Goal: Information Seeking & Learning: Learn about a topic

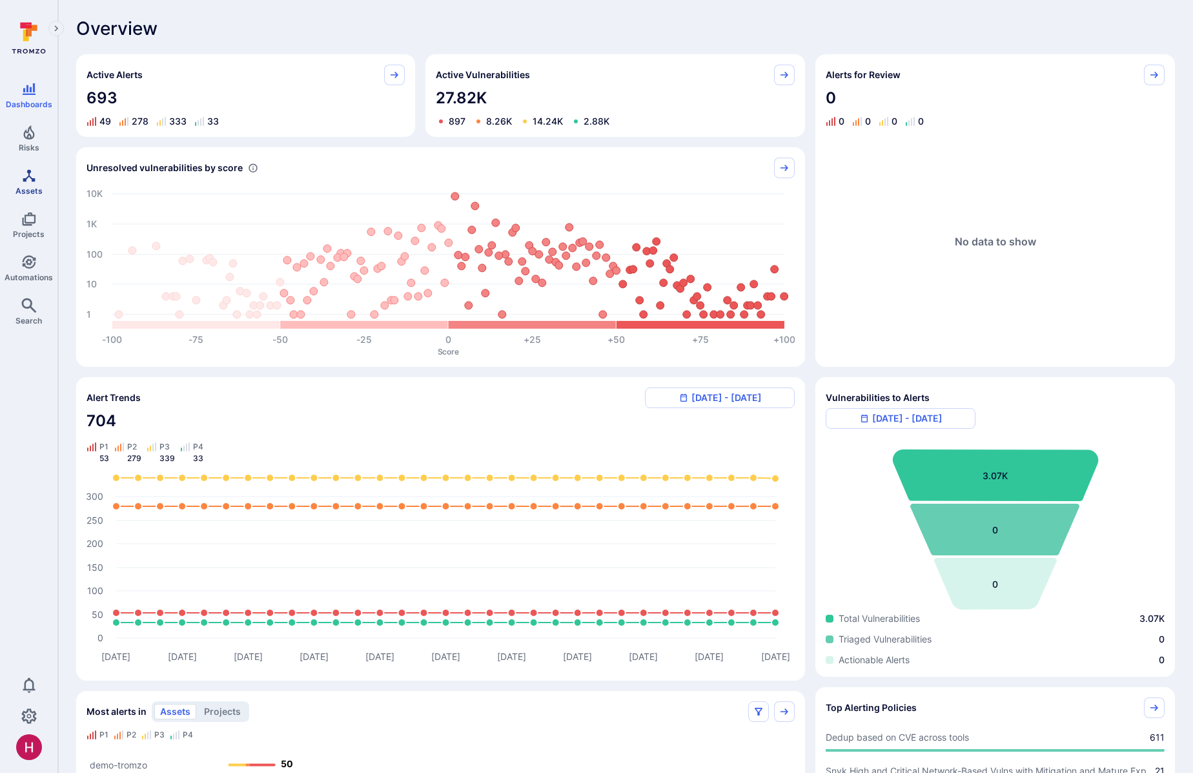
click at [23, 187] on span "Assets" at bounding box center [28, 191] width 27 height 10
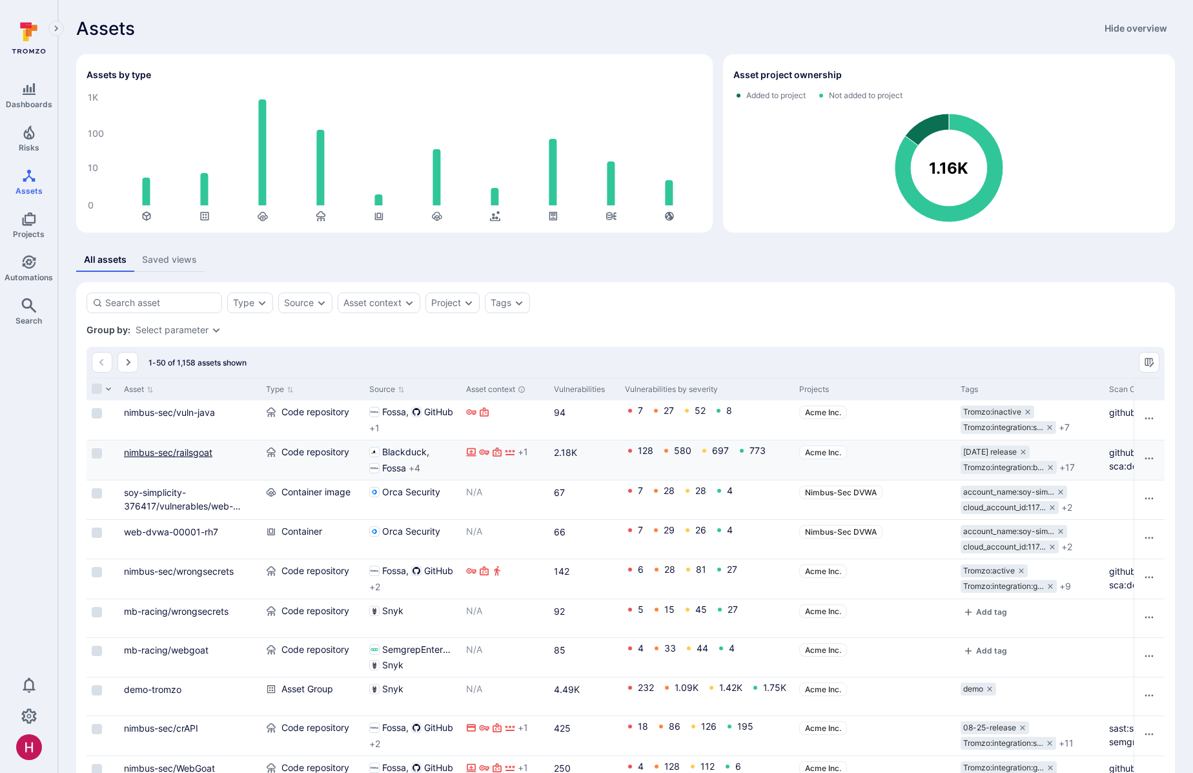
click at [184, 454] on link "nimbus-sec/railsgoat" at bounding box center [168, 452] width 88 height 11
click at [162, 301] on input at bounding box center [160, 302] width 111 height 13
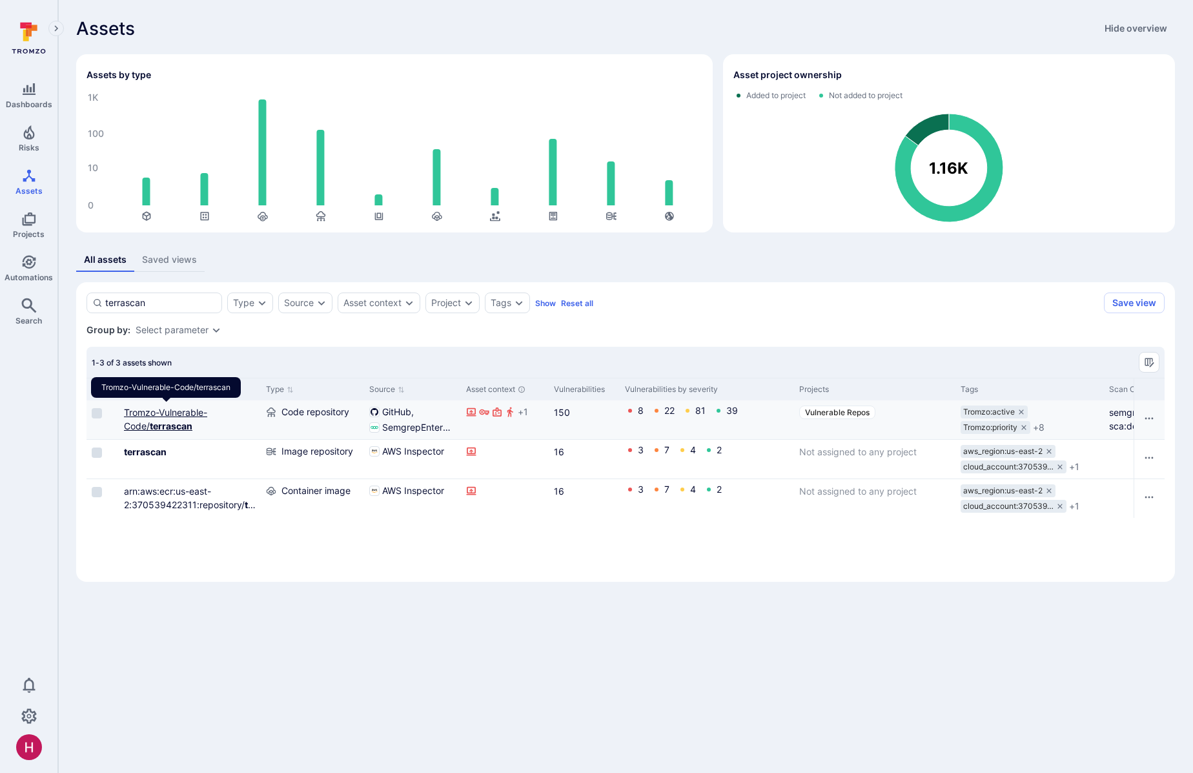
type input "terrascan"
click at [170, 415] on link "Tromzo-Vulnerable-Code/ terrascan" at bounding box center [165, 419] width 83 height 25
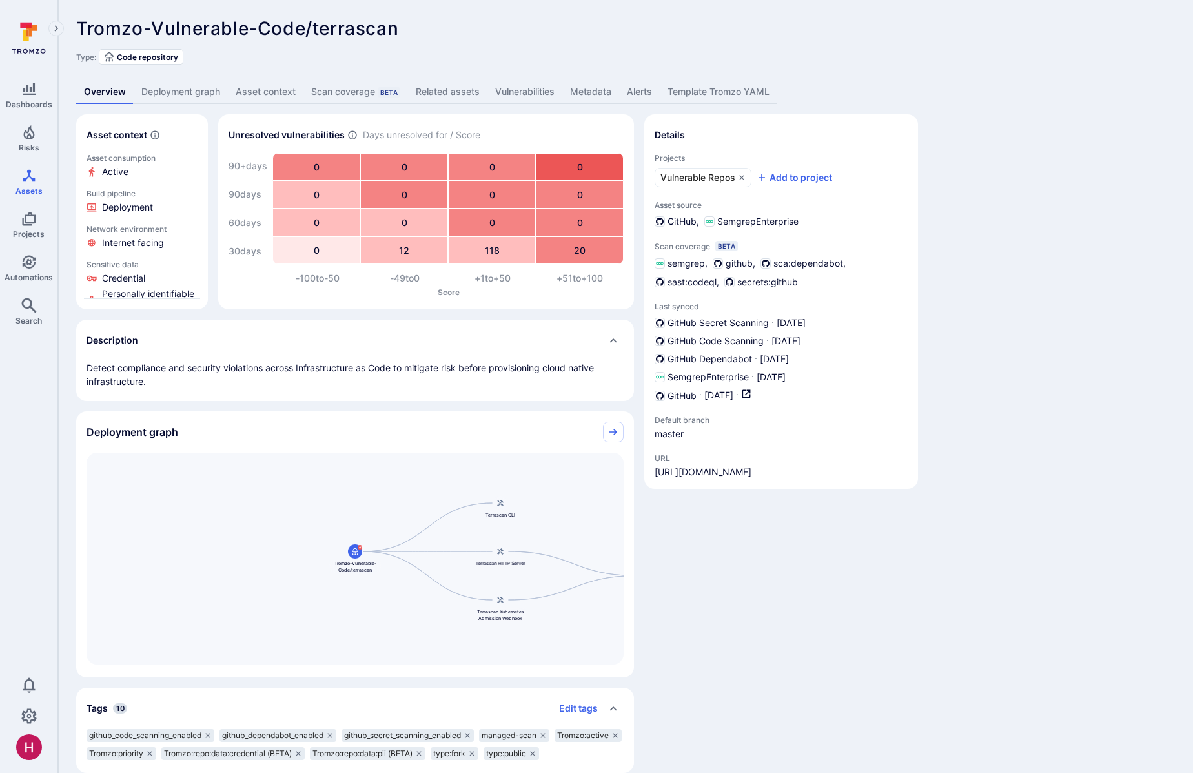
click at [173, 92] on link "Deployment graph" at bounding box center [181, 92] width 94 height 24
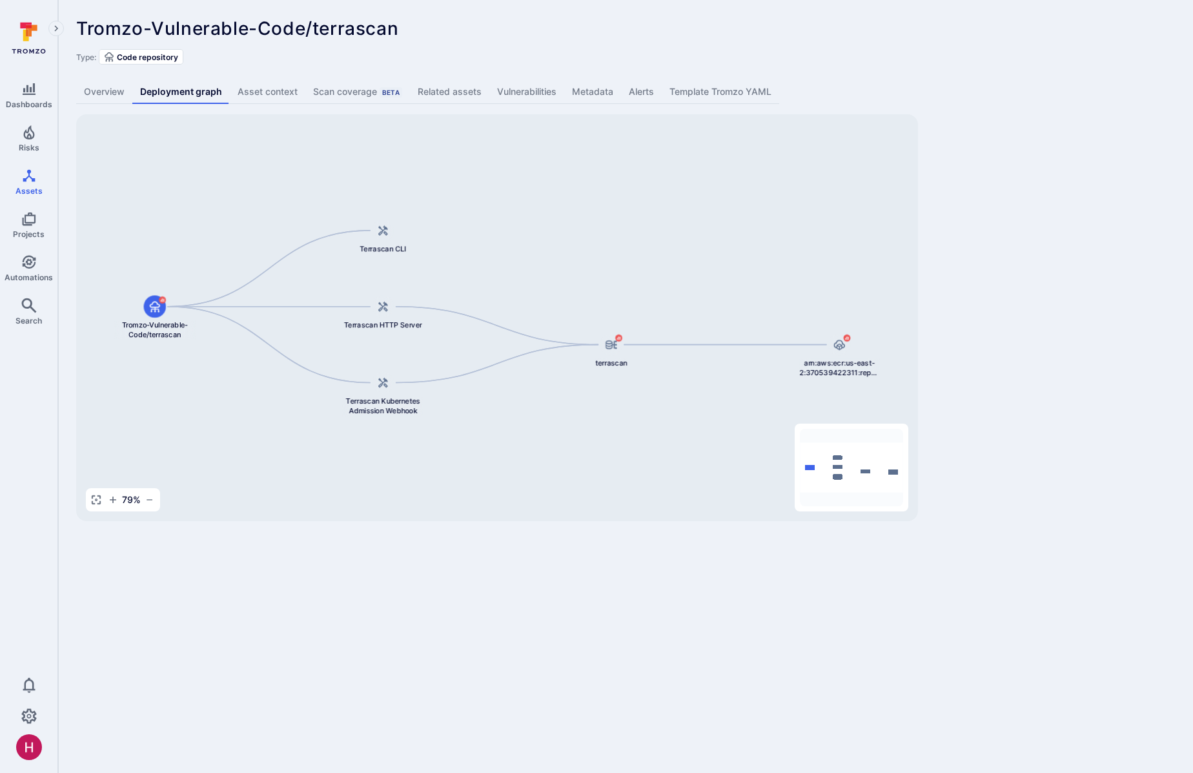
click at [101, 90] on link "Overview" at bounding box center [104, 92] width 56 height 24
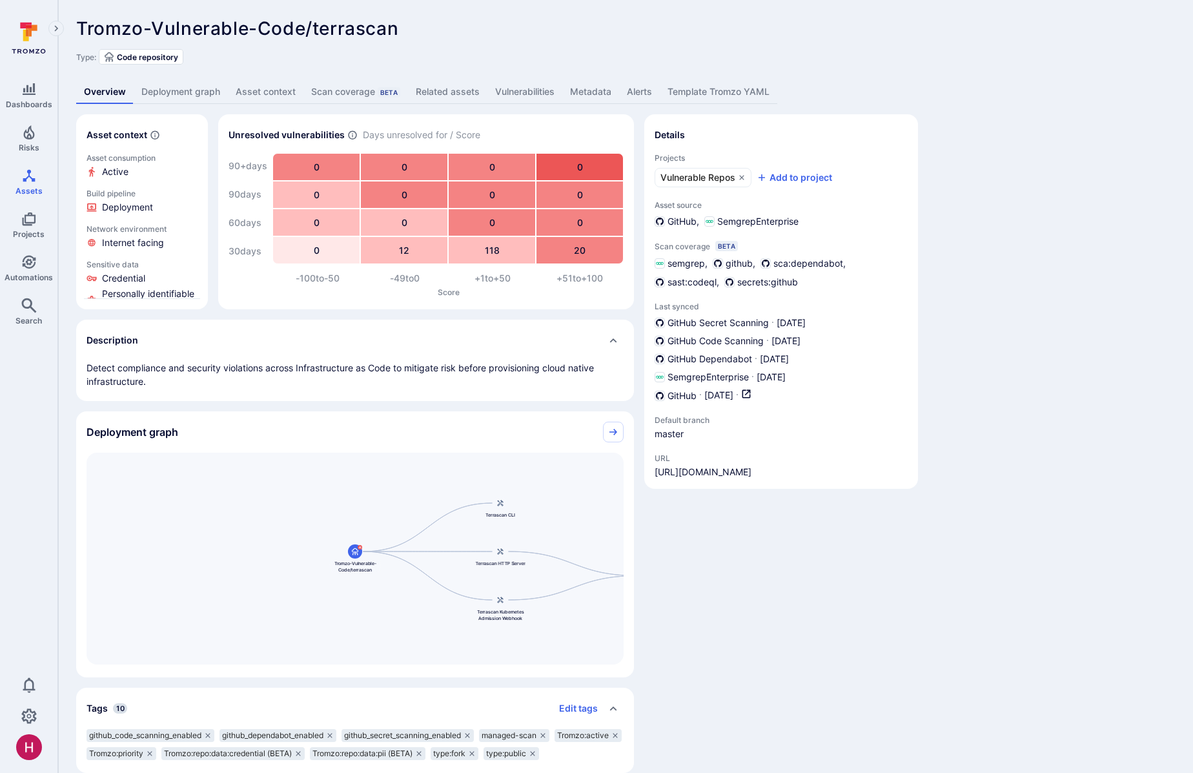
click at [517, 95] on link "Vulnerabilities" at bounding box center [524, 92] width 75 height 24
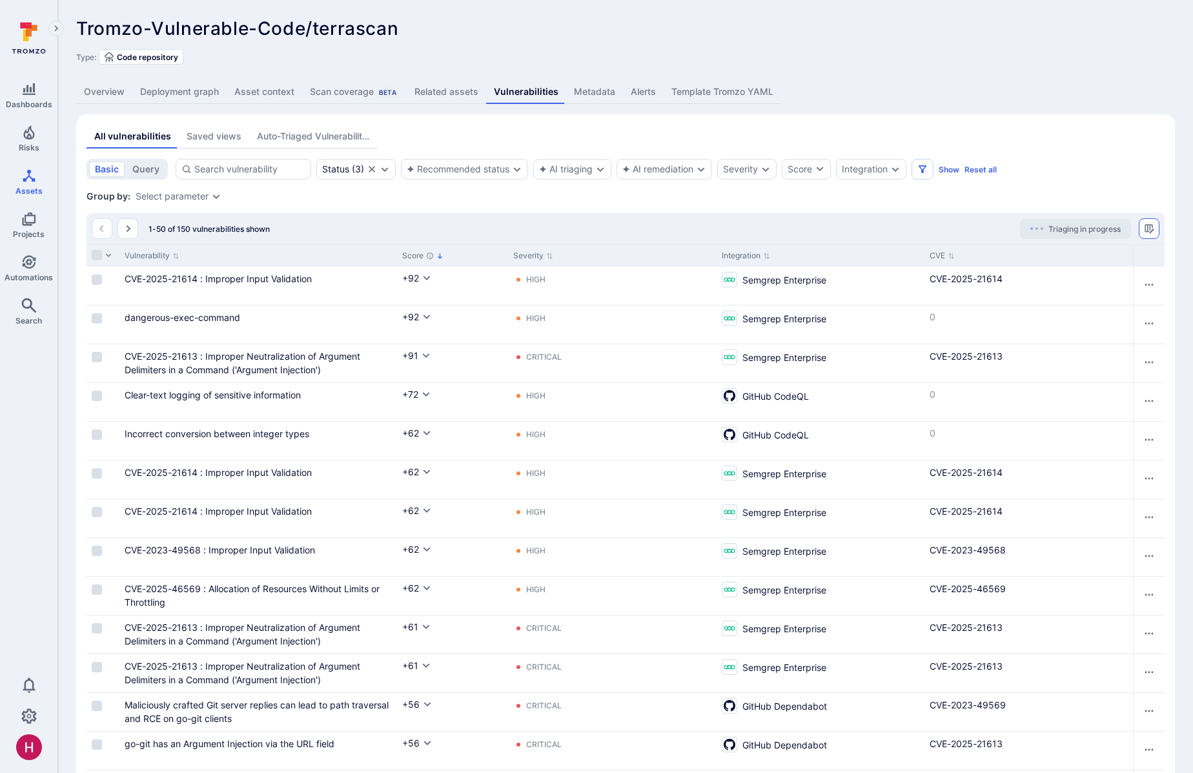
click at [1149, 228] on icon "Manage columns" at bounding box center [1148, 228] width 9 height 9
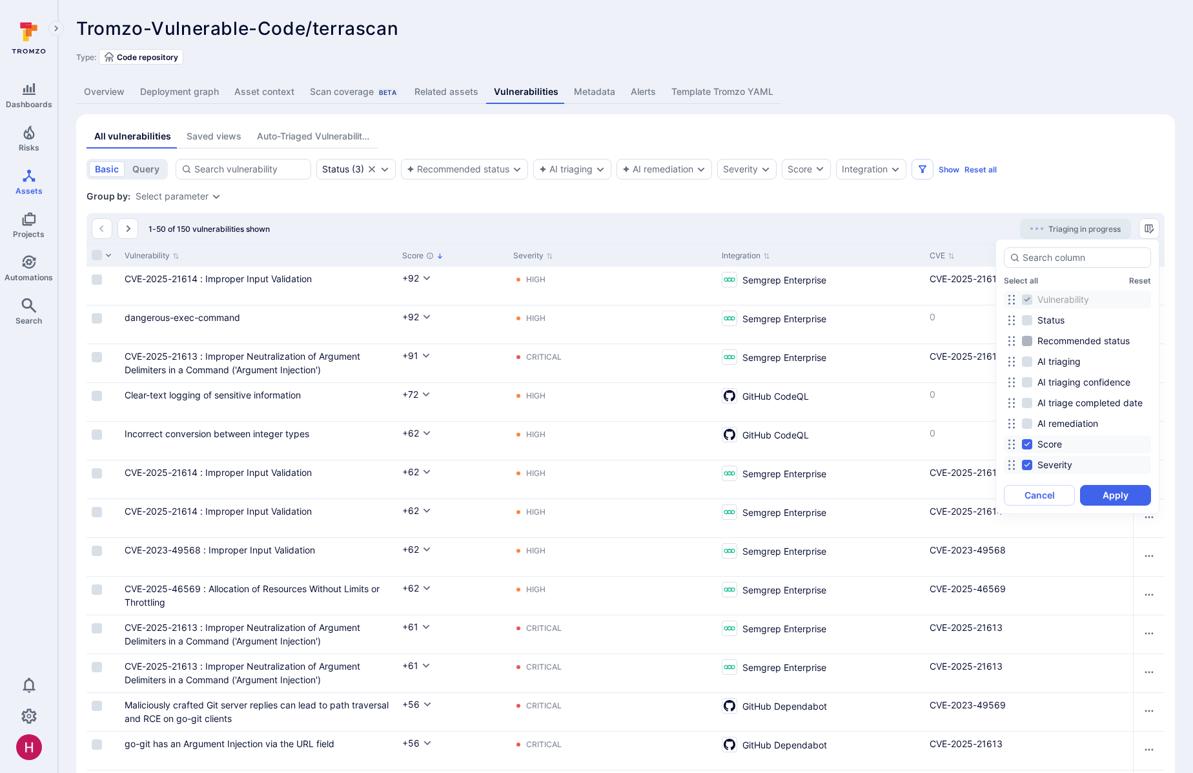
click at [1102, 340] on span "Recommended status" at bounding box center [1083, 340] width 92 height 13
click at [1032, 340] on input "Recommended status" at bounding box center [1027, 341] width 10 height 10
checkbox input "true"
click at [1114, 495] on button "Apply" at bounding box center [1115, 495] width 71 height 21
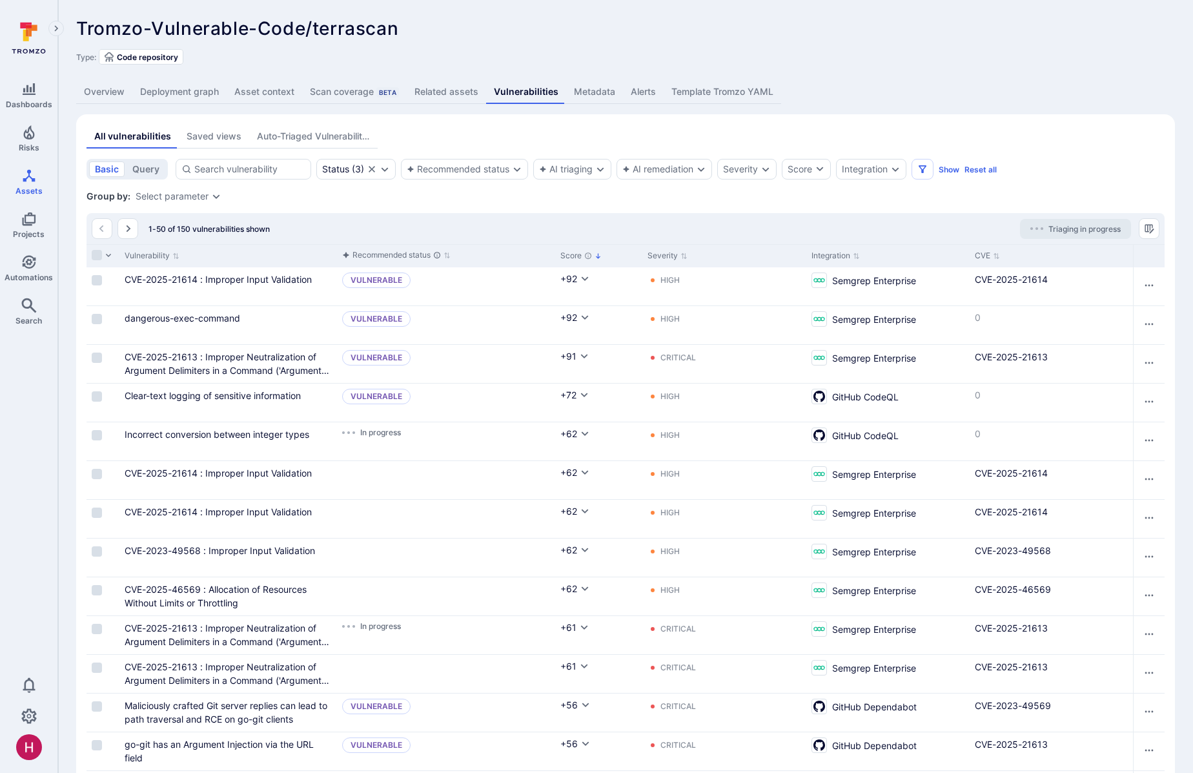
click at [126, 91] on link "Overview" at bounding box center [104, 92] width 56 height 24
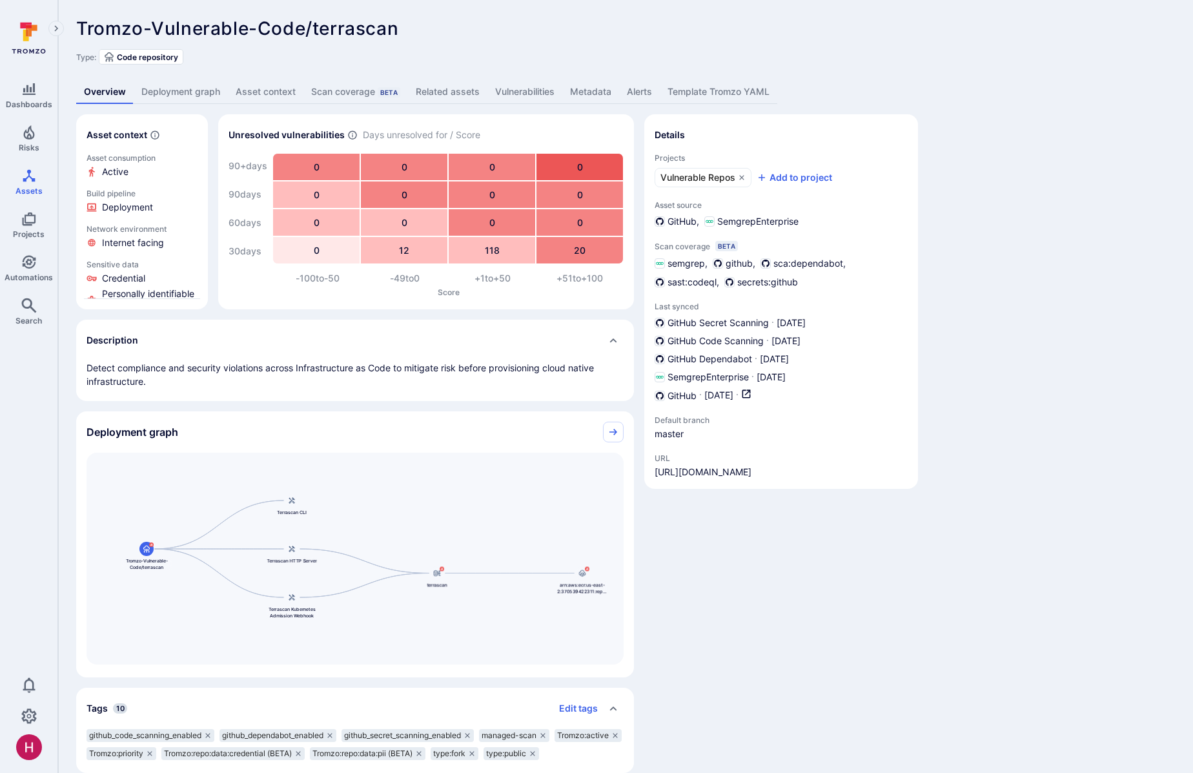
drag, startPoint x: 358, startPoint y: 515, endPoint x: 149, endPoint y: 512, distance: 208.5
click at [149, 512] on div "terrascan arn:aws:ecr:us-east-2:370539422311:repository/terrascan/sha256:99fb44…" at bounding box center [354, 558] width 537 height 212
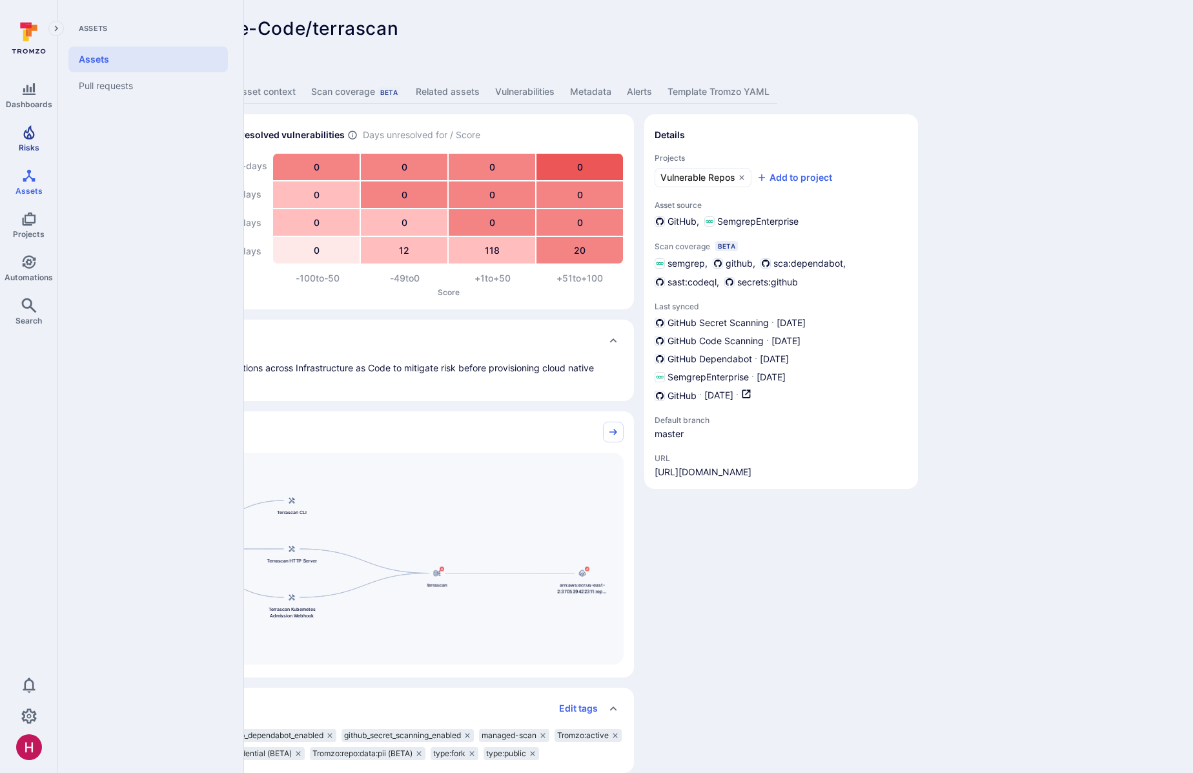
click at [34, 143] on span "Risks" at bounding box center [29, 148] width 21 height 10
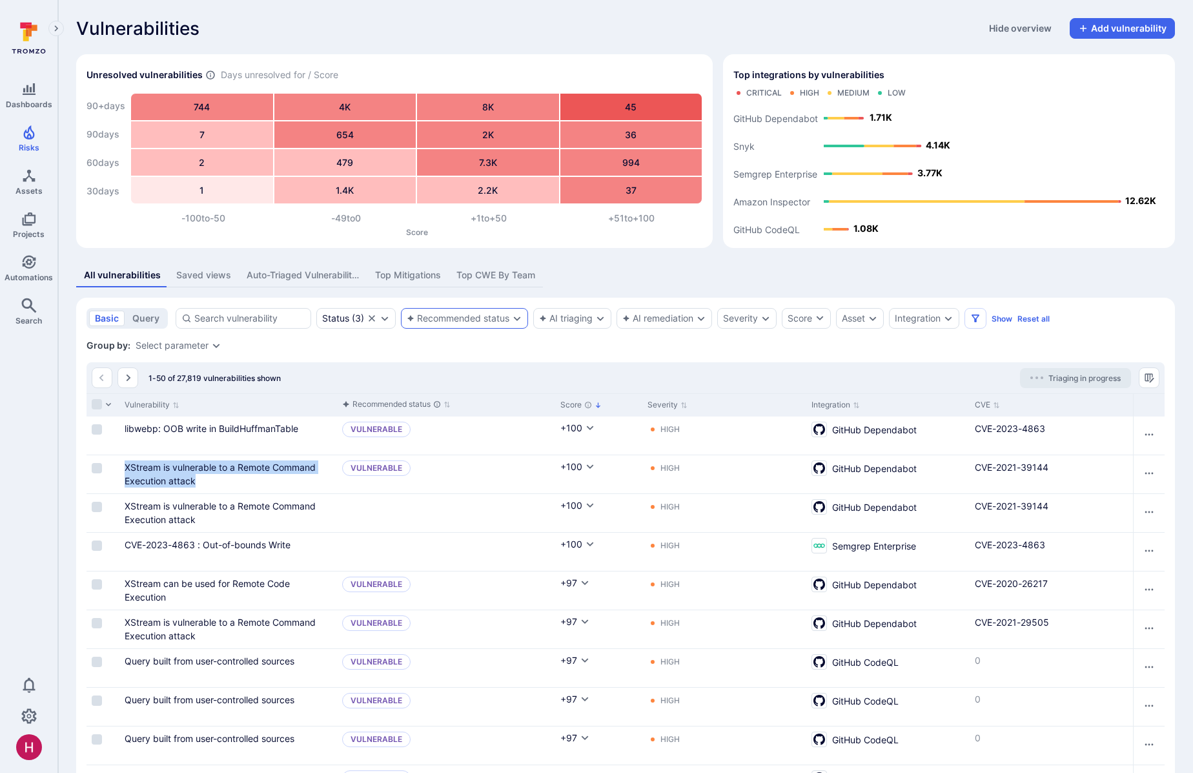
click at [475, 318] on div "Recommended status" at bounding box center [458, 318] width 103 height 10
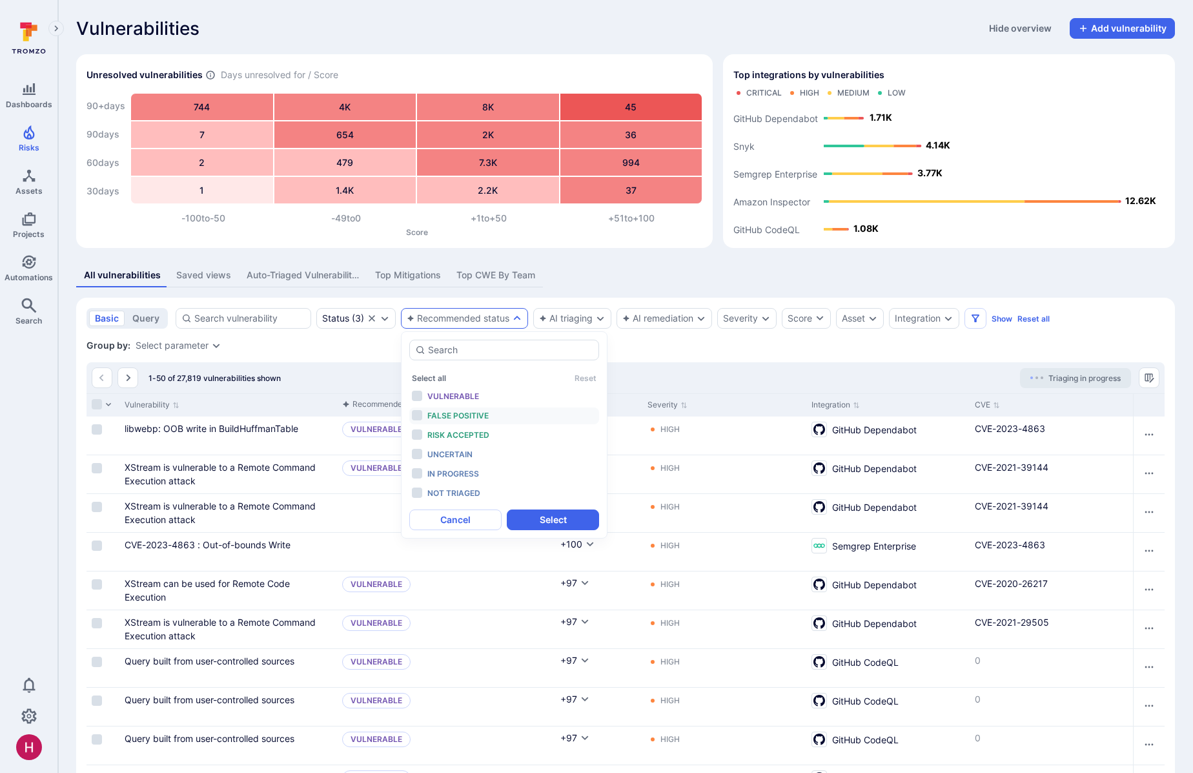
click at [470, 417] on span "False positive" at bounding box center [457, 415] width 61 height 10
click at [477, 432] on span "Risk accepted" at bounding box center [458, 435] width 62 height 10
click at [538, 516] on button "Select" at bounding box center [553, 519] width 92 height 21
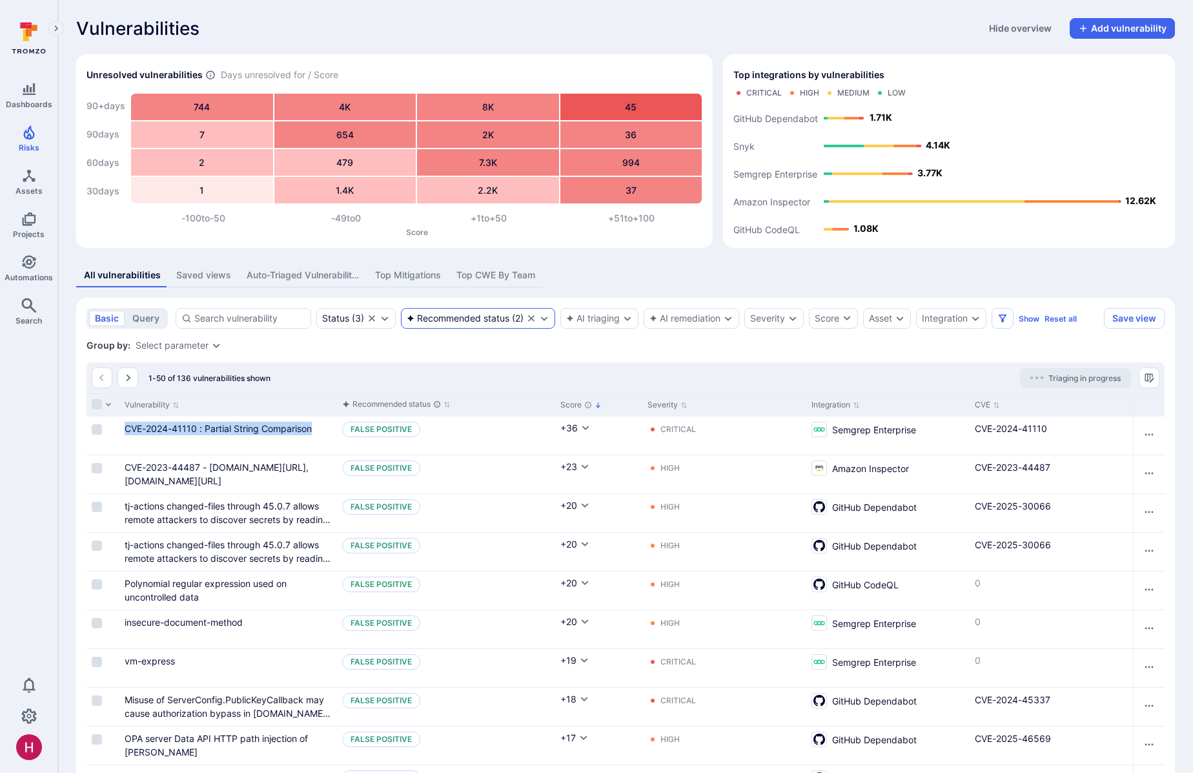
click at [532, 317] on icon "Clear selection" at bounding box center [531, 318] width 10 height 10
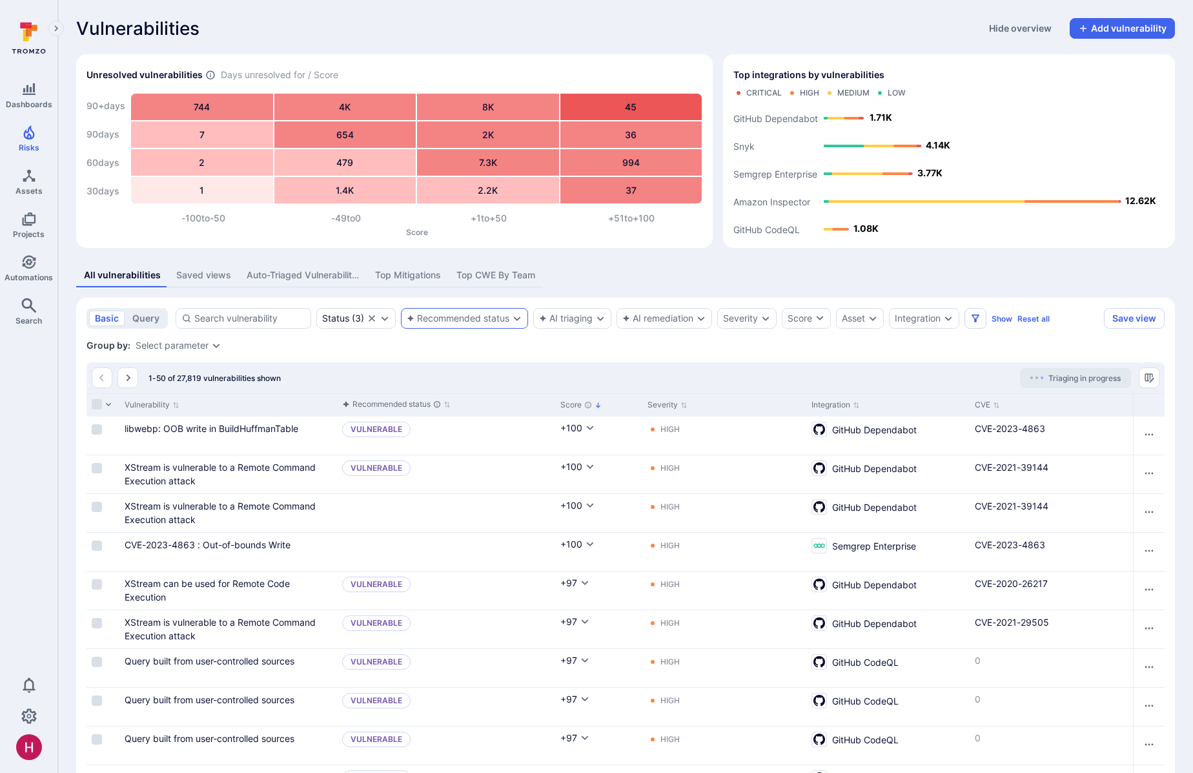
click at [443, 317] on div "Recommended status" at bounding box center [458, 318] width 103 height 10
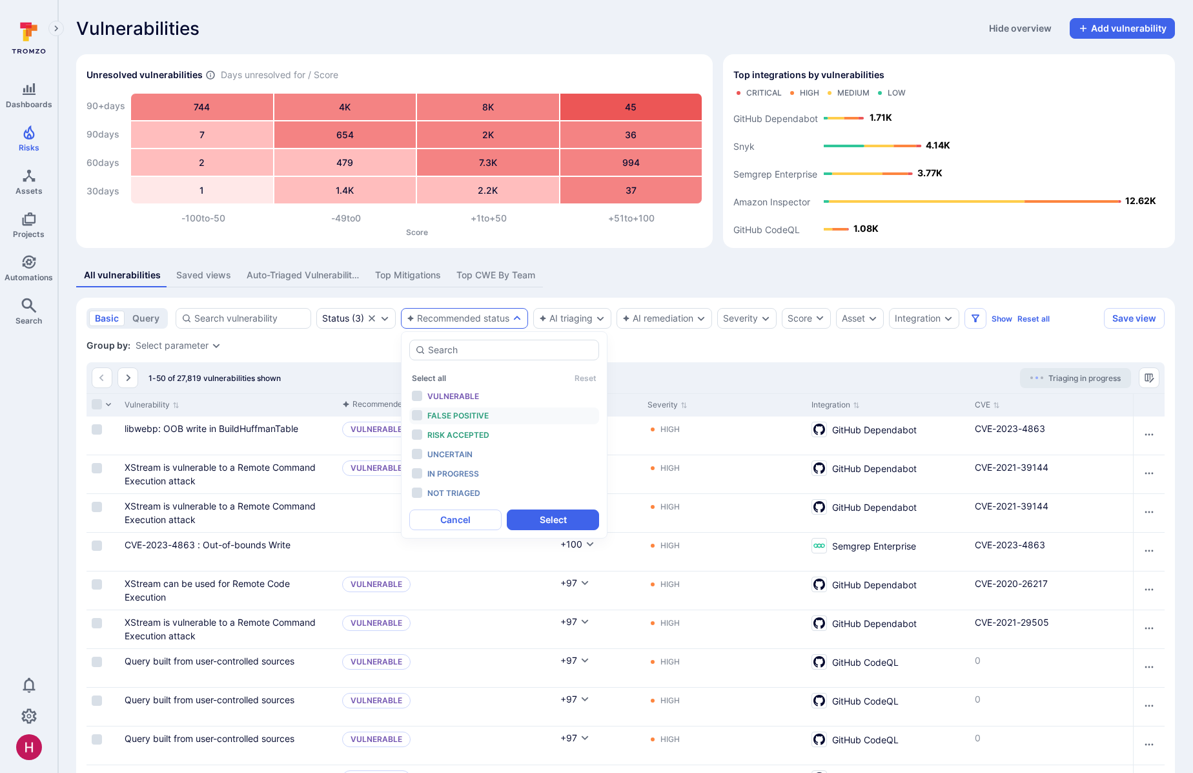
click at [472, 410] on span "False positive" at bounding box center [457, 415] width 61 height 10
click at [467, 434] on span "Risk accepted" at bounding box center [458, 435] width 62 height 10
click at [553, 520] on button "Select" at bounding box center [553, 519] width 92 height 21
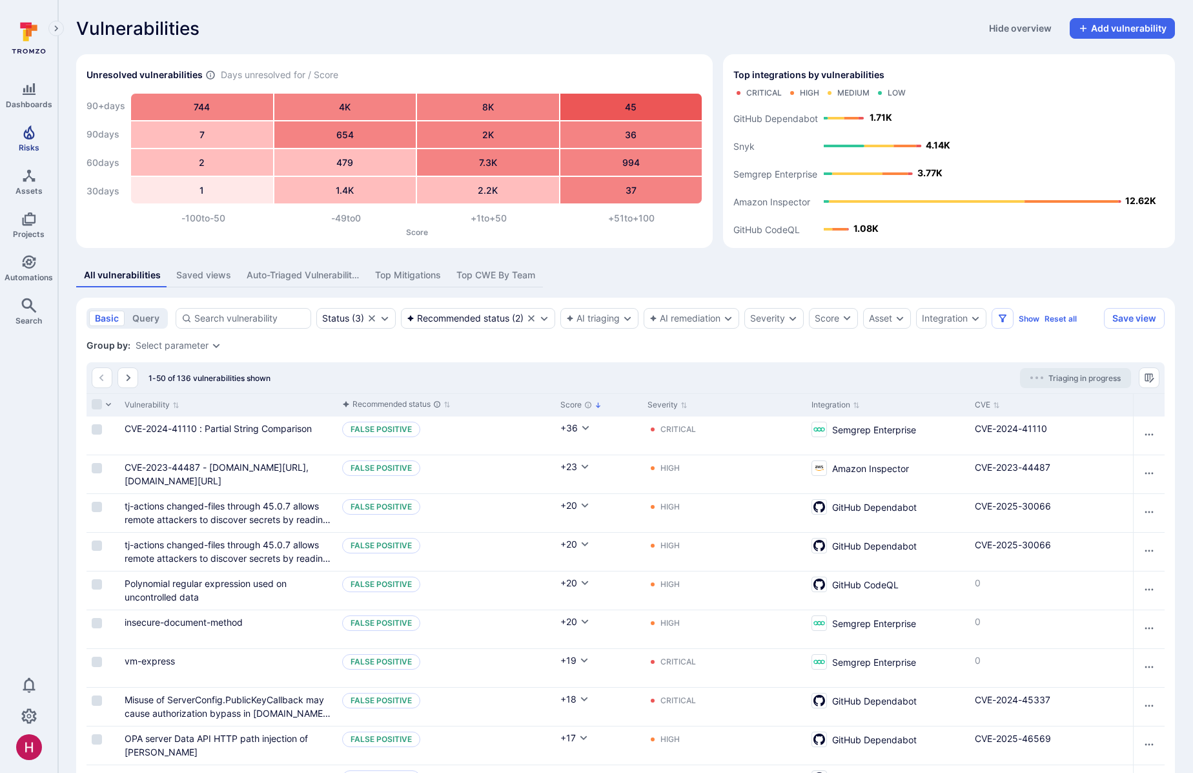
click at [28, 136] on icon "Risks" at bounding box center [28, 132] width 15 height 15
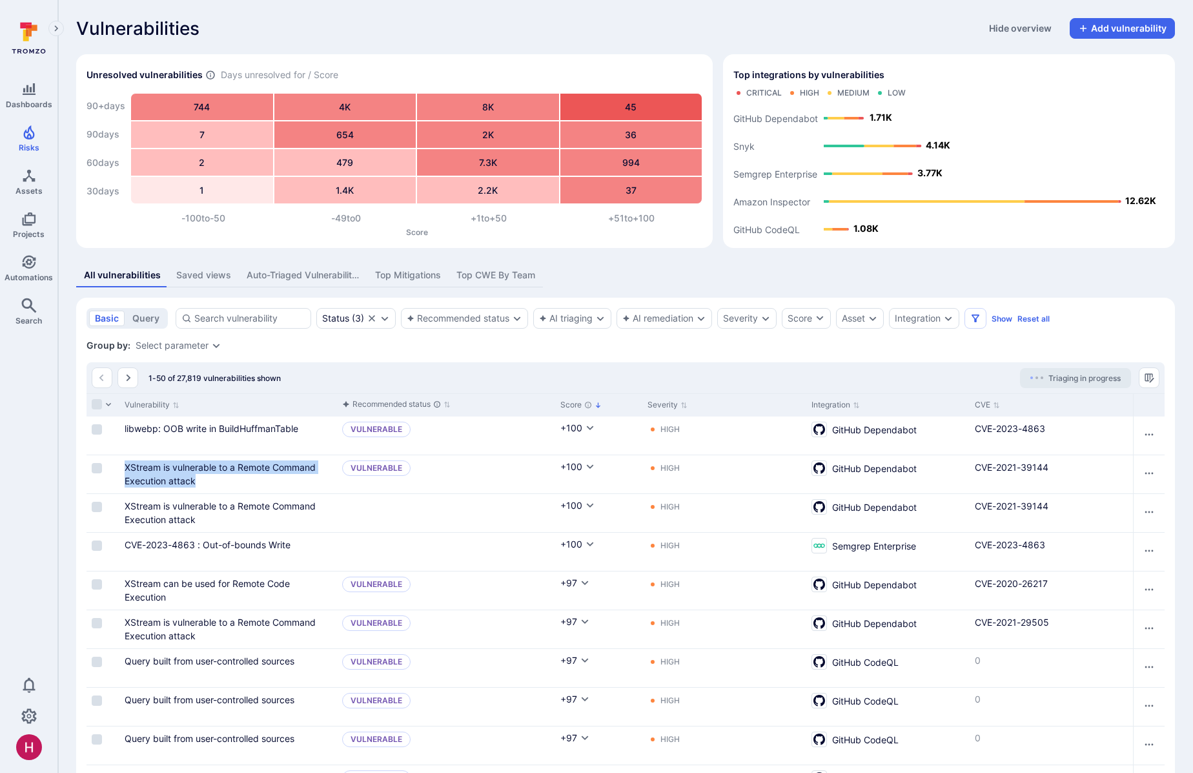
click at [28, 31] on icon at bounding box center [27, 33] width 3 height 7
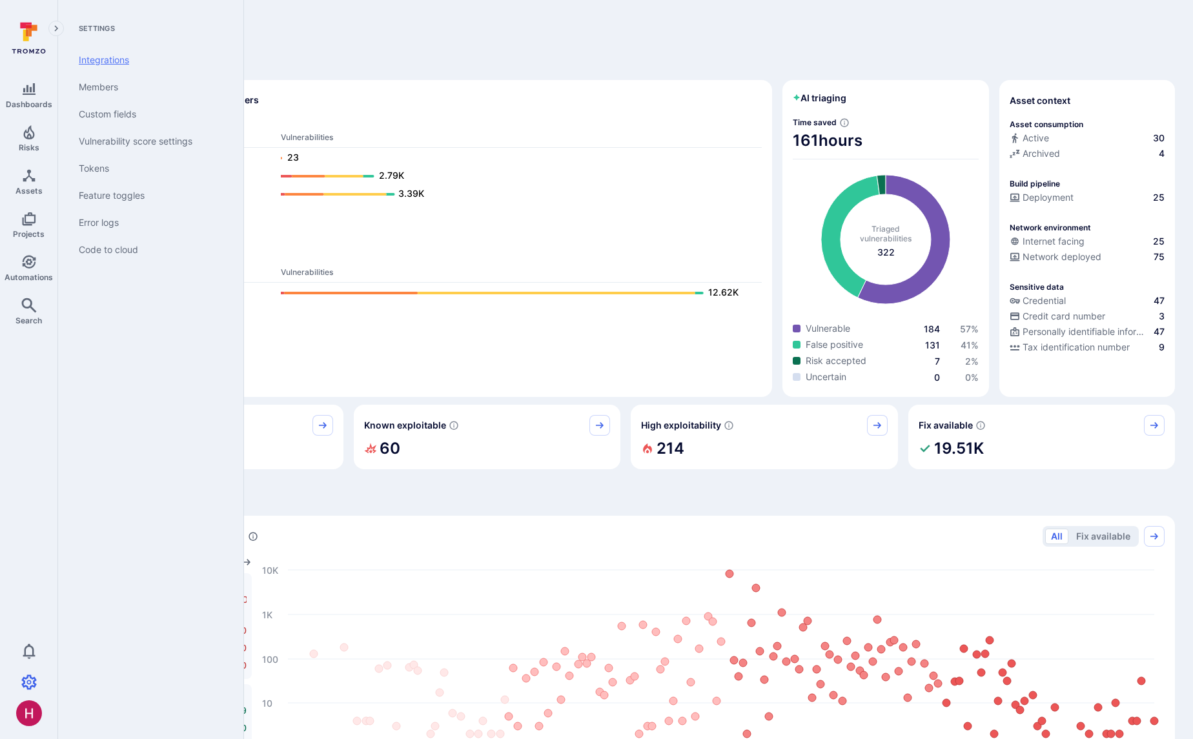
click at [111, 61] on link "Integrations" at bounding box center [147, 59] width 159 height 27
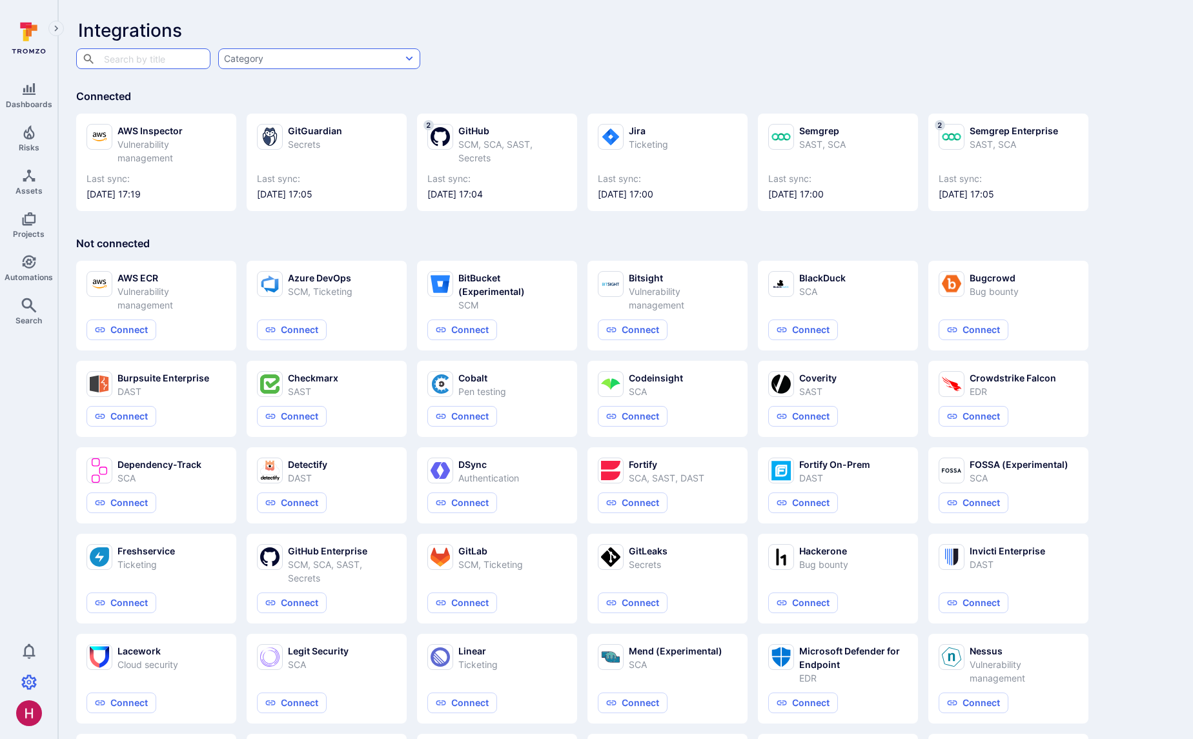
click at [319, 56] on button "Category" at bounding box center [319, 58] width 202 height 21
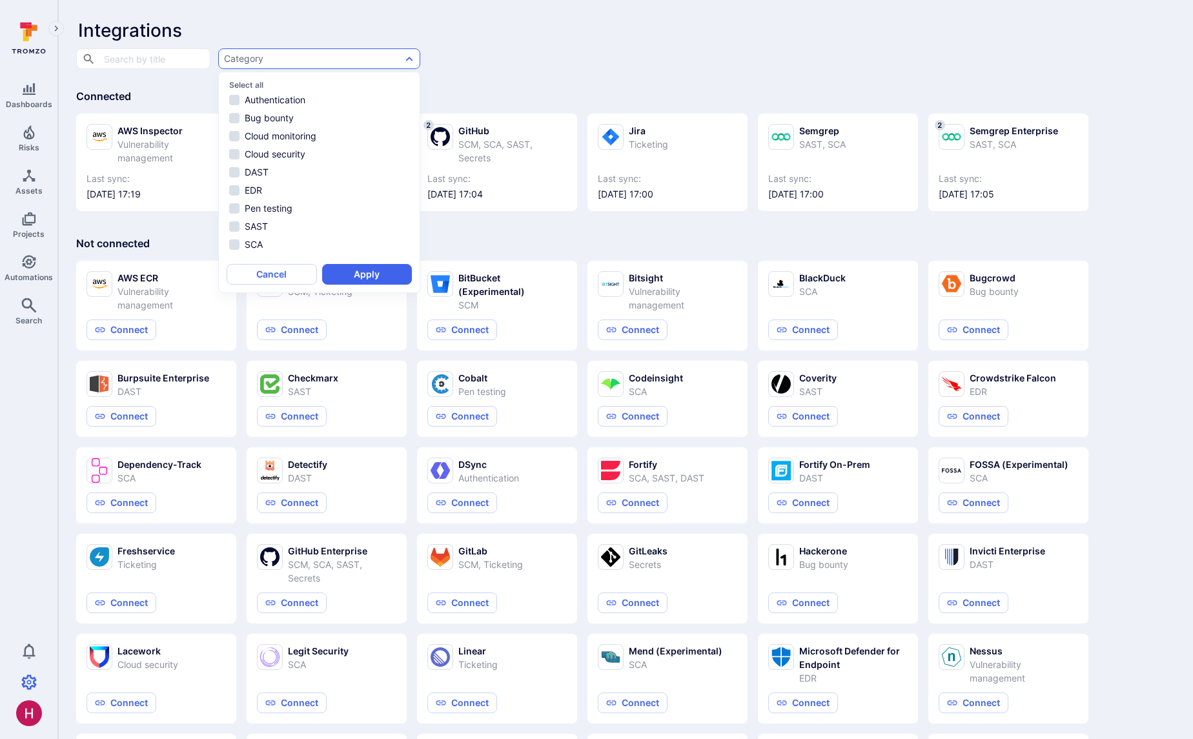
click at [542, 75] on div at bounding box center [596, 369] width 1193 height 739
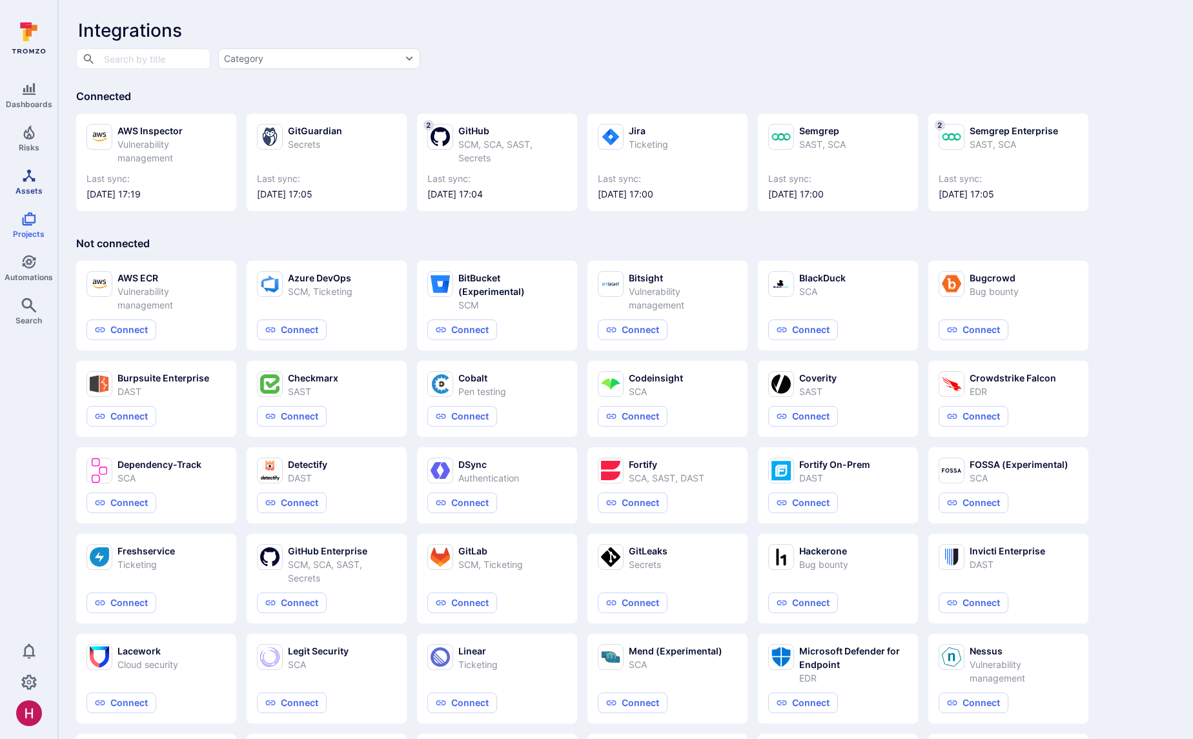
click at [27, 189] on span "Assets" at bounding box center [28, 191] width 27 height 10
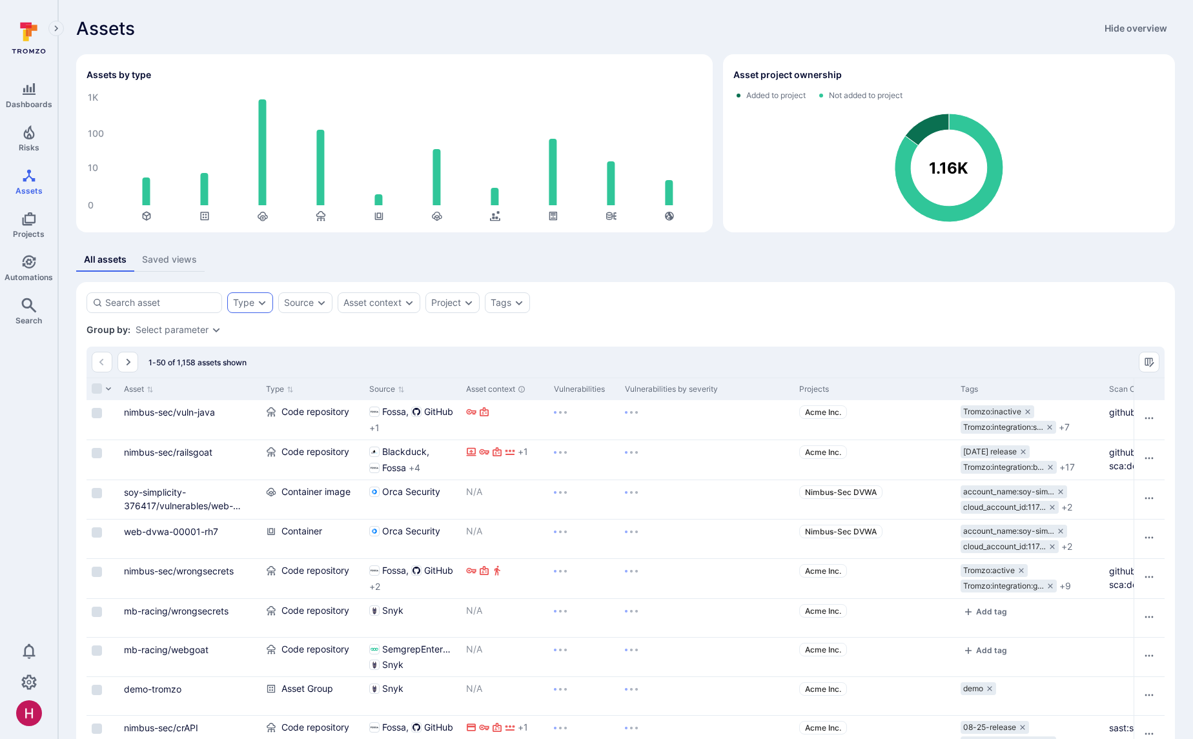
click at [259, 303] on icon "Expand dropdown" at bounding box center [262, 303] width 10 height 10
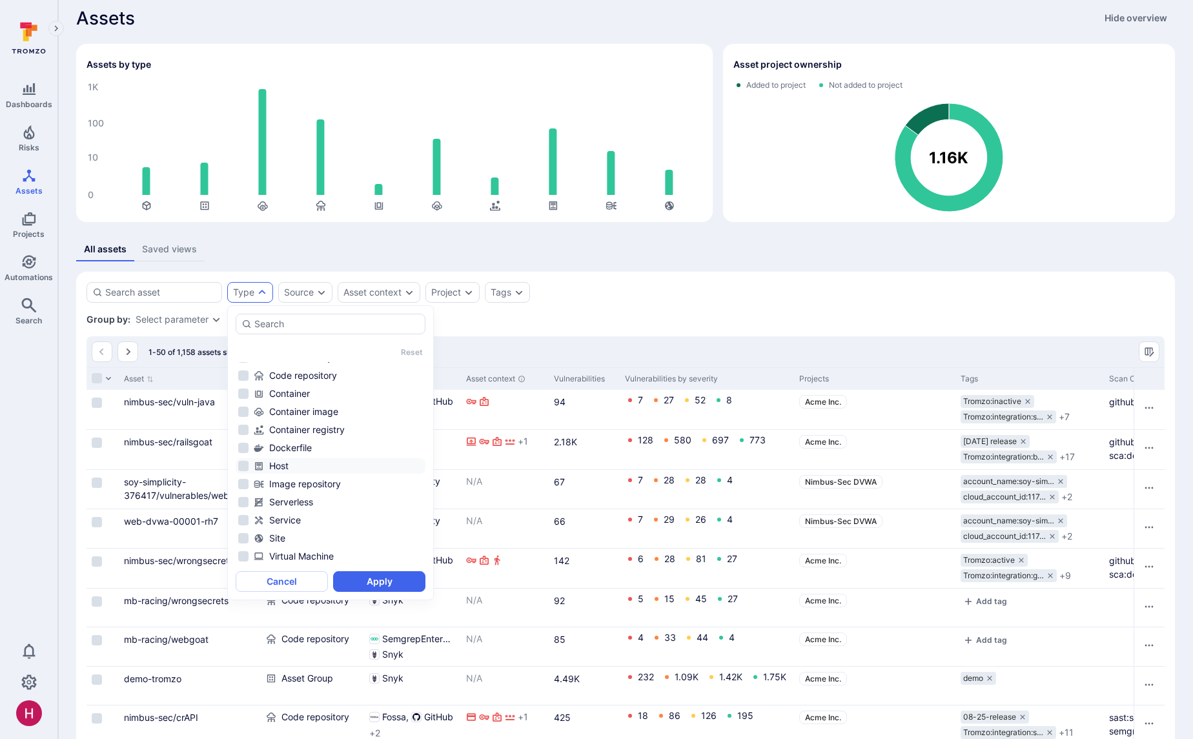
scroll to position [85, 0]
click at [600, 298] on div "Type Source Asset context Project Tags Save view" at bounding box center [625, 292] width 1078 height 21
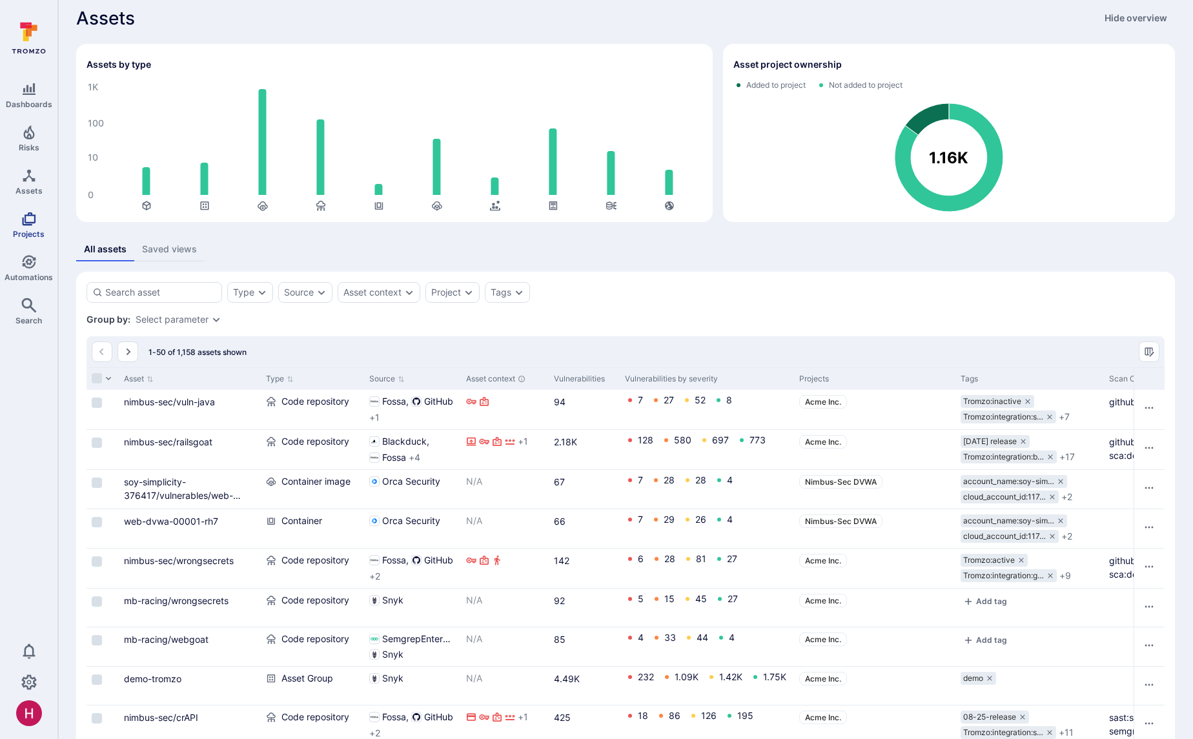
click at [26, 219] on icon "Projects" at bounding box center [28, 218] width 15 height 15
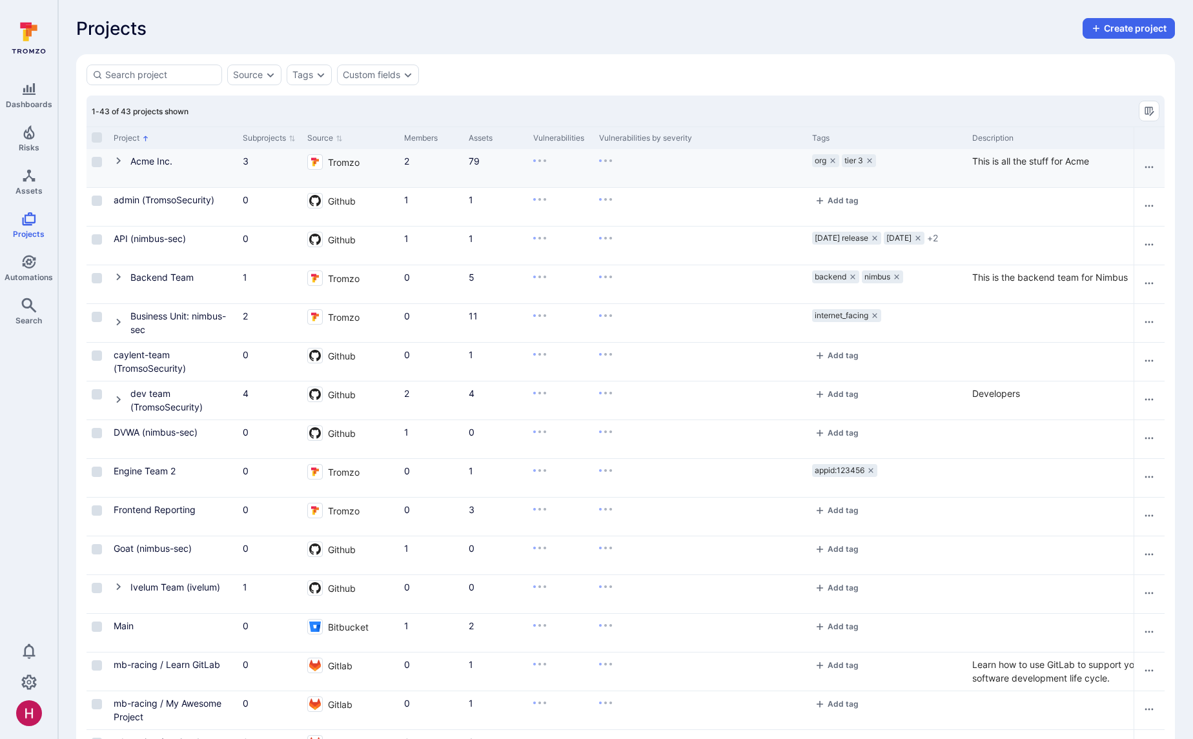
click at [116, 161] on icon "Cell for Project" at bounding box center [119, 161] width 10 height 10
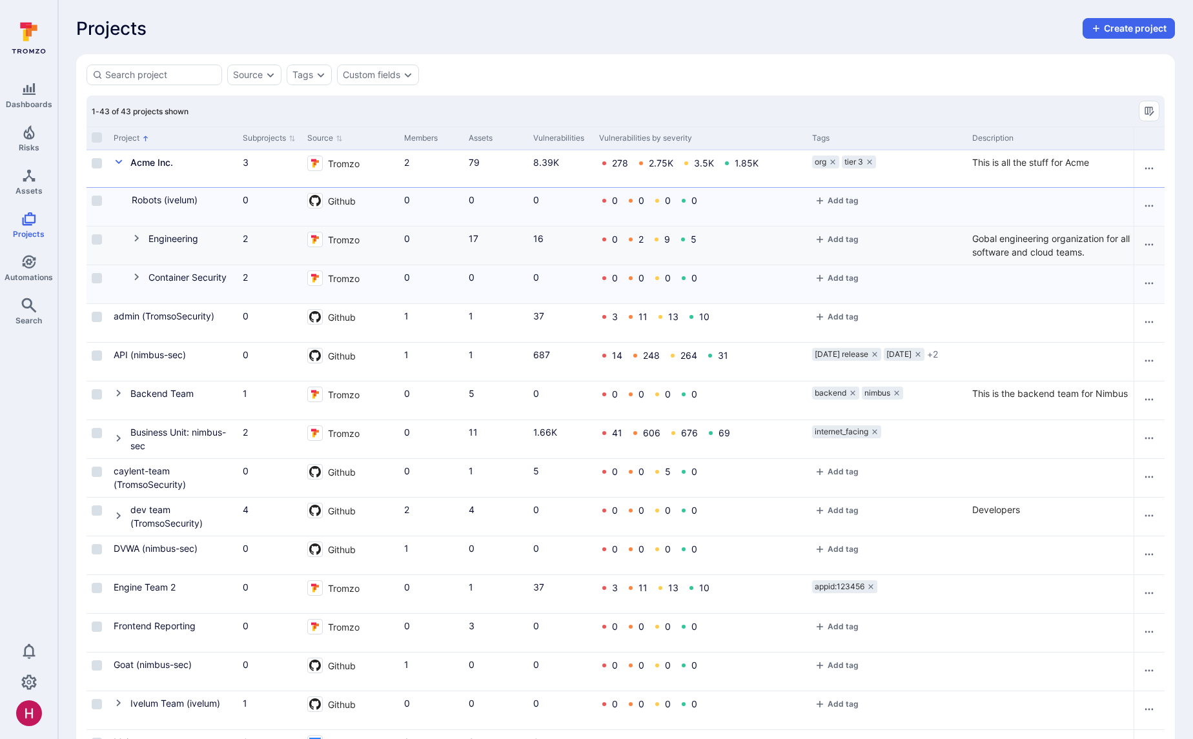
click at [136, 238] on icon "Cell for Project" at bounding box center [137, 238] width 10 height 10
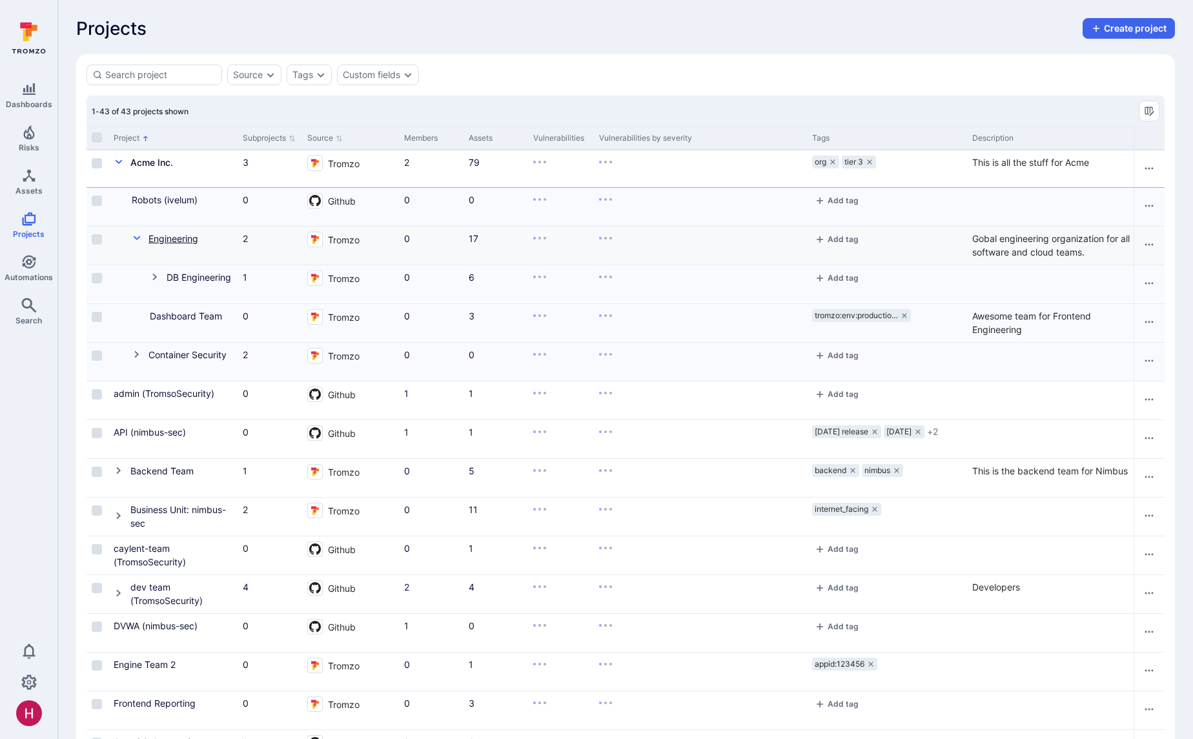
click at [178, 238] on link "Engineering" at bounding box center [173, 238] width 50 height 11
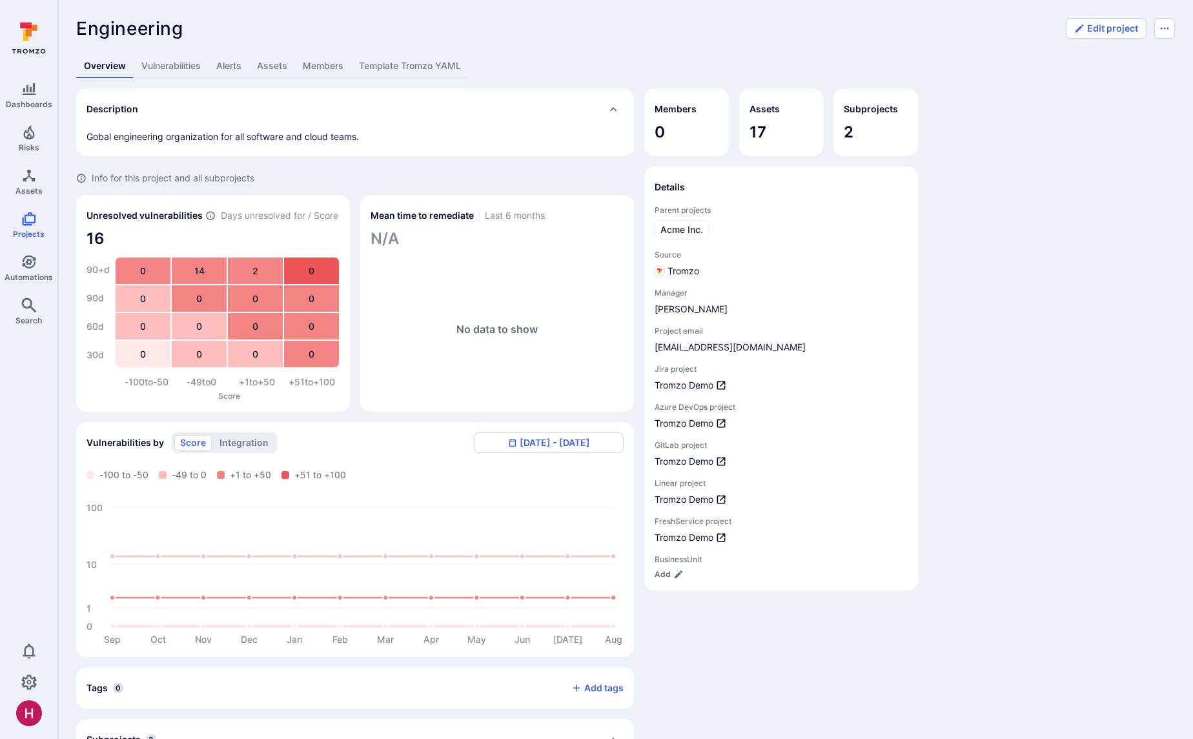
click at [366, 67] on link "Template Tromzo YAML" at bounding box center [409, 66] width 117 height 24
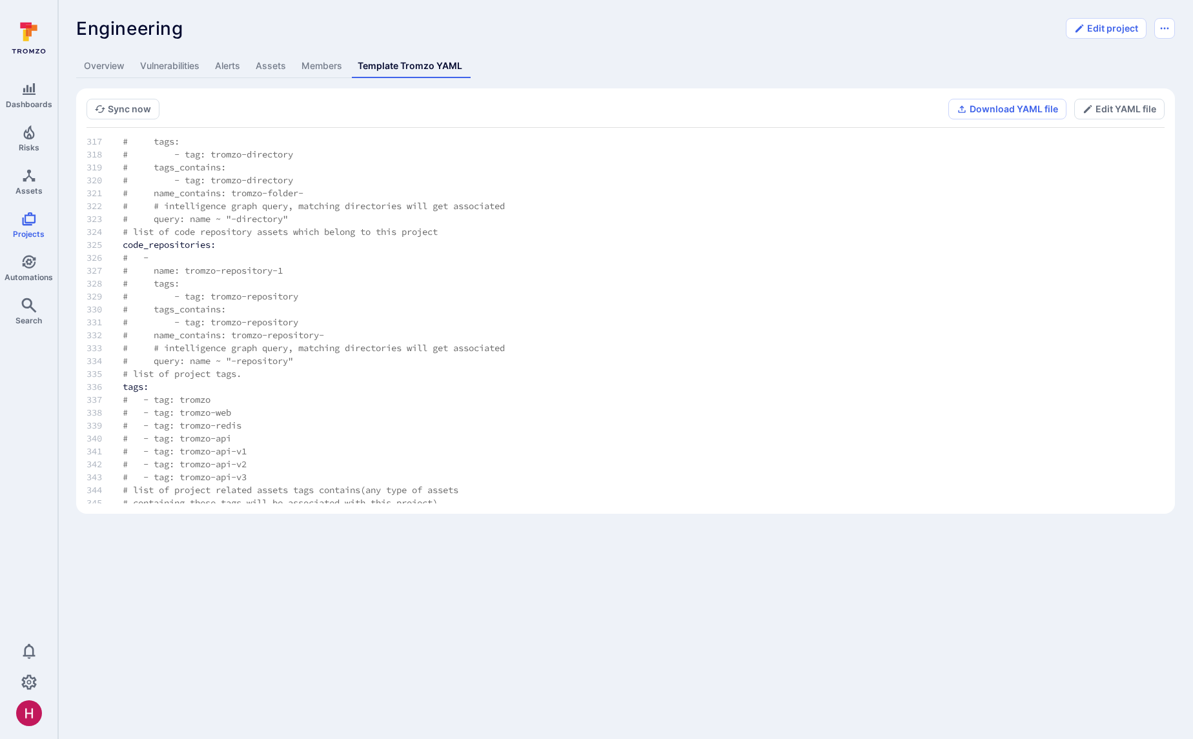
scroll to position [4292, 0]
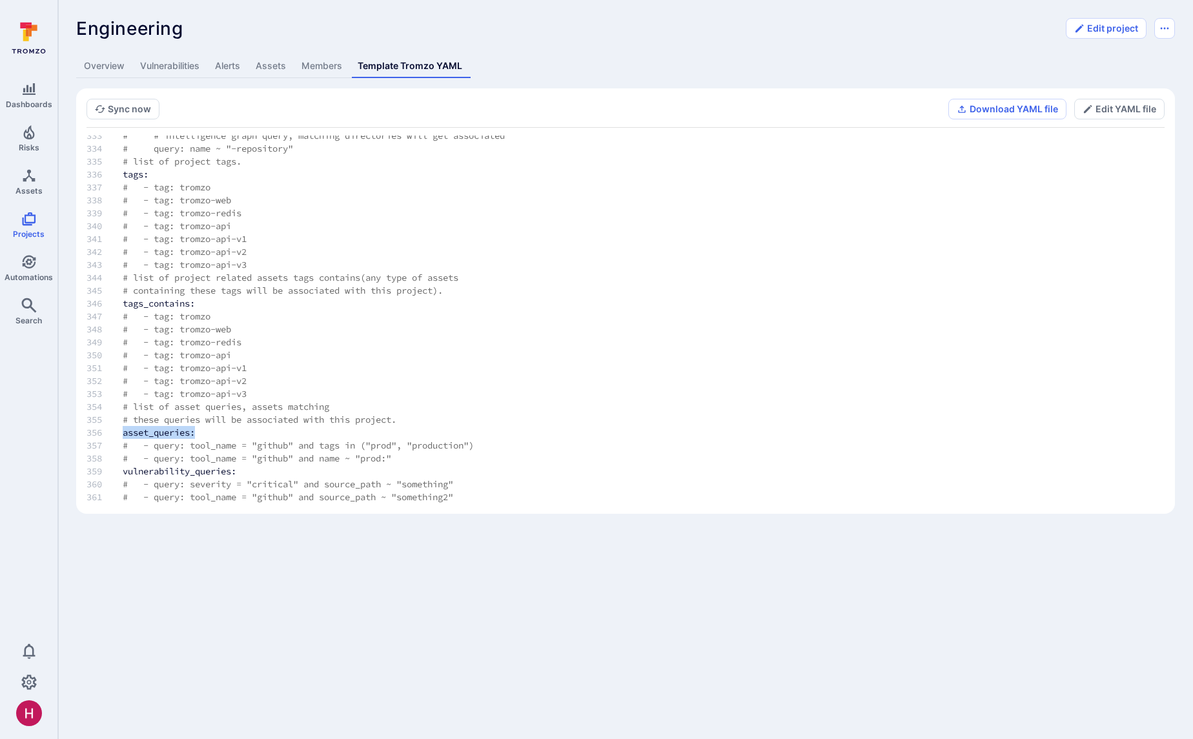
drag, startPoint x: 125, startPoint y: 433, endPoint x: 207, endPoint y: 430, distance: 81.4
click at [207, 430] on td "asset_queries:" at bounding box center [339, 432] width 475 height 13
click at [259, 431] on td "asset_queries:" at bounding box center [339, 432] width 475 height 13
drag, startPoint x: 293, startPoint y: 445, endPoint x: 263, endPoint y: 445, distance: 30.3
click at [263, 445] on span "# - query: tool_name = "github" and tags in ("prod", "production")" at bounding box center [298, 446] width 351 height 12
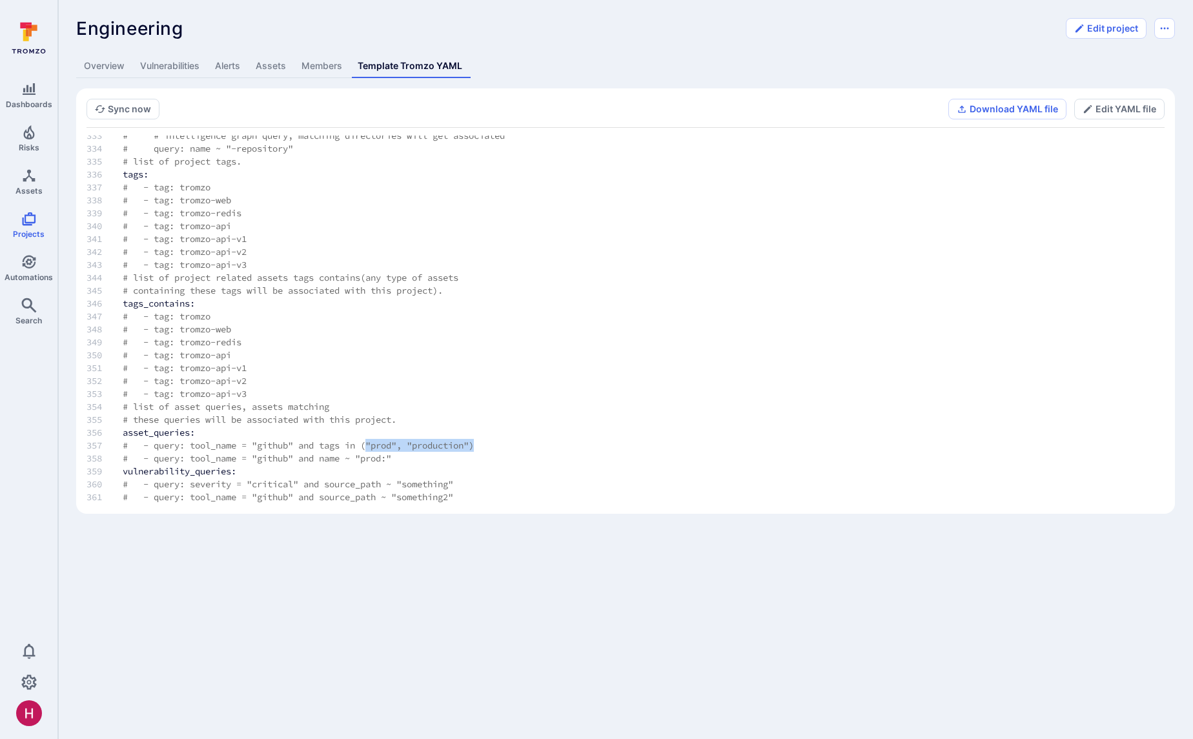
drag, startPoint x: 379, startPoint y: 446, endPoint x: 491, endPoint y: 444, distance: 111.7
click at [474, 444] on span "# - query: tool_name = "github" and tags in ("prod", "production")" at bounding box center [298, 446] width 351 height 12
drag, startPoint x: 79, startPoint y: 32, endPoint x: 184, endPoint y: 32, distance: 104.6
click at [184, 32] on div "Engineering ... Show more" at bounding box center [567, 28] width 982 height 21
click at [135, 35] on span "Engineering" at bounding box center [129, 28] width 107 height 22
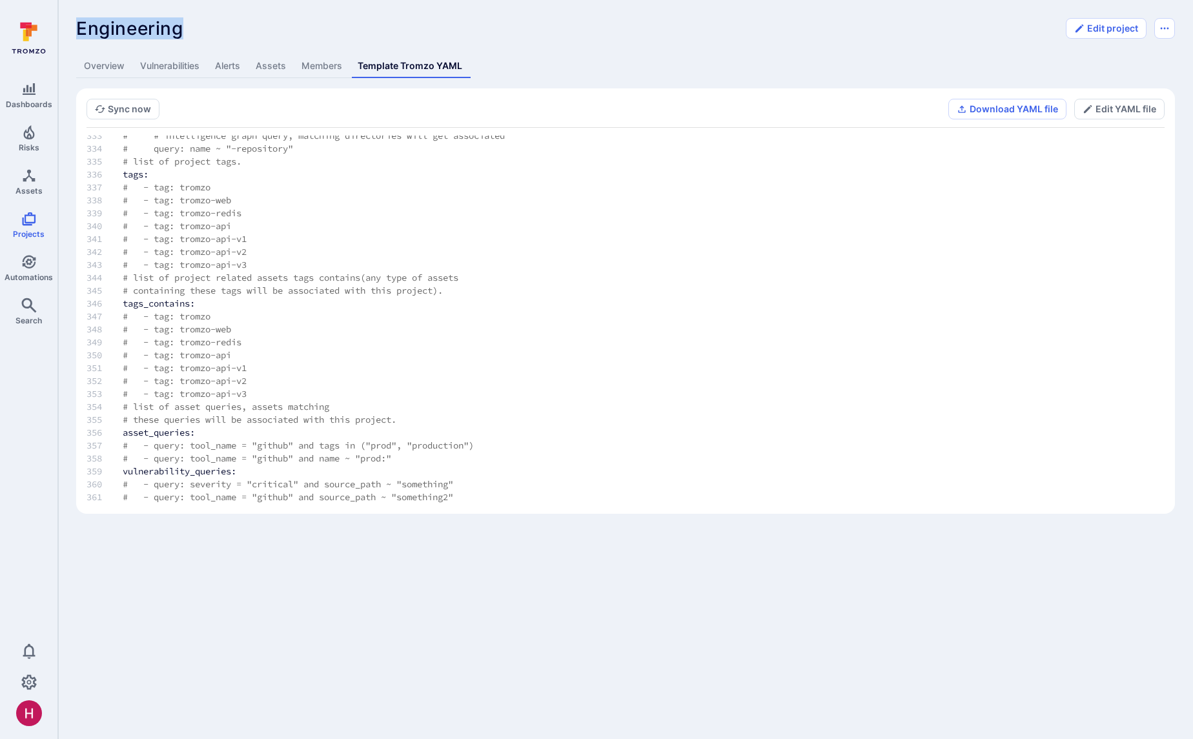
drag, startPoint x: 74, startPoint y: 29, endPoint x: 199, endPoint y: 28, distance: 125.2
click at [199, 28] on div "Engineering ... Show more Edit project Overview Vulnerabilities Alerts Assets M…" at bounding box center [625, 266] width 1135 height 532
click at [270, 68] on link "Assets" at bounding box center [271, 66] width 46 height 24
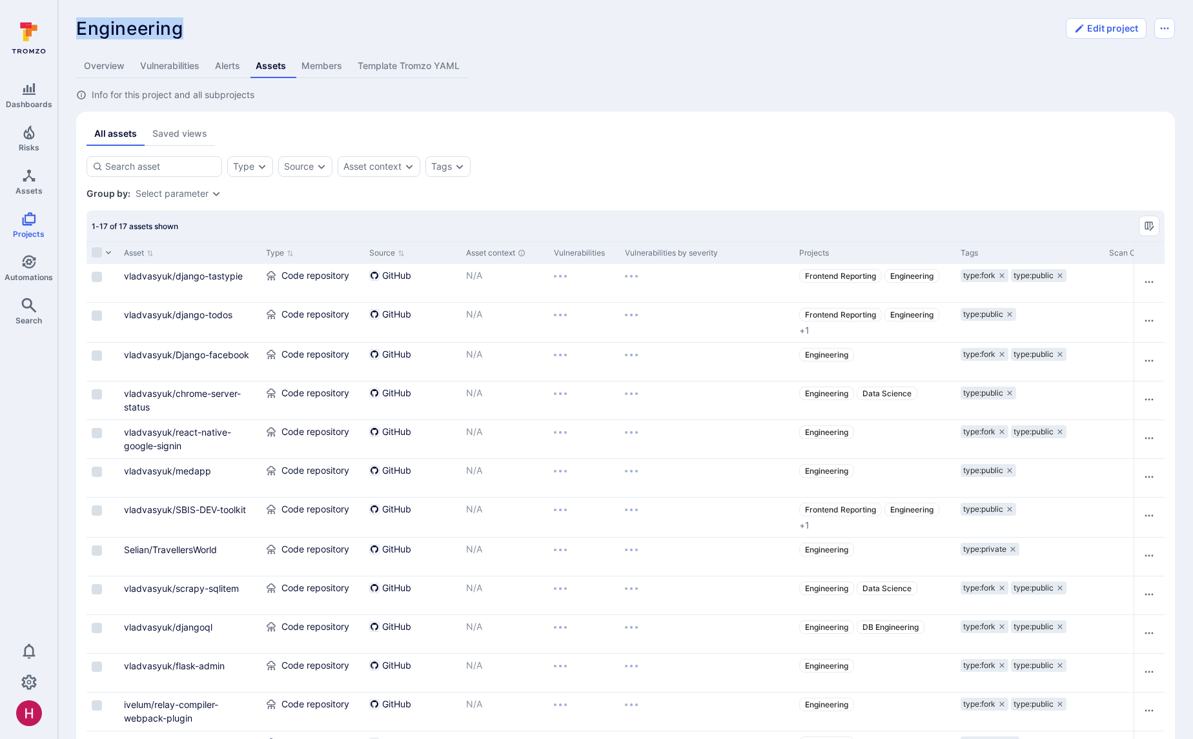
click at [160, 38] on span "Engineering" at bounding box center [129, 28] width 107 height 22
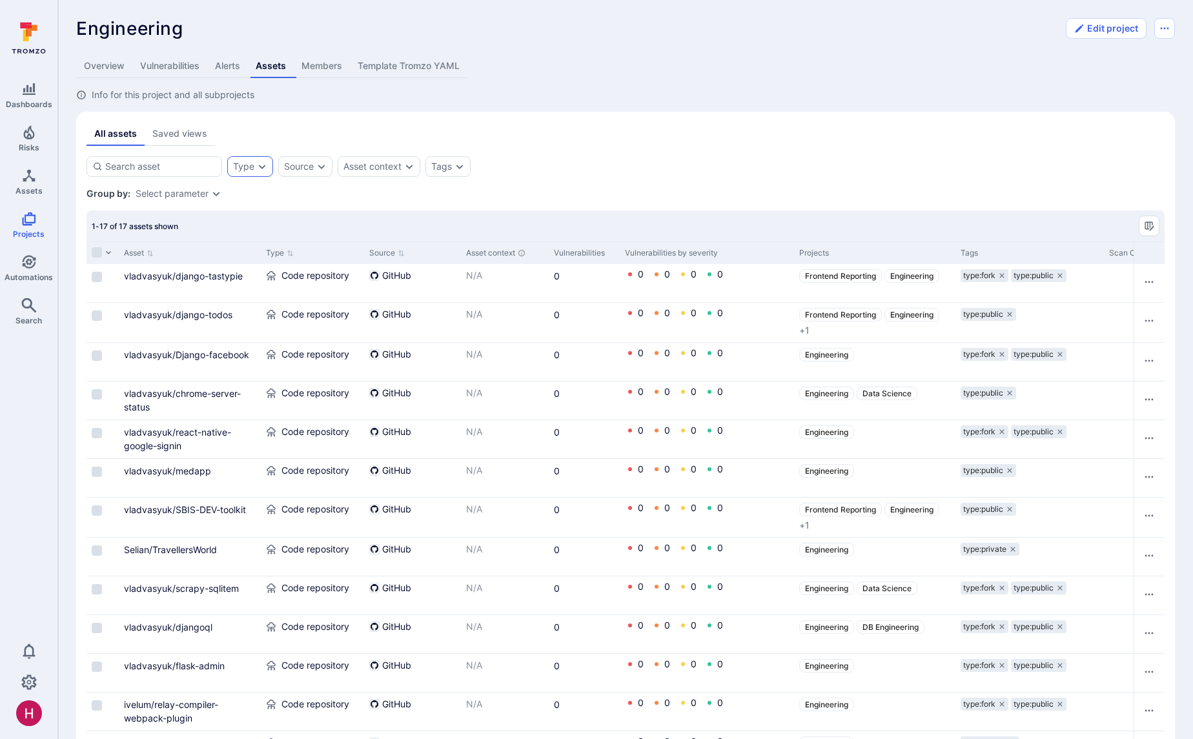
click at [255, 170] on div "Type" at bounding box center [250, 166] width 46 height 21
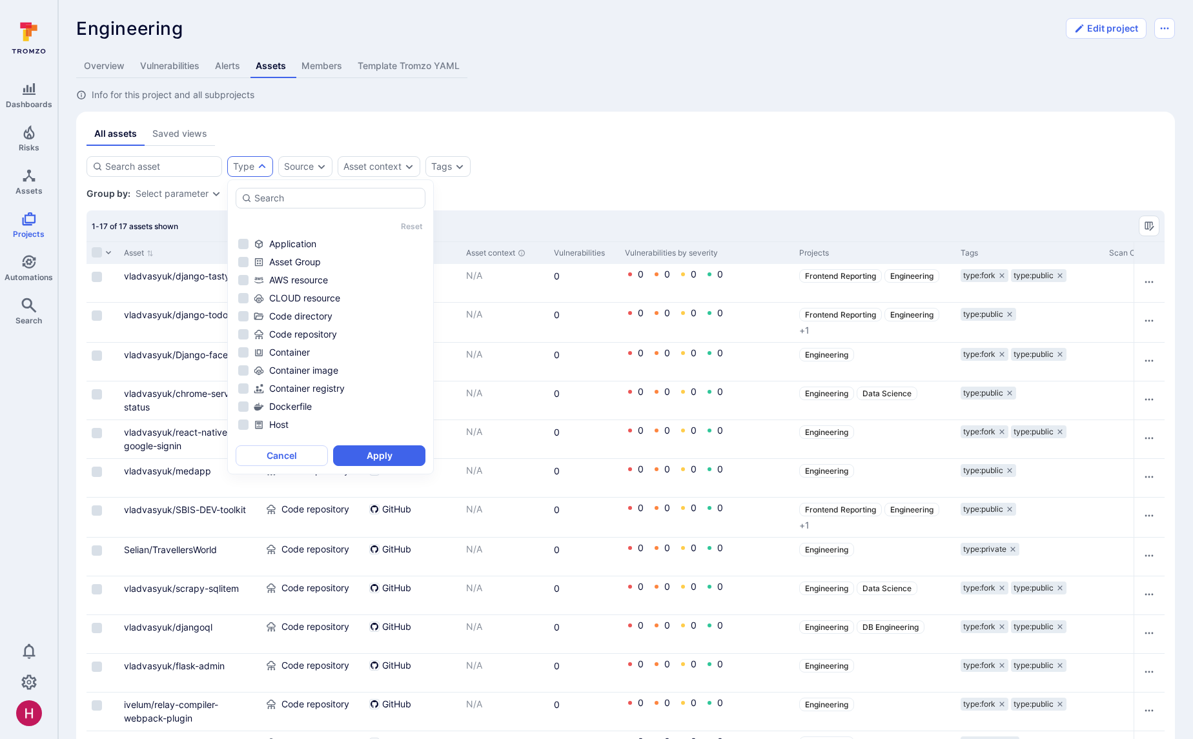
click at [367, 125] on div "All assets Saved views" at bounding box center [625, 134] width 1078 height 24
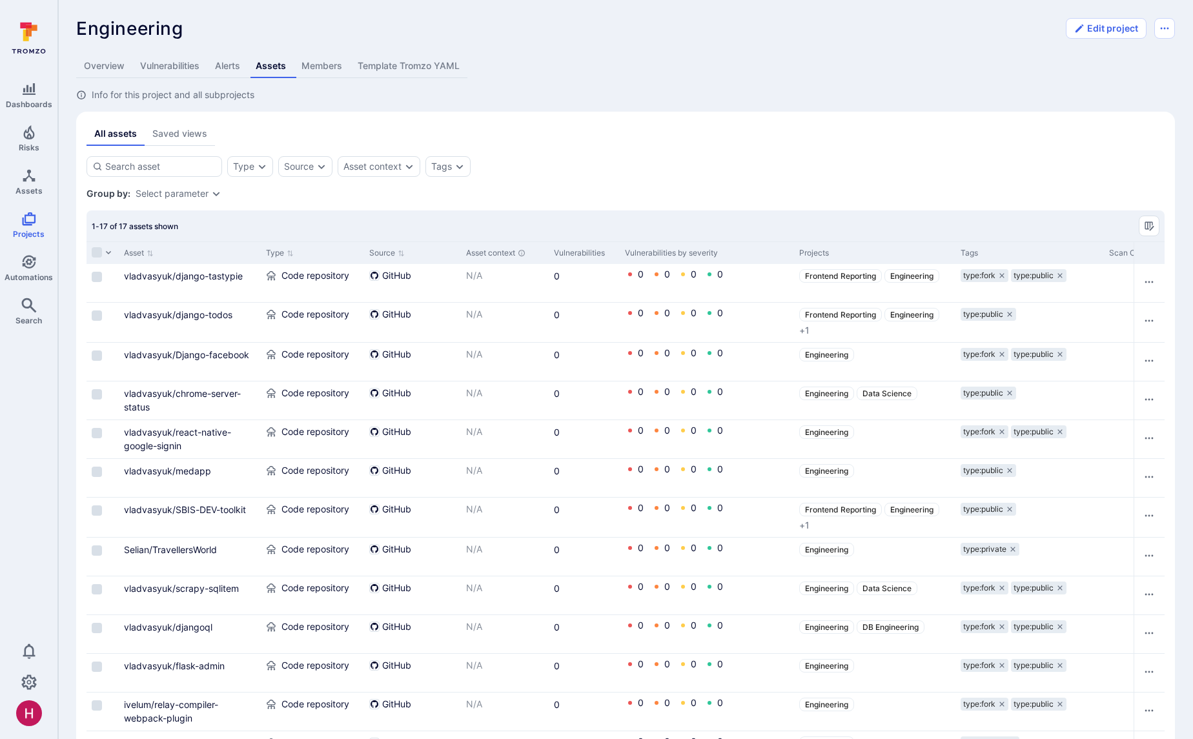
click at [121, 65] on link "Overview" at bounding box center [104, 66] width 56 height 24
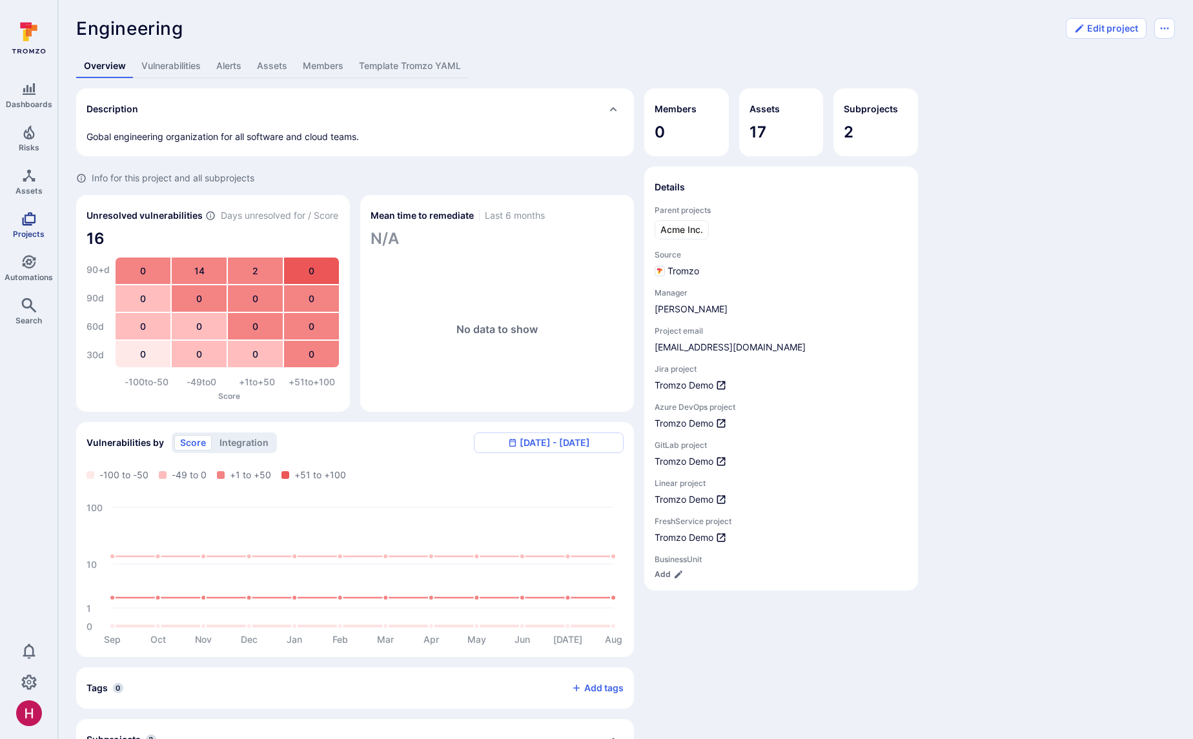
click at [29, 216] on icon "Projects" at bounding box center [29, 219] width 14 height 14
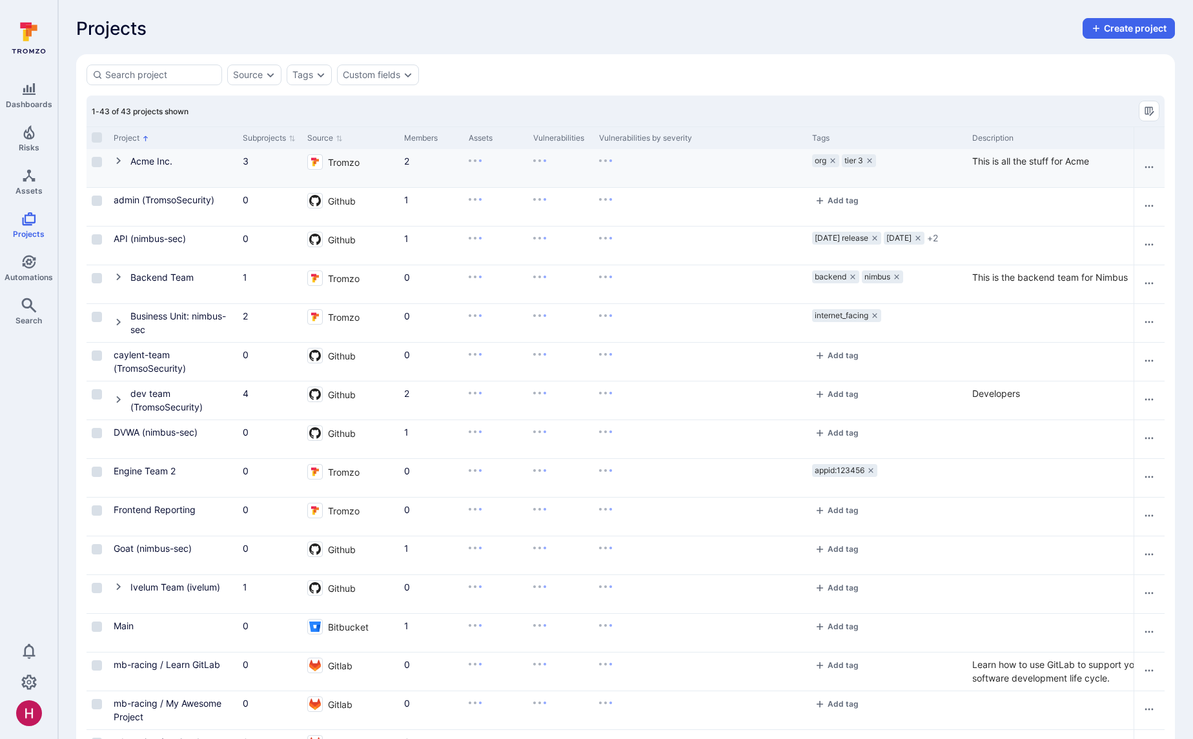
click at [119, 159] on icon "Cell for Project" at bounding box center [118, 160] width 5 height 7
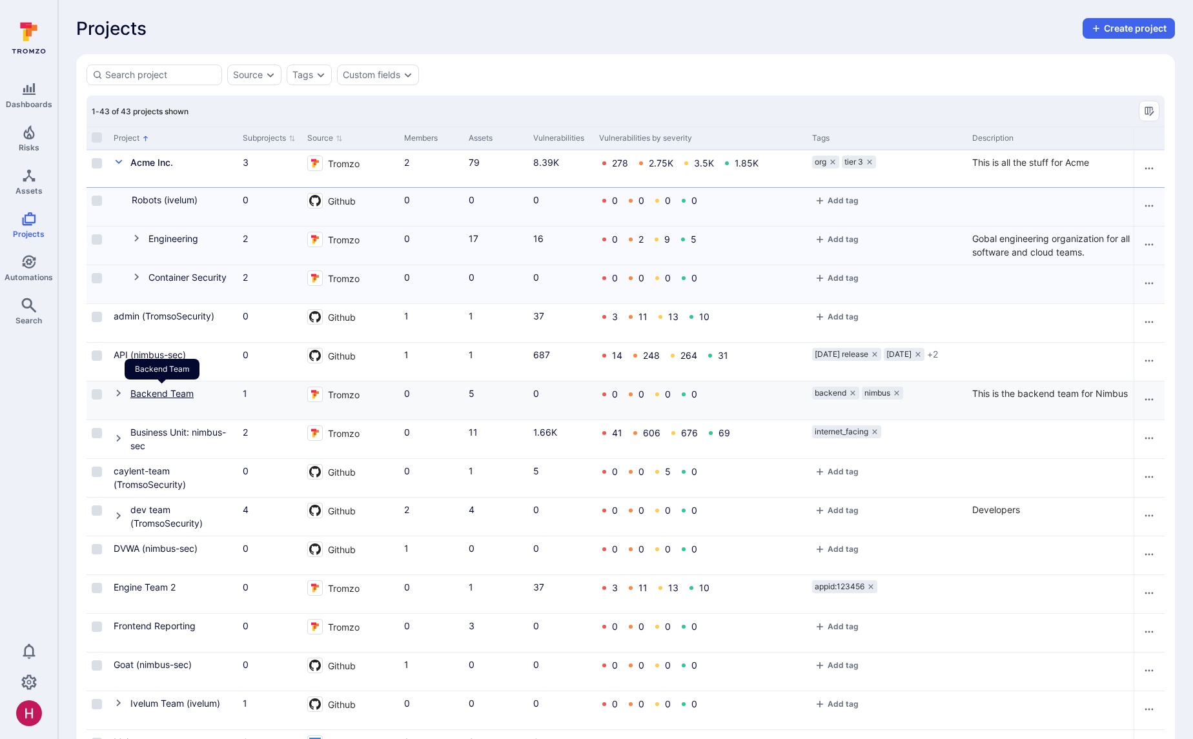
click at [163, 396] on link "Backend Team" at bounding box center [161, 393] width 63 height 11
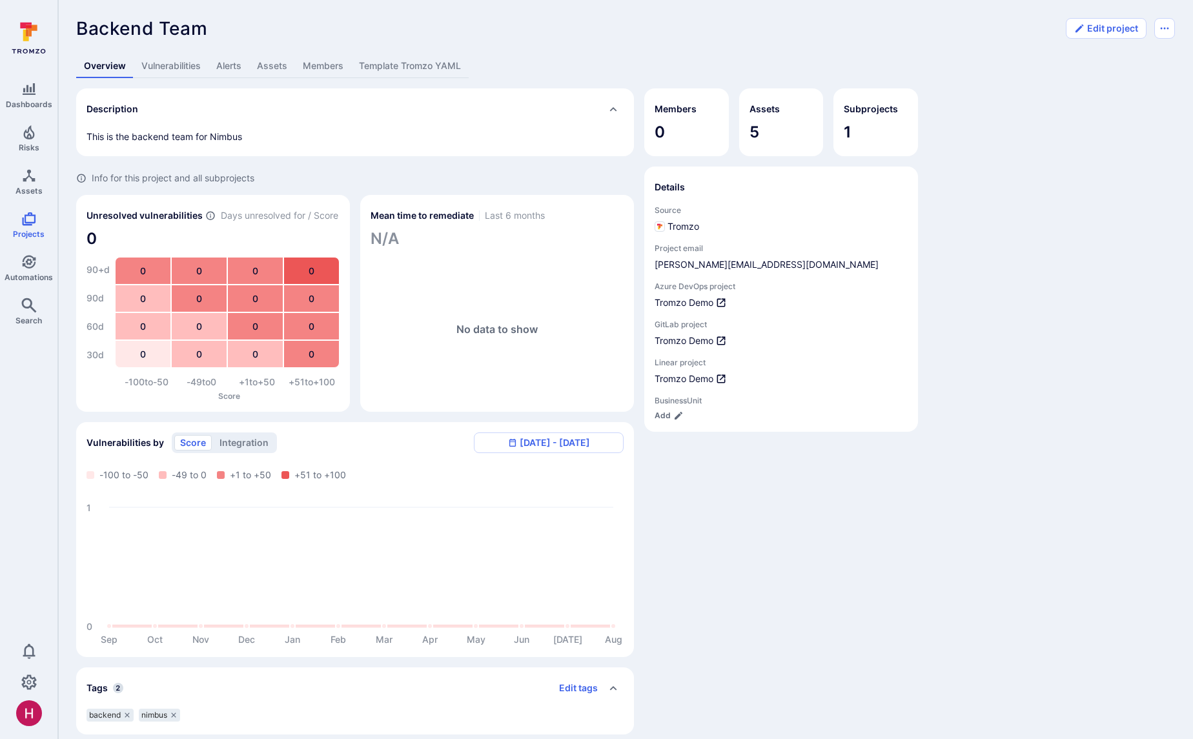
click at [187, 64] on link "Vulnerabilities" at bounding box center [171, 66] width 75 height 24
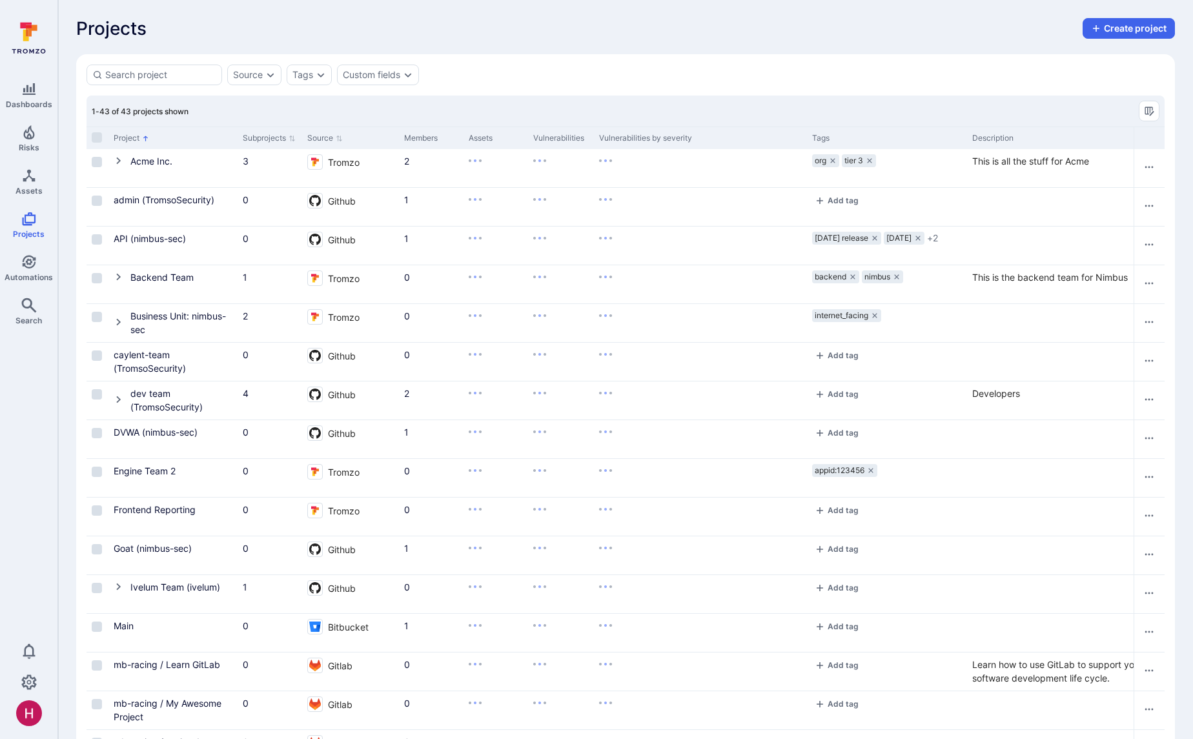
click at [147, 161] on link "Acme Inc." at bounding box center [151, 161] width 42 height 11
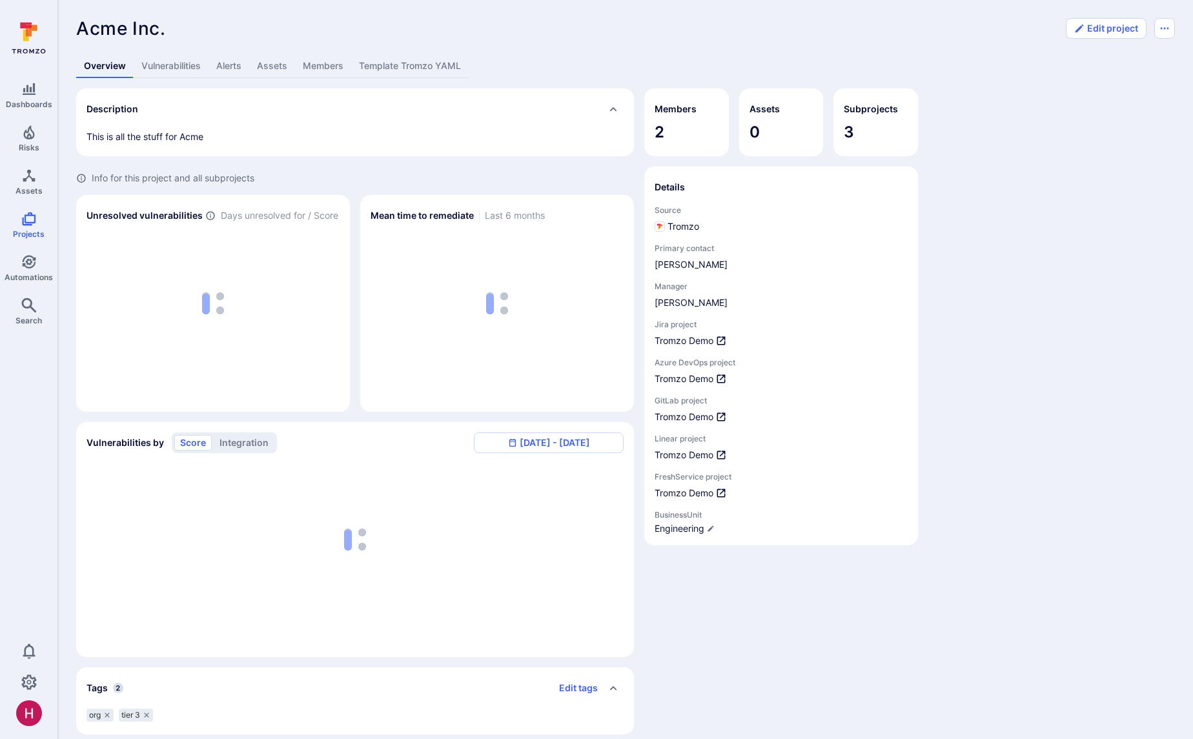
click at [180, 63] on link "Vulnerabilities" at bounding box center [171, 66] width 75 height 24
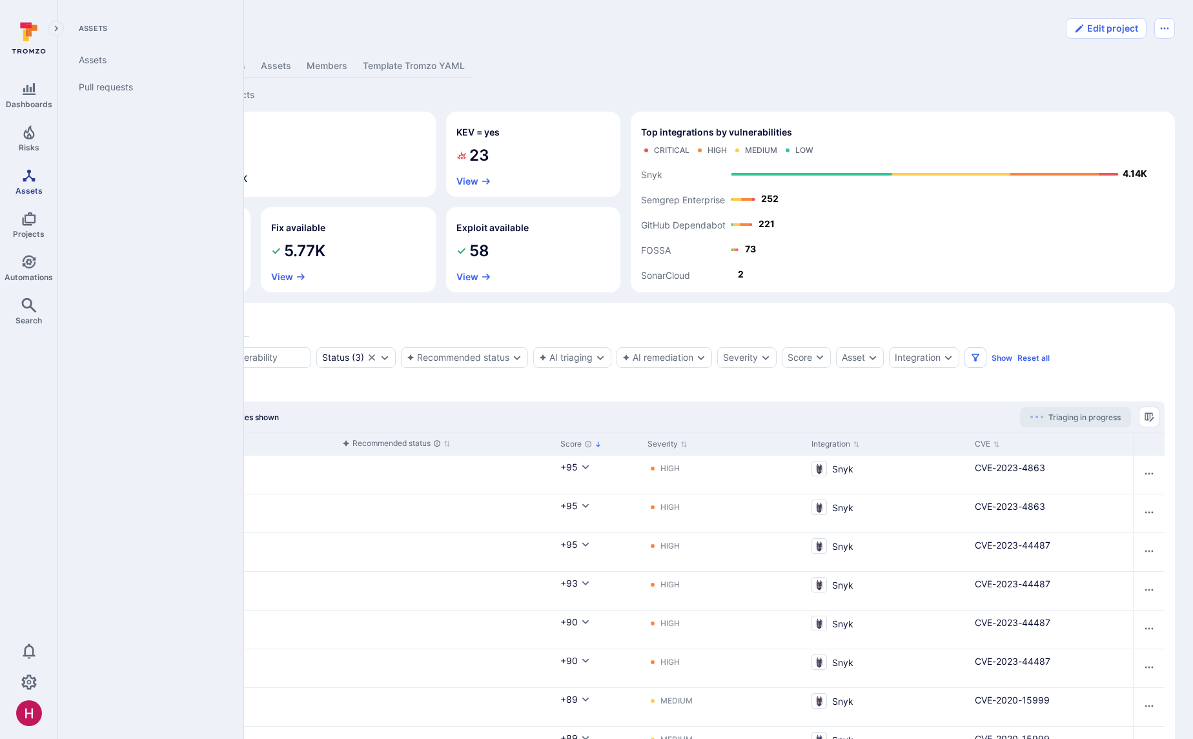
click at [32, 186] on span "Assets" at bounding box center [28, 191] width 27 height 10
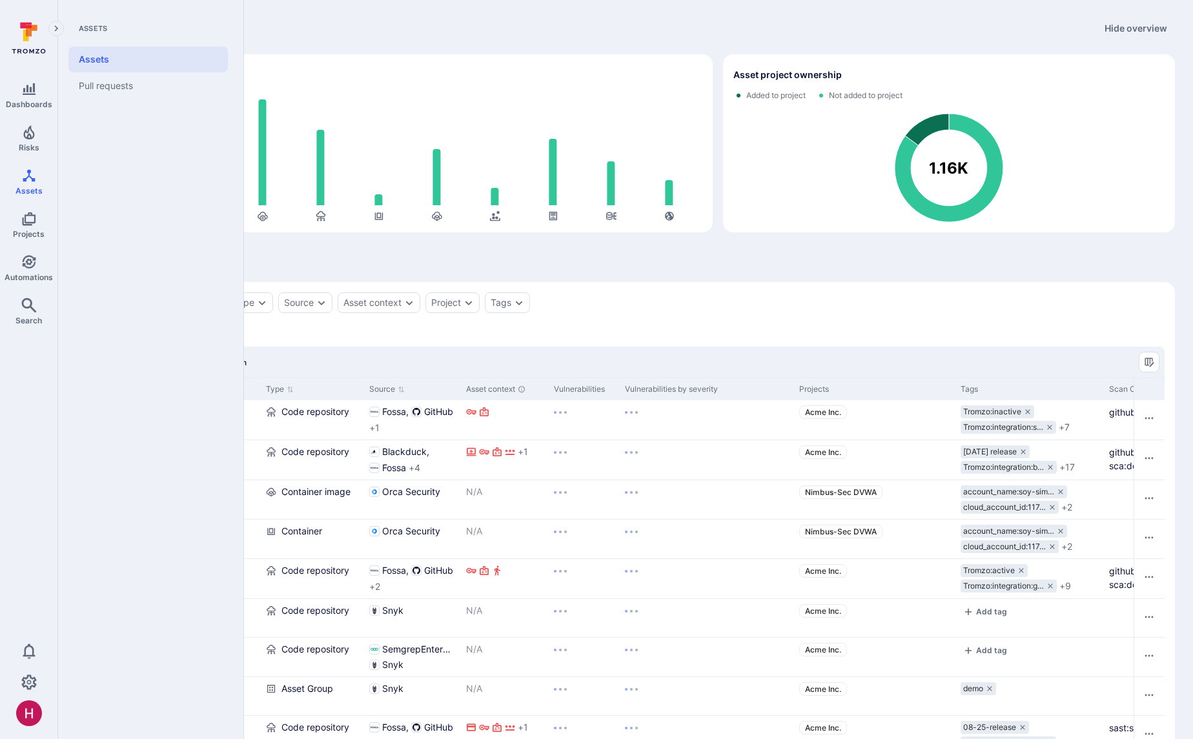
click at [59, 25] on icon "Expand navigation menu" at bounding box center [56, 28] width 9 height 11
click at [56, 25] on icon "Expand navigation menu" at bounding box center [56, 28] width 9 height 11
click at [673, 270] on div "All assets Saved views" at bounding box center [625, 260] width 1098 height 24
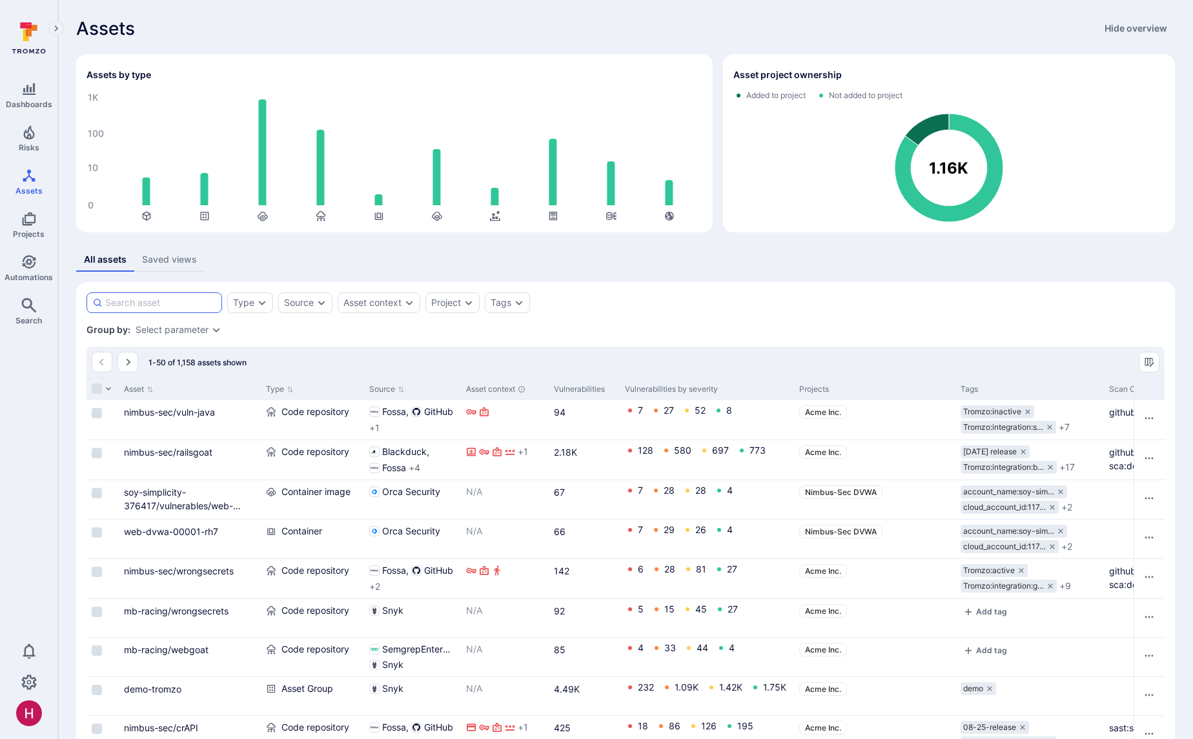
click at [158, 305] on input at bounding box center [160, 302] width 111 height 13
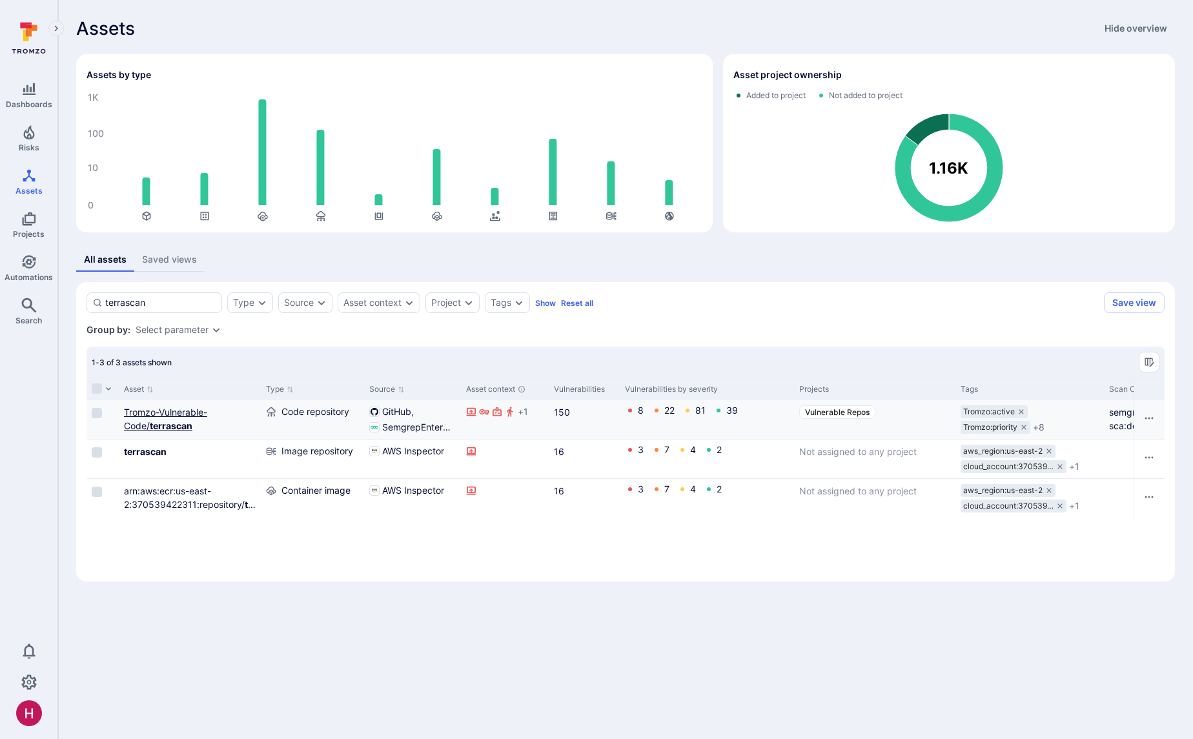
type input "terrascan"
click at [177, 425] on b "terrascan" at bounding box center [171, 425] width 43 height 11
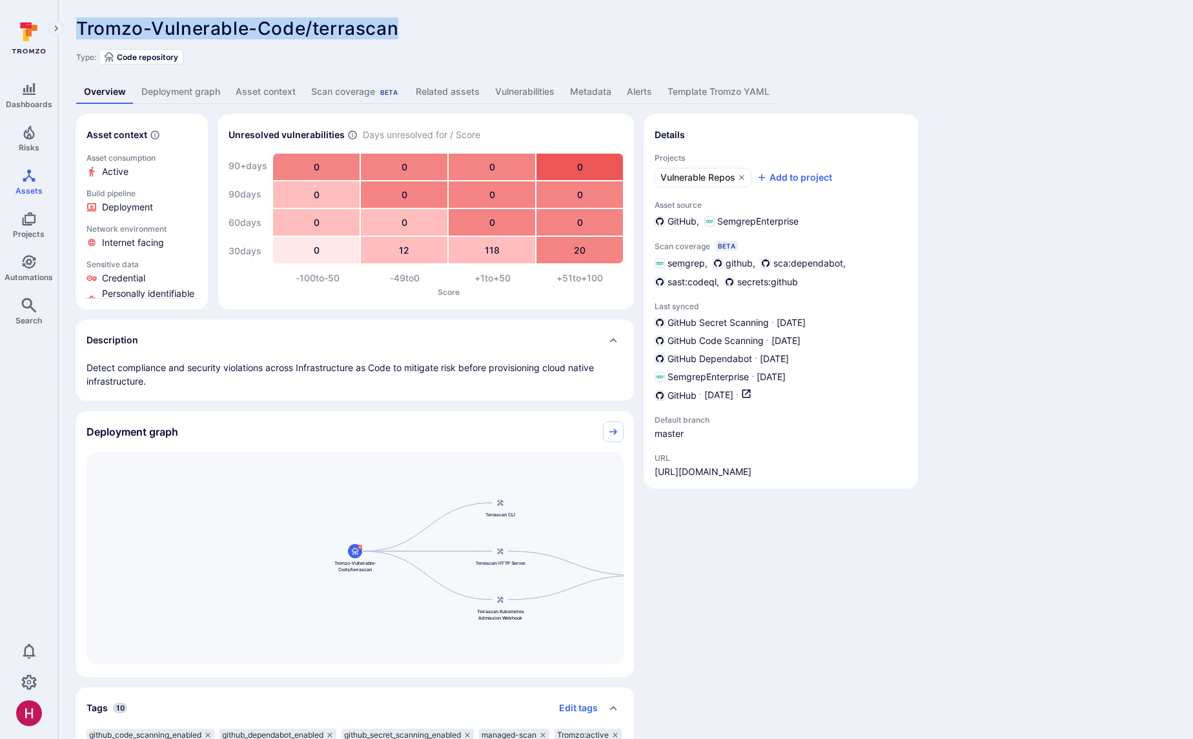
drag, startPoint x: 77, startPoint y: 31, endPoint x: 416, endPoint y: 28, distance: 338.9
click at [416, 28] on div "Tromzo-Vulnerable-Code/terrascan ... Show more" at bounding box center [533, 28] width 914 height 21
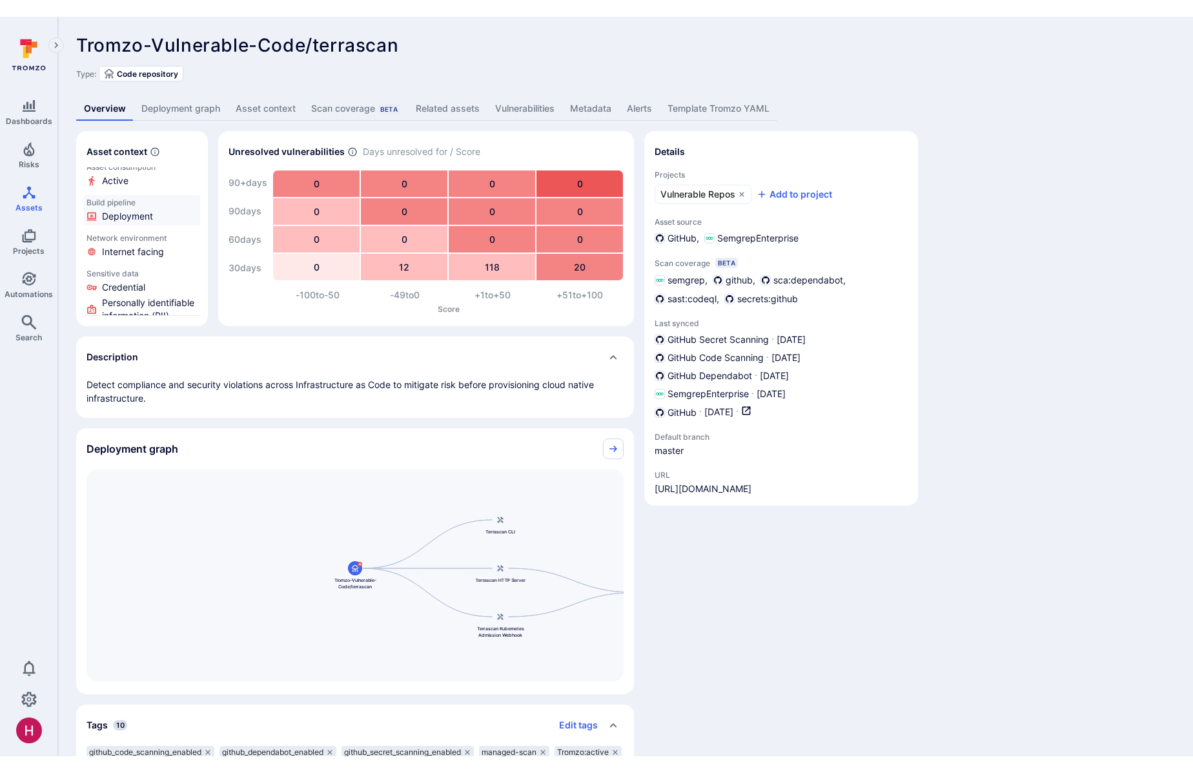
scroll to position [17, 0]
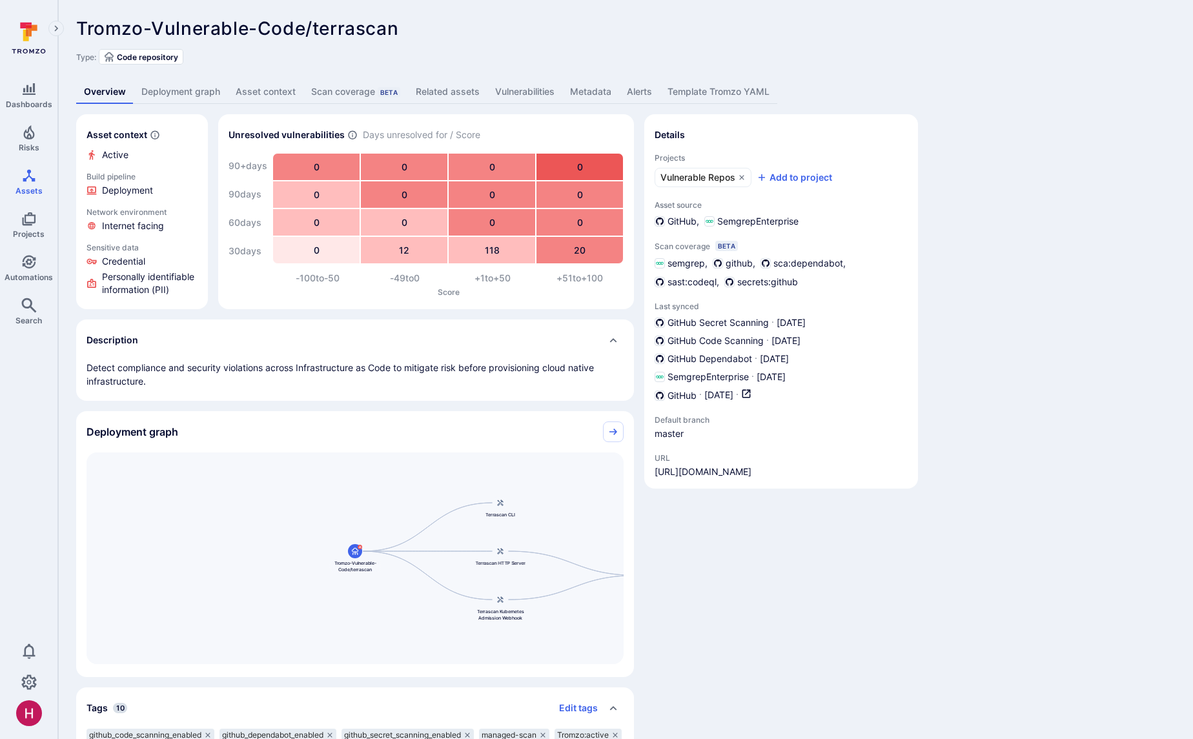
click at [177, 94] on link "Deployment graph" at bounding box center [181, 92] width 94 height 24
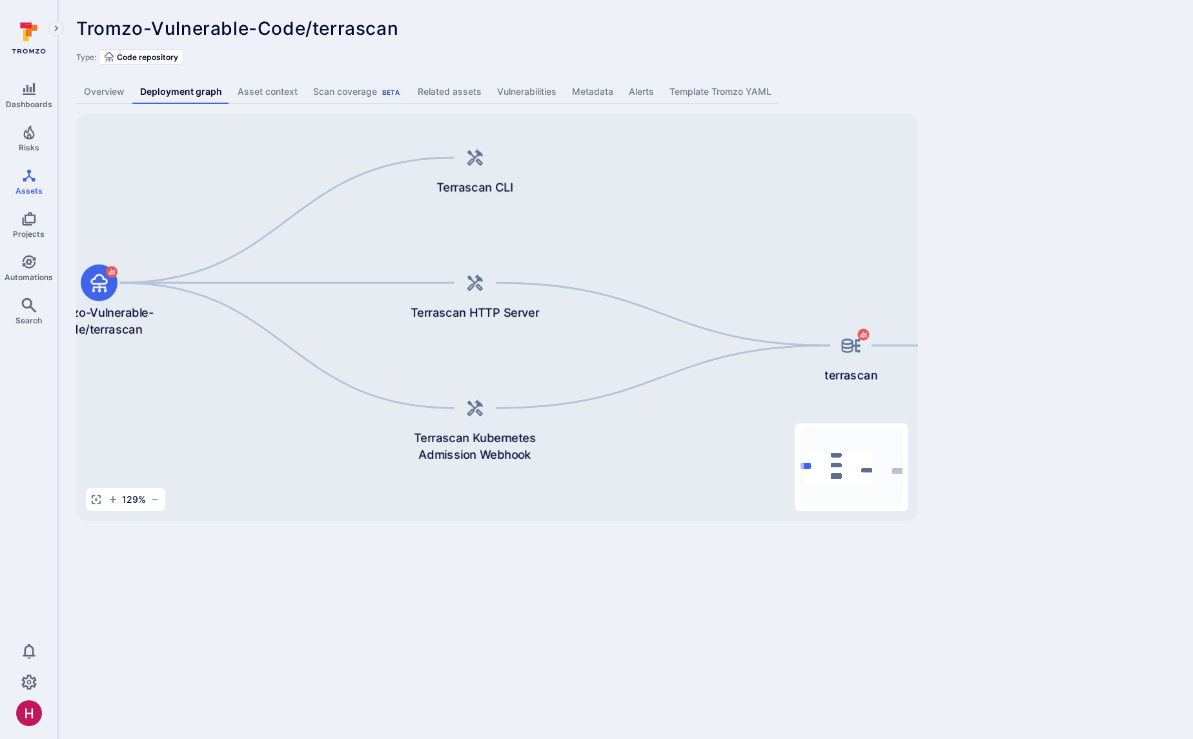
drag, startPoint x: 734, startPoint y: 469, endPoint x: 679, endPoint y: 433, distance: 65.9
click at [679, 433] on div "terrascan arn:aws:ecr:us-east-2:370539422311:repository/terrascan/sha256:99fb44…" at bounding box center [497, 317] width 842 height 407
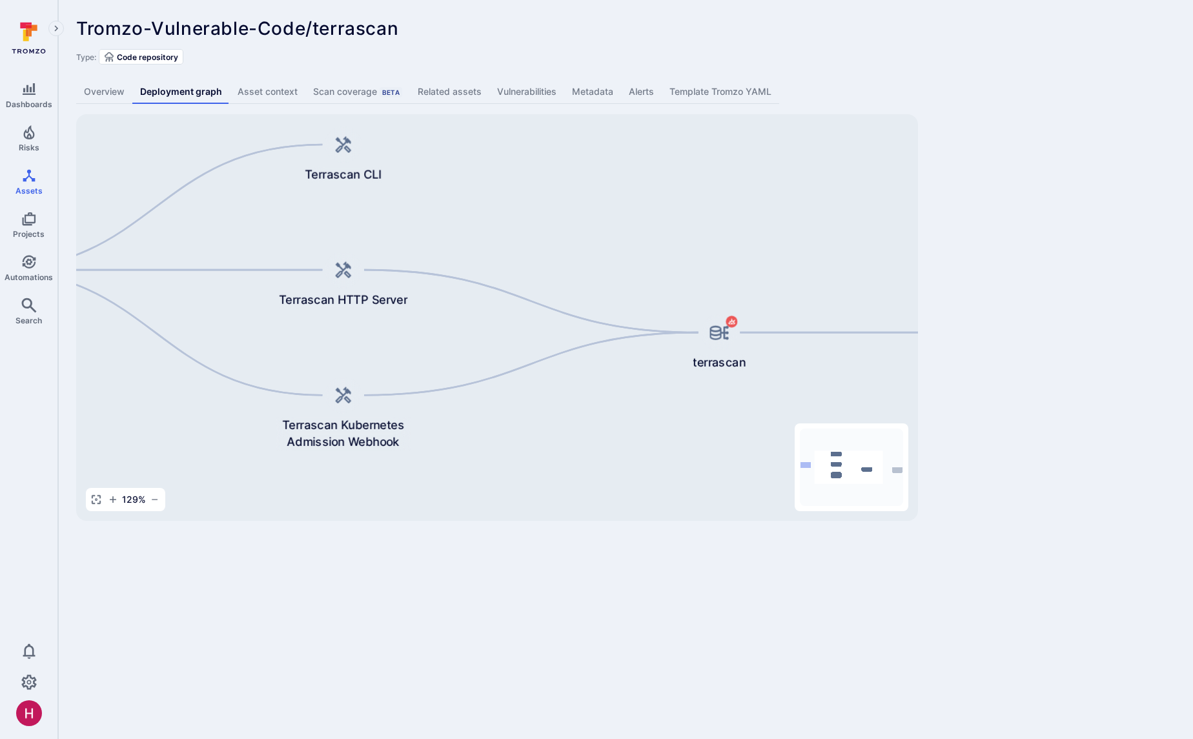
drag, startPoint x: 609, startPoint y: 268, endPoint x: 469, endPoint y: 257, distance: 141.1
click at [469, 257] on div "terrascan arn:aws:ecr:us-east-2:370539422311:repository/terrascan/sha256:99fb44…" at bounding box center [497, 317] width 842 height 407
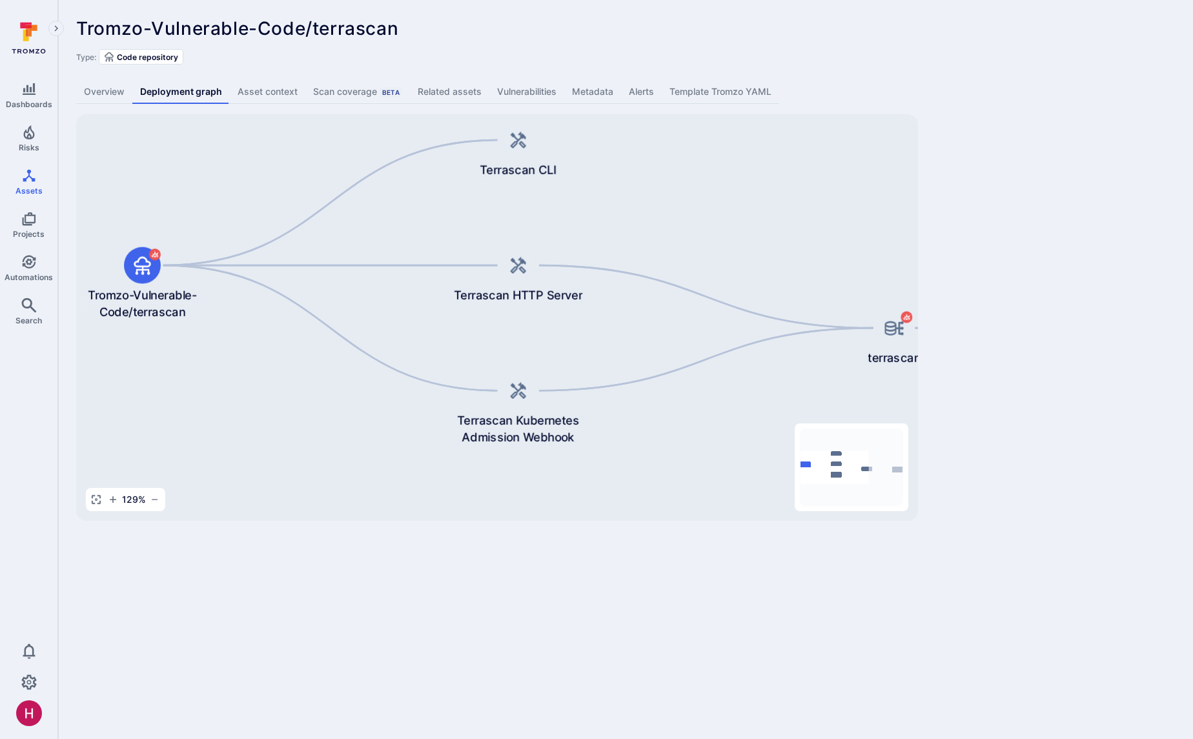
drag, startPoint x: 439, startPoint y: 199, endPoint x: 623, endPoint y: 192, distance: 184.1
click at [623, 192] on div "terrascan arn:aws:ecr:us-east-2:370539422311:repository/terrascan/sha256:99fb44…" at bounding box center [497, 317] width 842 height 407
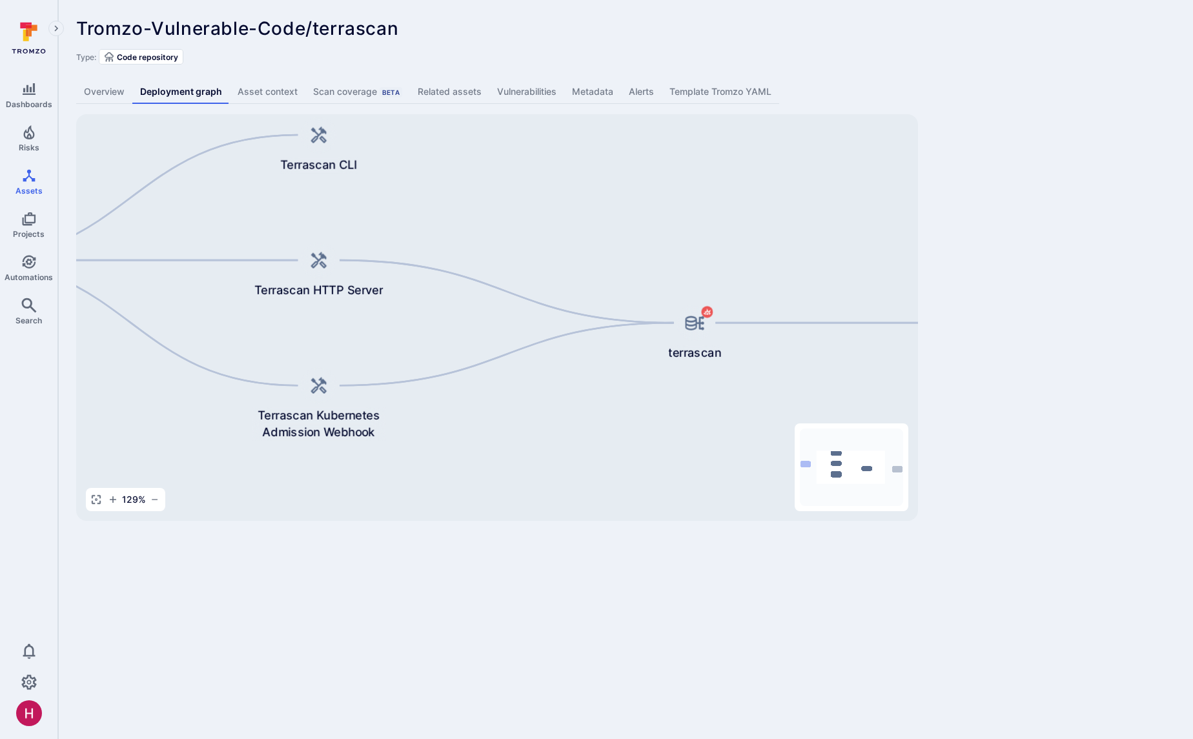
drag, startPoint x: 623, startPoint y: 197, endPoint x: 423, endPoint y: 192, distance: 200.1
click at [423, 192] on div "terrascan arn:aws:ecr:us-east-2:370539422311:repository/terrascan/sha256:99fb44…" at bounding box center [497, 317] width 842 height 407
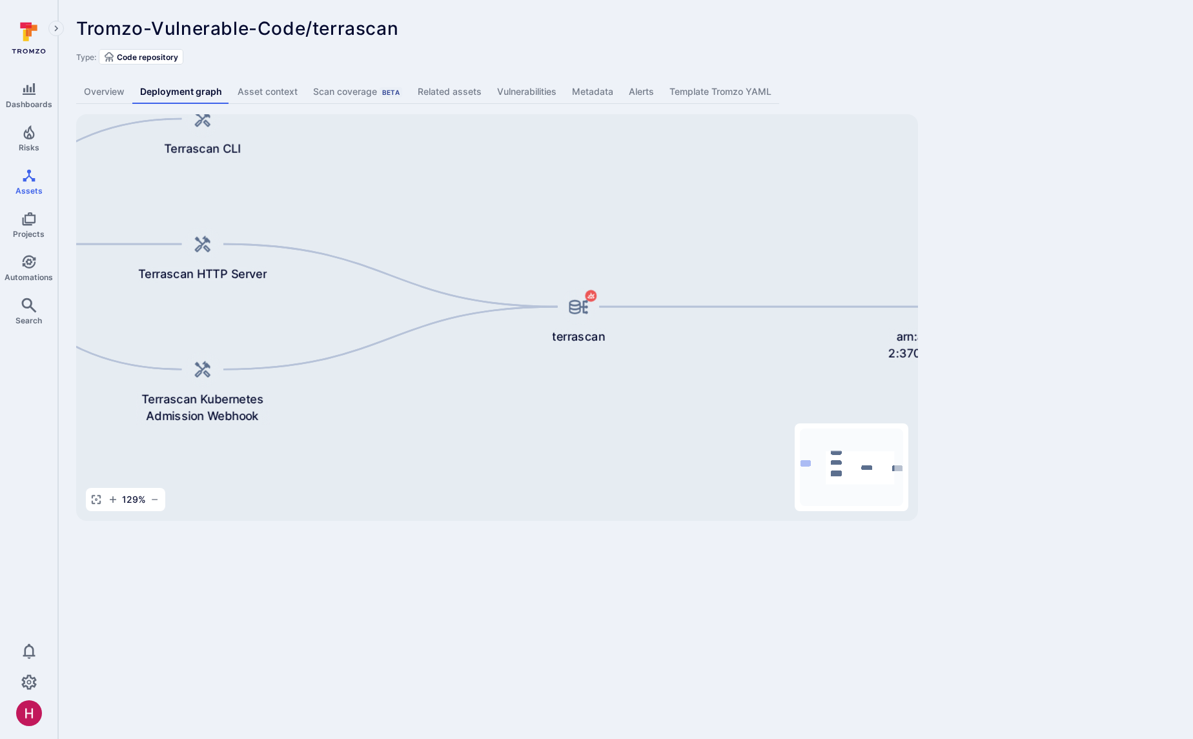
drag, startPoint x: 582, startPoint y: 261, endPoint x: 458, endPoint y: 236, distance: 126.3
click at [458, 236] on div "terrascan arn:aws:ecr:us-east-2:370539422311:repository/terrascan/sha256:99fb44…" at bounding box center [497, 317] width 842 height 407
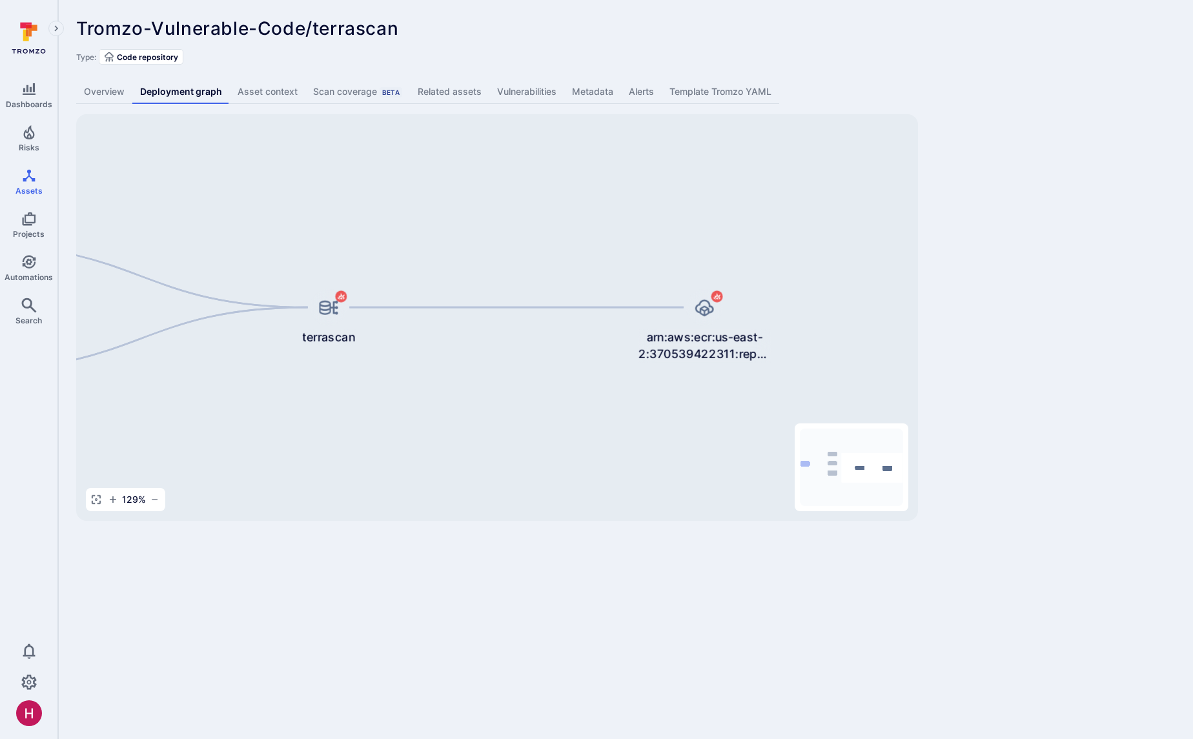
drag, startPoint x: 605, startPoint y: 341, endPoint x: 394, endPoint y: 350, distance: 211.2
click at [396, 350] on div "terrascan arn:aws:ecr:us-east-2:370539422311:repository/terrascan/sha256:99fb44…" at bounding box center [497, 317] width 842 height 407
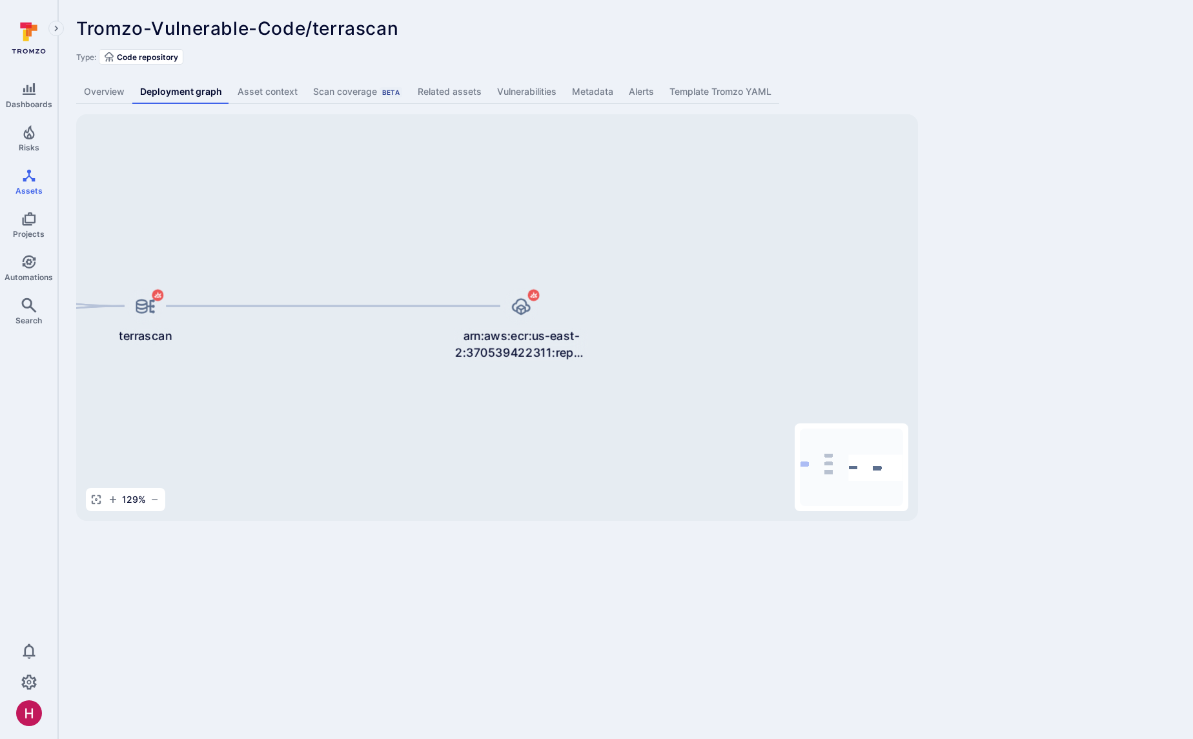
drag, startPoint x: 552, startPoint y: 401, endPoint x: 372, endPoint y: 399, distance: 180.7
click at [372, 399] on div "terrascan arn:aws:ecr:us-east-2:370539422311:repository/terrascan/sha256:99fb44…" at bounding box center [497, 317] width 842 height 407
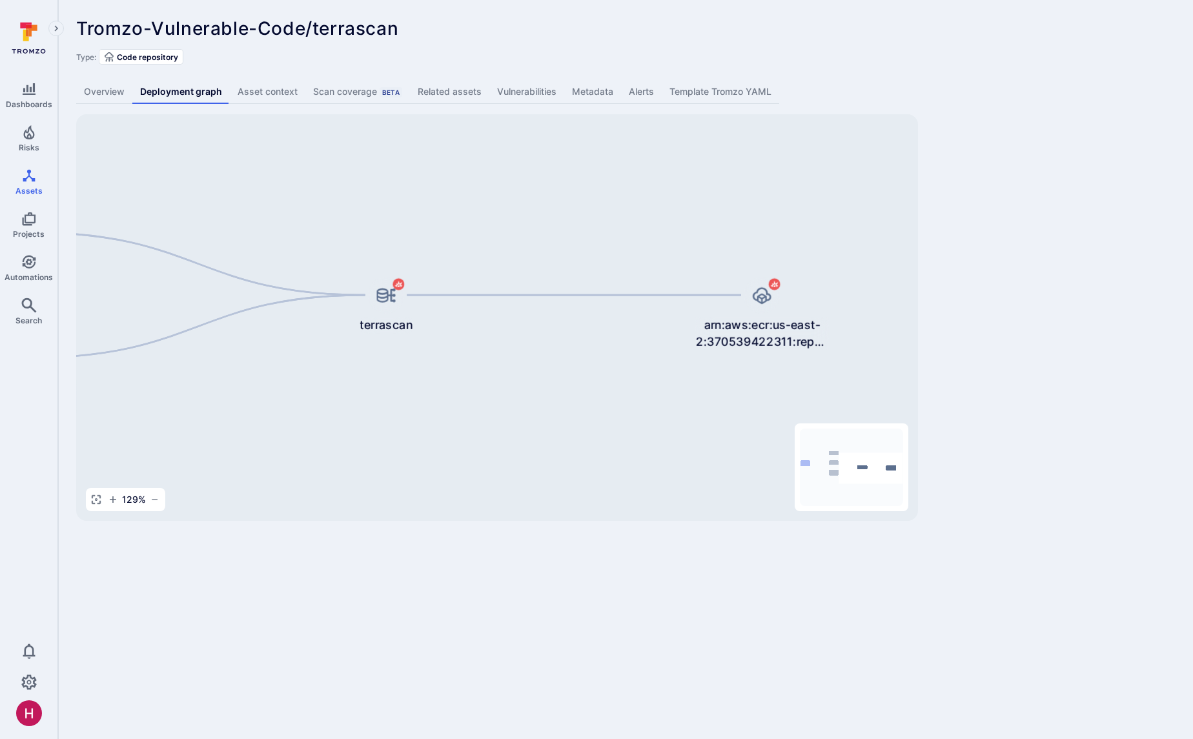
drag, startPoint x: 420, startPoint y: 384, endPoint x: 648, endPoint y: 370, distance: 228.9
click at [648, 370] on div "terrascan arn:aws:ecr:us-east-2:370539422311:repository/terrascan/sha256:99fb44…" at bounding box center [497, 317] width 842 height 407
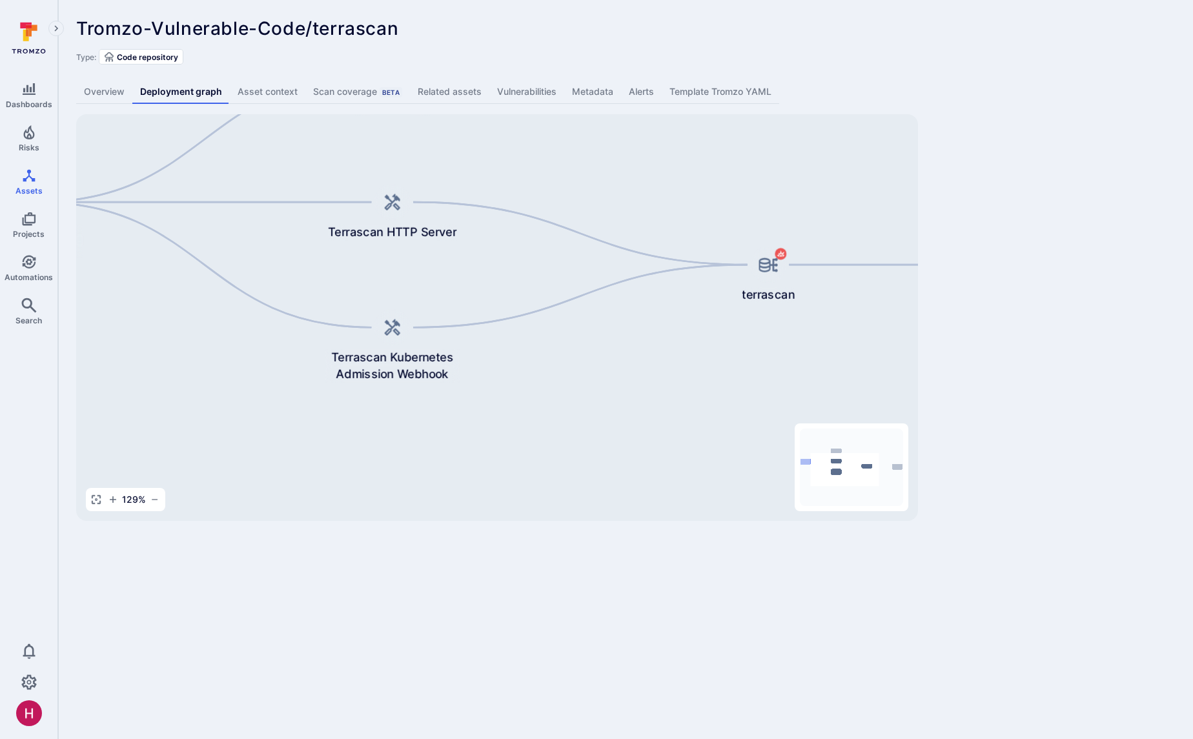
drag, startPoint x: 389, startPoint y: 392, endPoint x: 776, endPoint y: 360, distance: 387.9
click at [776, 360] on div "terrascan arn:aws:ecr:us-east-2:370539422311:repository/terrascan/sha256:99fb44…" at bounding box center [497, 317] width 842 height 407
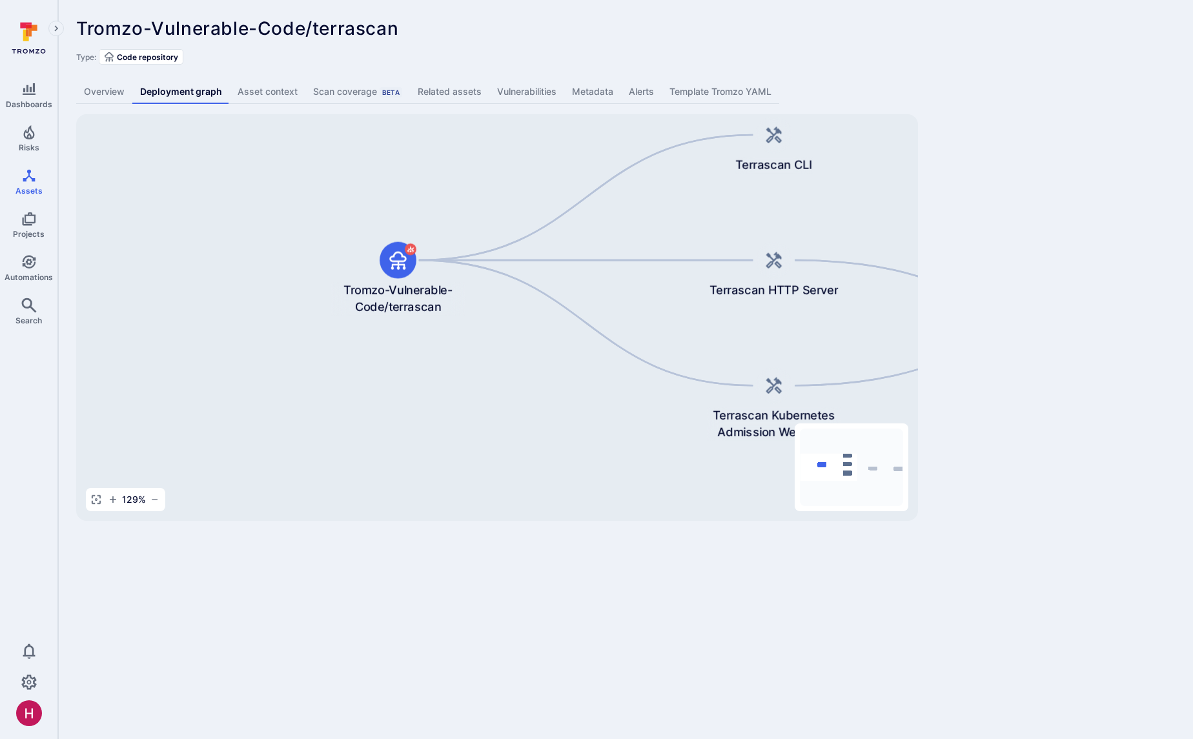
drag, startPoint x: 228, startPoint y: 354, endPoint x: 605, endPoint y: 412, distance: 381.4
click at [605, 412] on div "terrascan arn:aws:ecr:us-east-2:370539422311:repository/terrascan/sha256:99fb44…" at bounding box center [497, 317] width 842 height 407
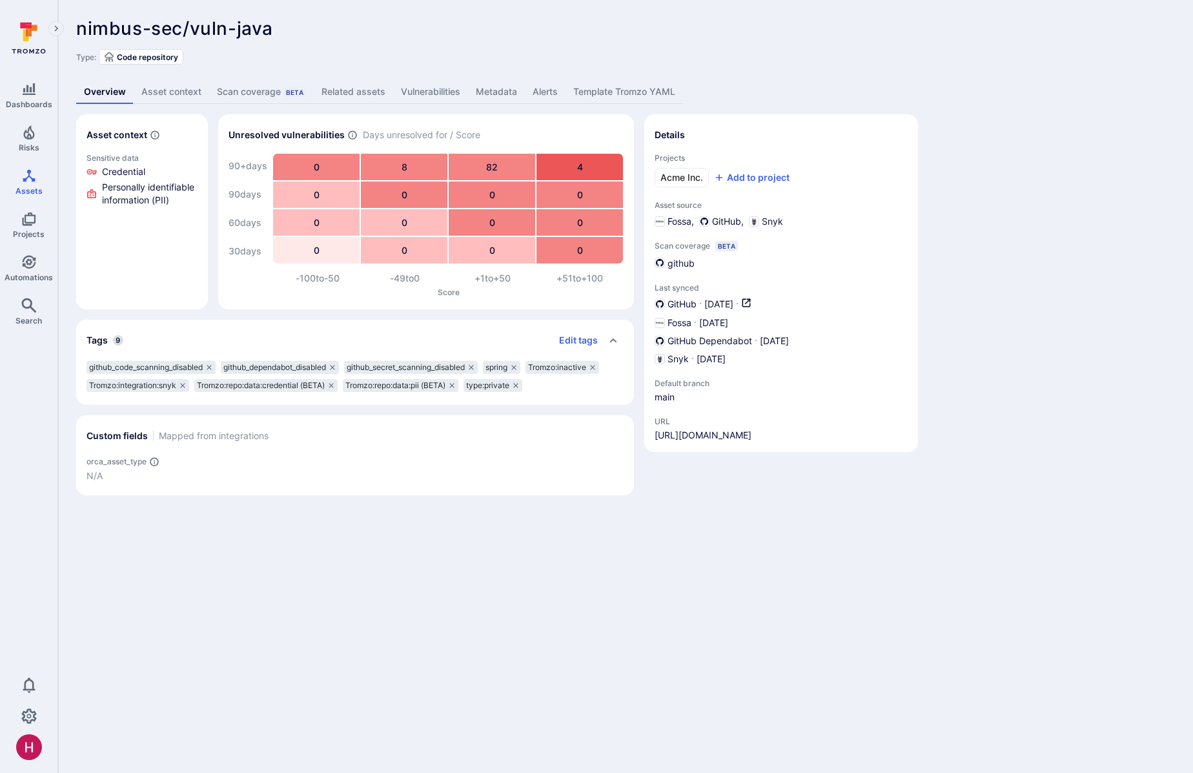
drag, startPoint x: 421, startPoint y: 95, endPoint x: 432, endPoint y: 103, distance: 13.8
click at [421, 95] on link "Vulnerabilities" at bounding box center [430, 92] width 75 height 24
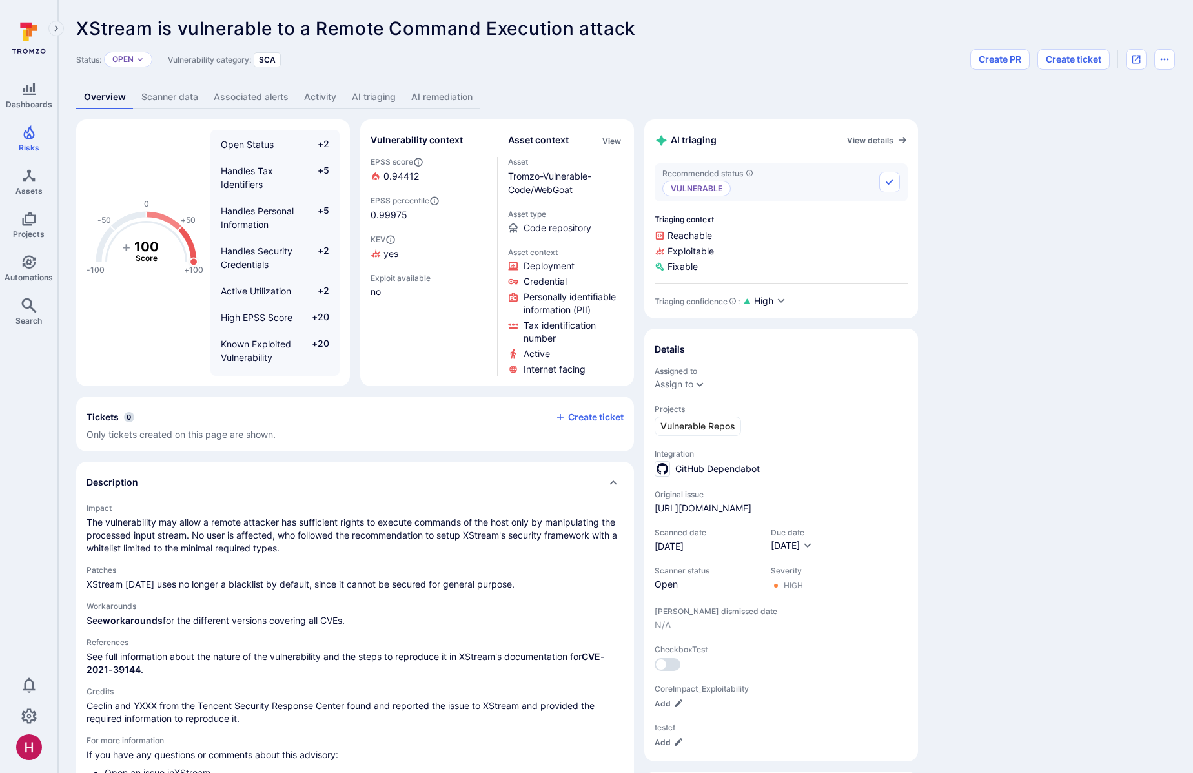
click at [354, 104] on link "AI triaging" at bounding box center [373, 97] width 59 height 24
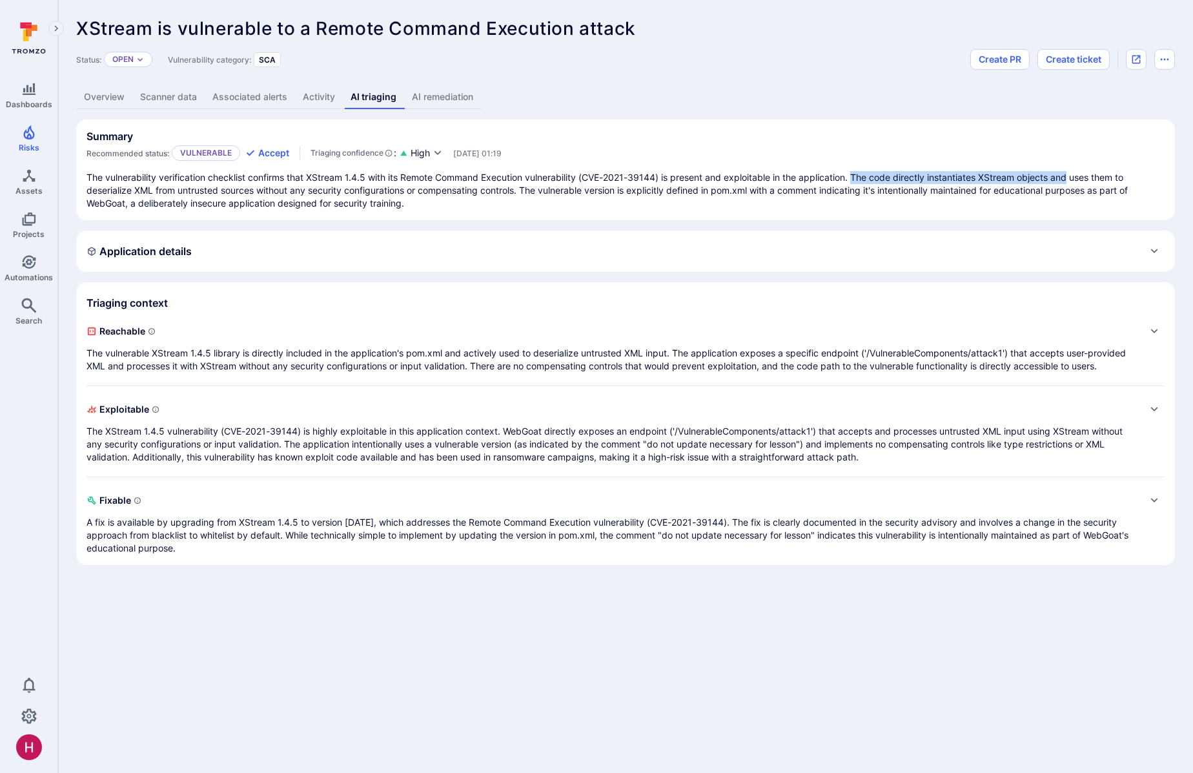
drag, startPoint x: 858, startPoint y: 175, endPoint x: 1076, endPoint y: 182, distance: 218.3
click at [1076, 182] on p "The vulnerability verification checklist confirms that XStream 1.4.5 with its R…" at bounding box center [625, 190] width 1078 height 39
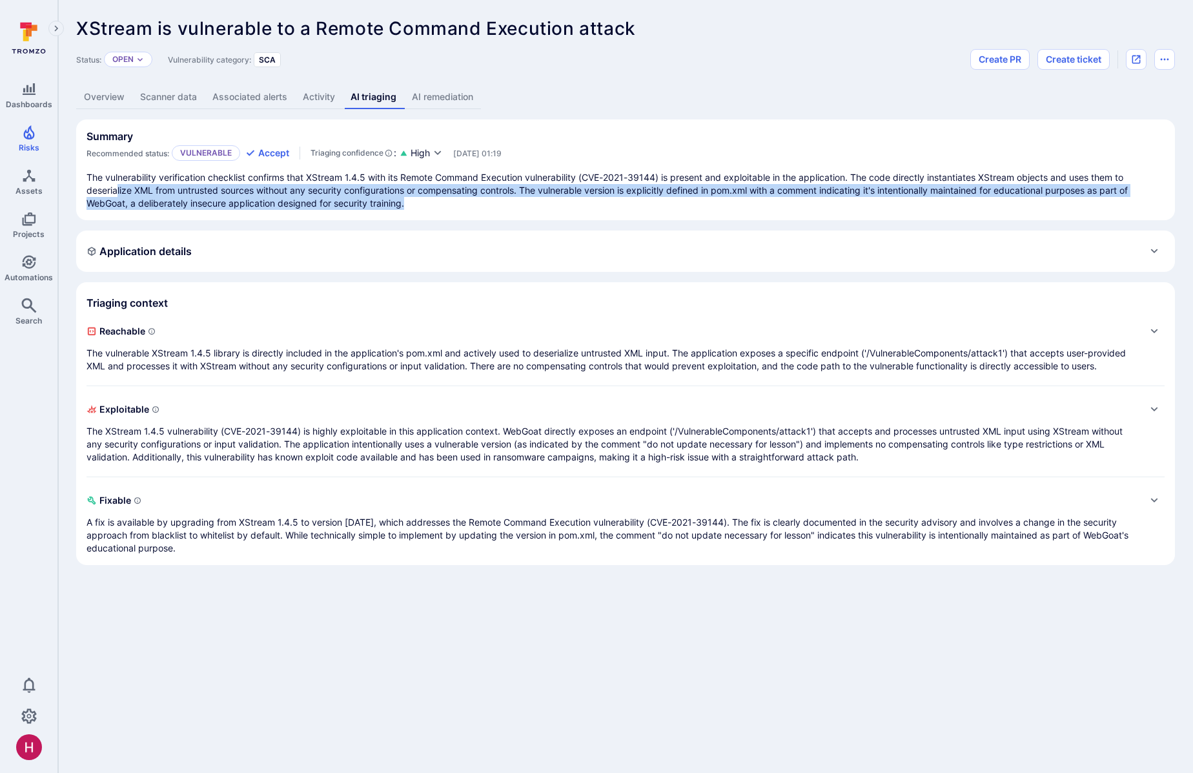
drag, startPoint x: 118, startPoint y: 194, endPoint x: 340, endPoint y: 210, distance: 222.6
click at [340, 210] on section "Summary Recommended status: Vulnerable Accept Triaging confidence : High Jul 12…" at bounding box center [625, 169] width 1098 height 101
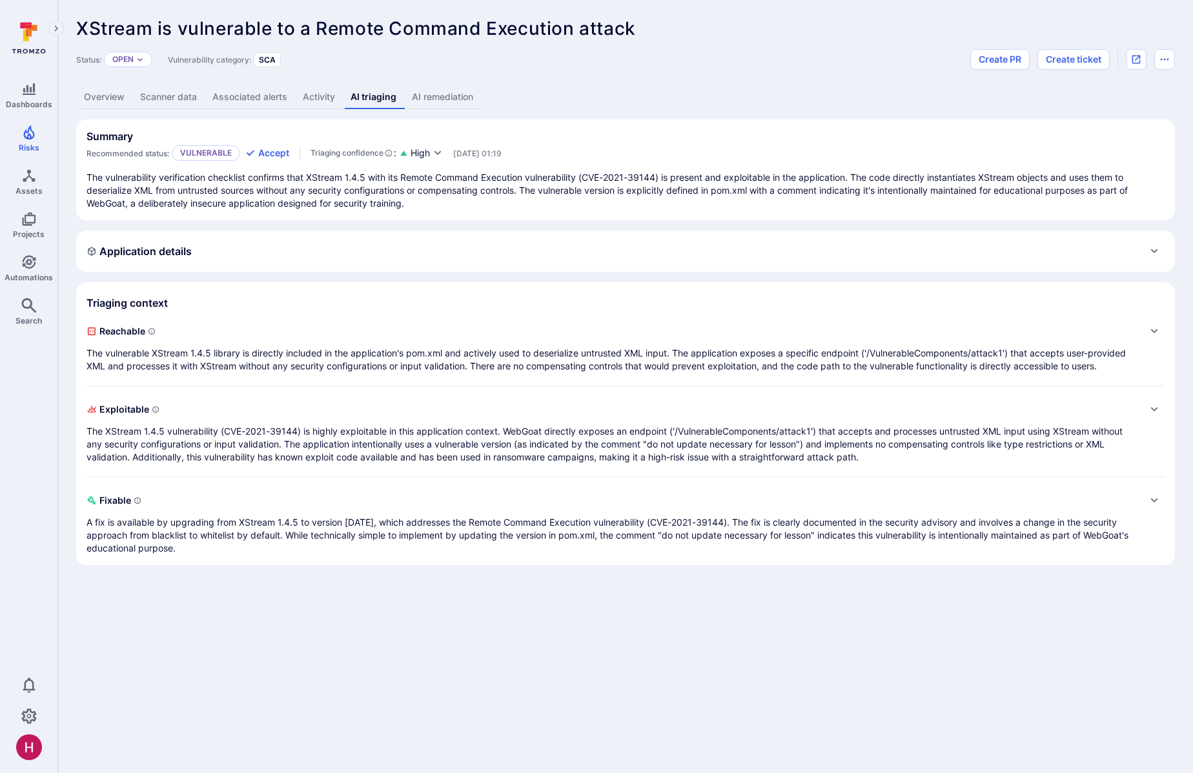
click at [343, 210] on section "Summary Recommended status: Vulnerable Accept Triaging confidence : High Jul 12…" at bounding box center [625, 169] width 1098 height 101
click at [470, 95] on link "AI remediation" at bounding box center [442, 97] width 77 height 24
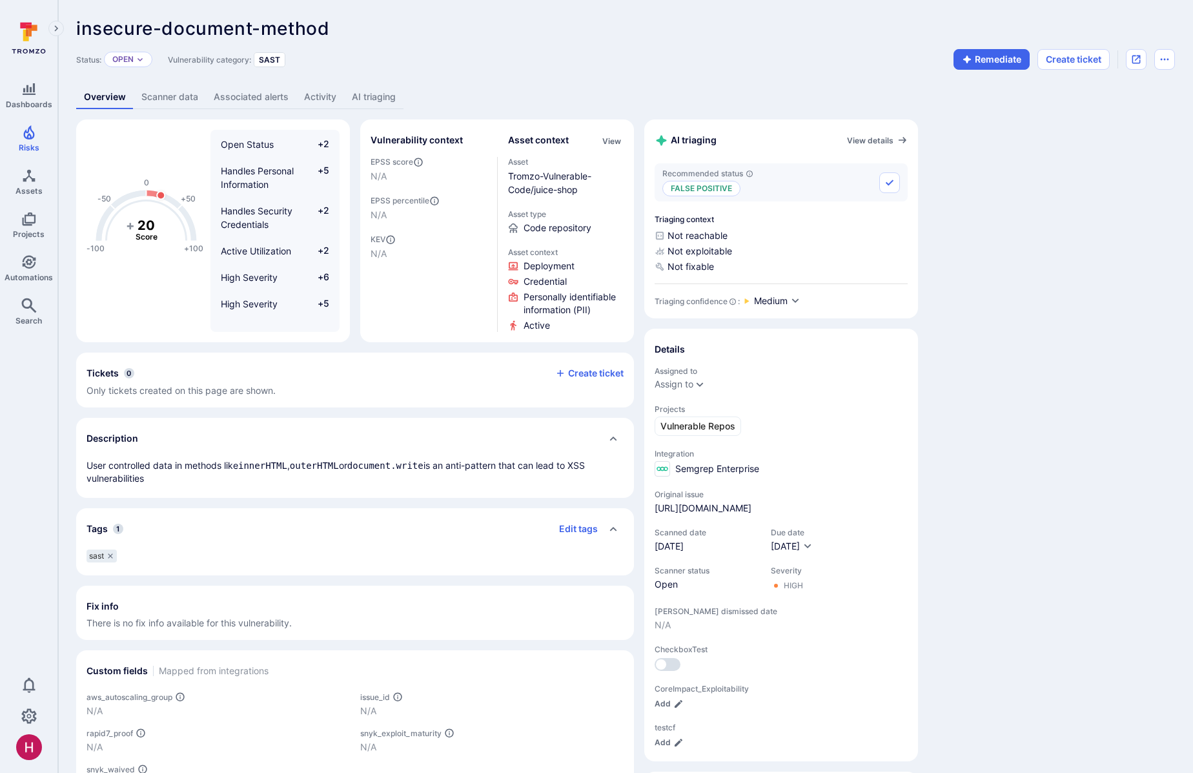
click at [383, 94] on link "AI triaging" at bounding box center [373, 97] width 59 height 24
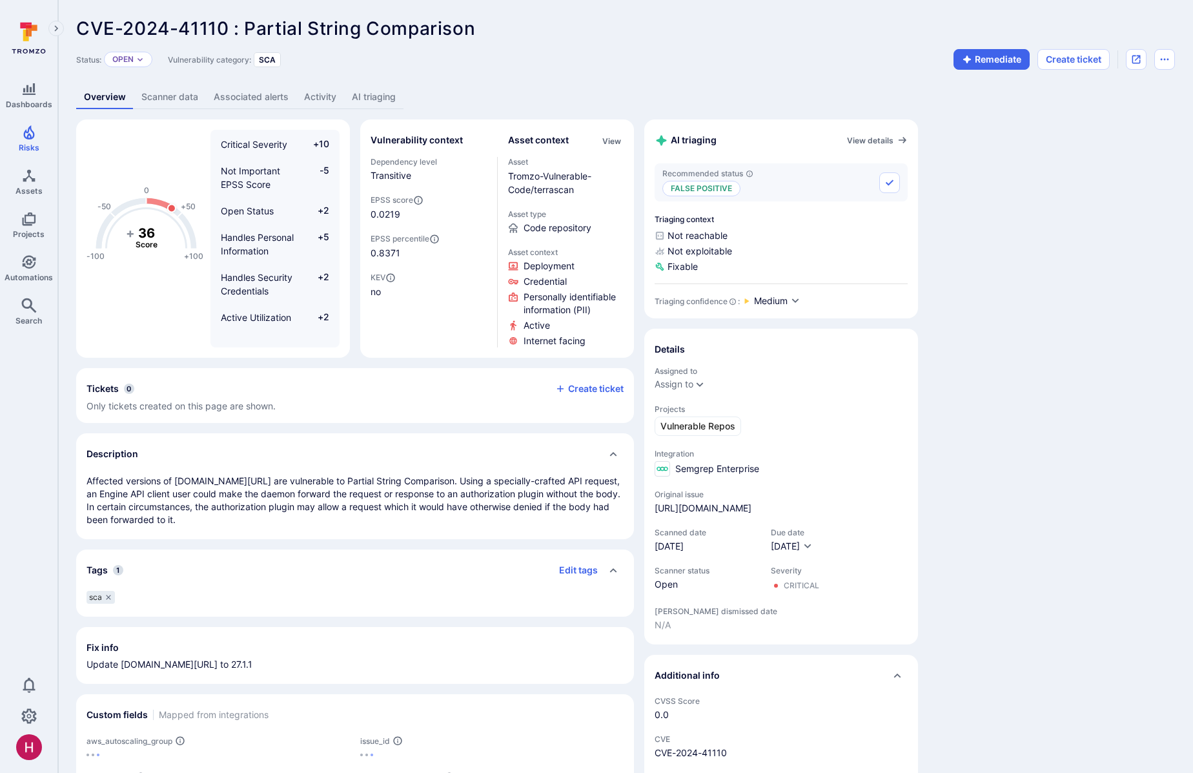
click at [407, 98] on div "Overview Scanner data Associated alerts Activity AI triaging" at bounding box center [625, 97] width 1098 height 24
click at [389, 97] on link "AI triaging" at bounding box center [373, 97] width 59 height 24
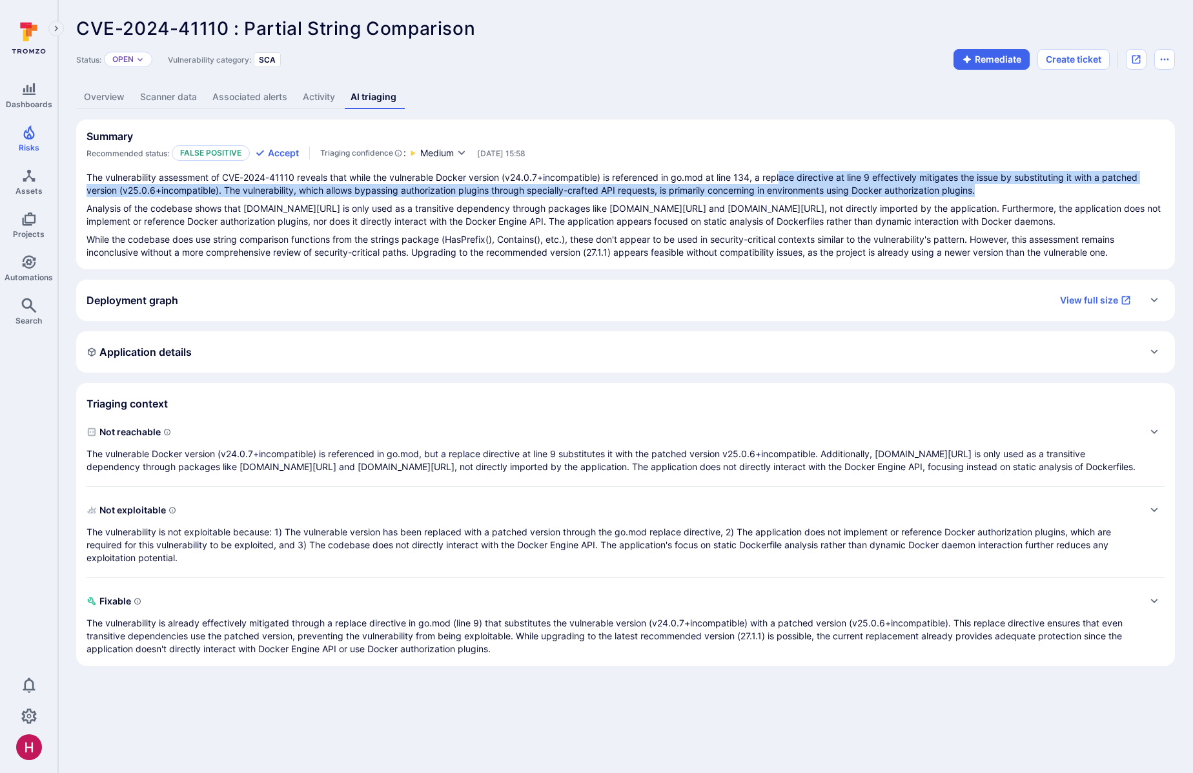
drag, startPoint x: 784, startPoint y: 178, endPoint x: 989, endPoint y: 185, distance: 206.0
click at [989, 185] on p "The vulnerability assessment of CVE-2024-41110 reveals that while the vulnerabl…" at bounding box center [625, 184] width 1078 height 26
drag, startPoint x: 223, startPoint y: 191, endPoint x: 1004, endPoint y: 194, distance: 780.3
click at [1004, 194] on p "The vulnerability assessment of CVE-2024-41110 reveals that while the vulnerabl…" at bounding box center [625, 184] width 1078 height 26
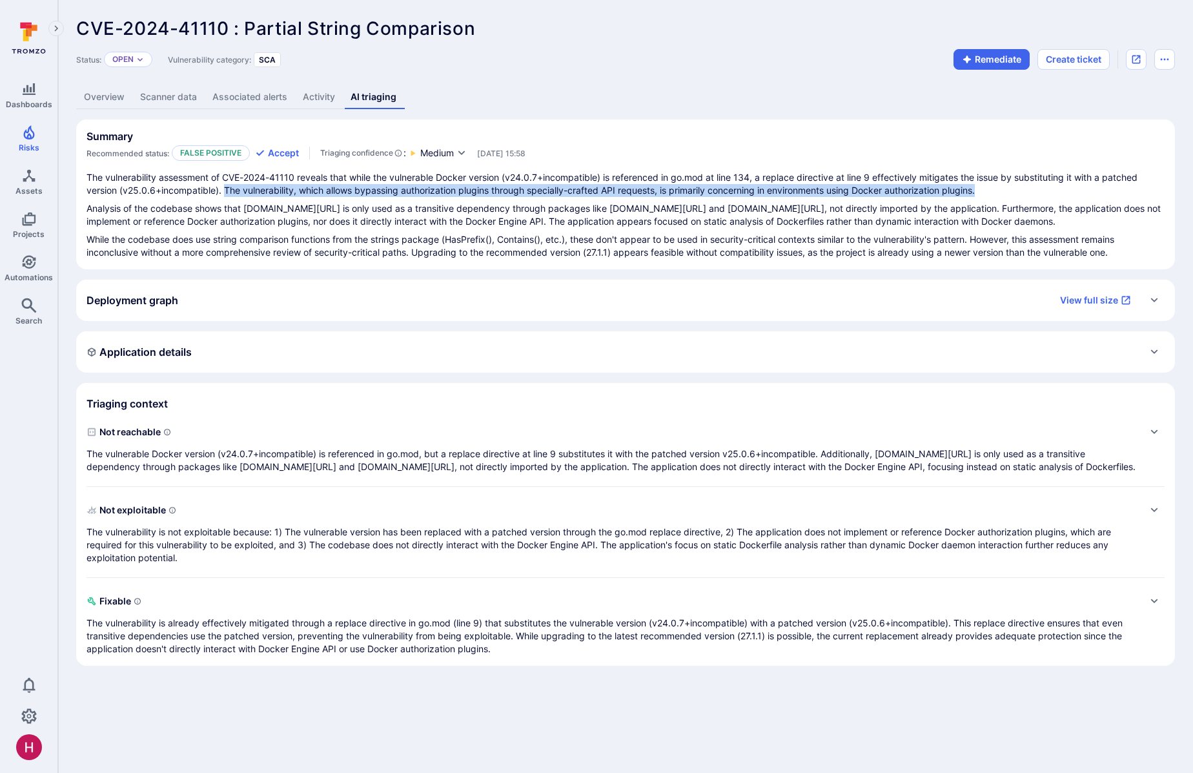
click at [1004, 194] on p "The vulnerability assessment of CVE-2024-41110 reveals that while the vulnerabl…" at bounding box center [625, 184] width 1078 height 26
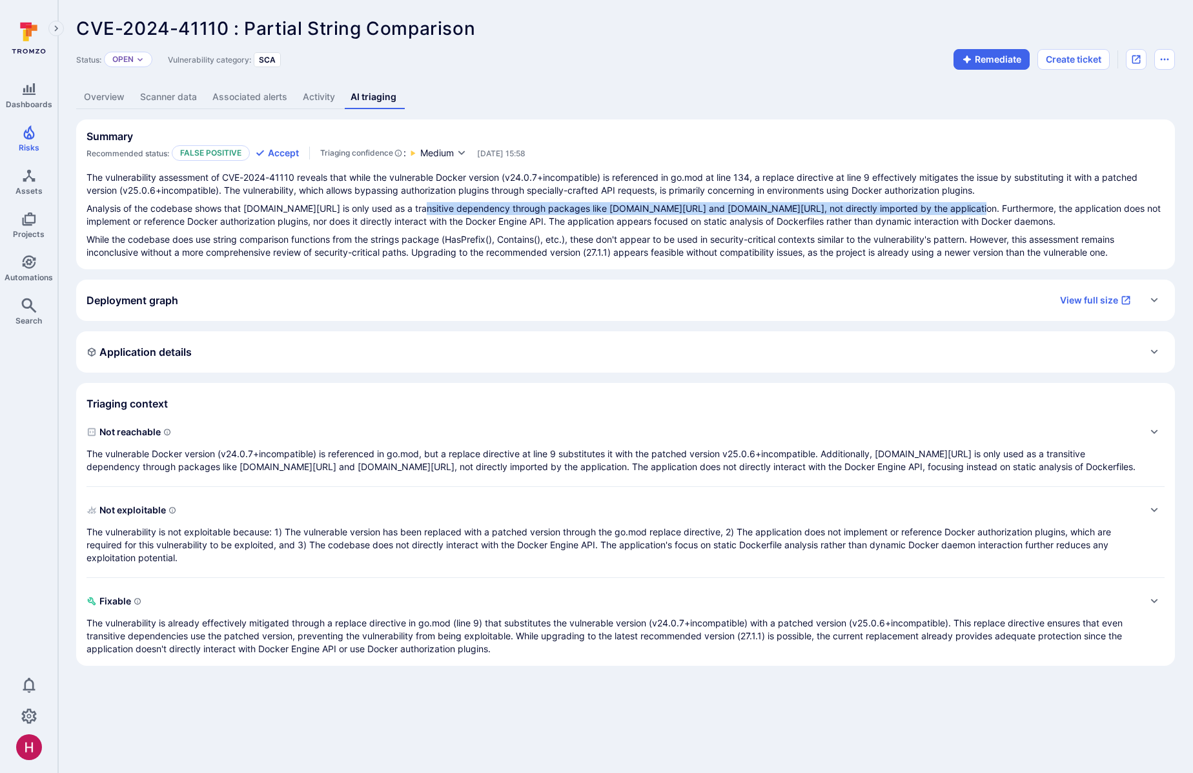
drag, startPoint x: 423, startPoint y: 208, endPoint x: 961, endPoint y: 208, distance: 538.3
click at [960, 208] on p "Analysis of the codebase shows that github.com/docker/docker is only used as a …" at bounding box center [625, 215] width 1078 height 26
click at [964, 208] on p "Analysis of the codebase shows that github.com/docker/docker is only used as a …" at bounding box center [625, 215] width 1078 height 26
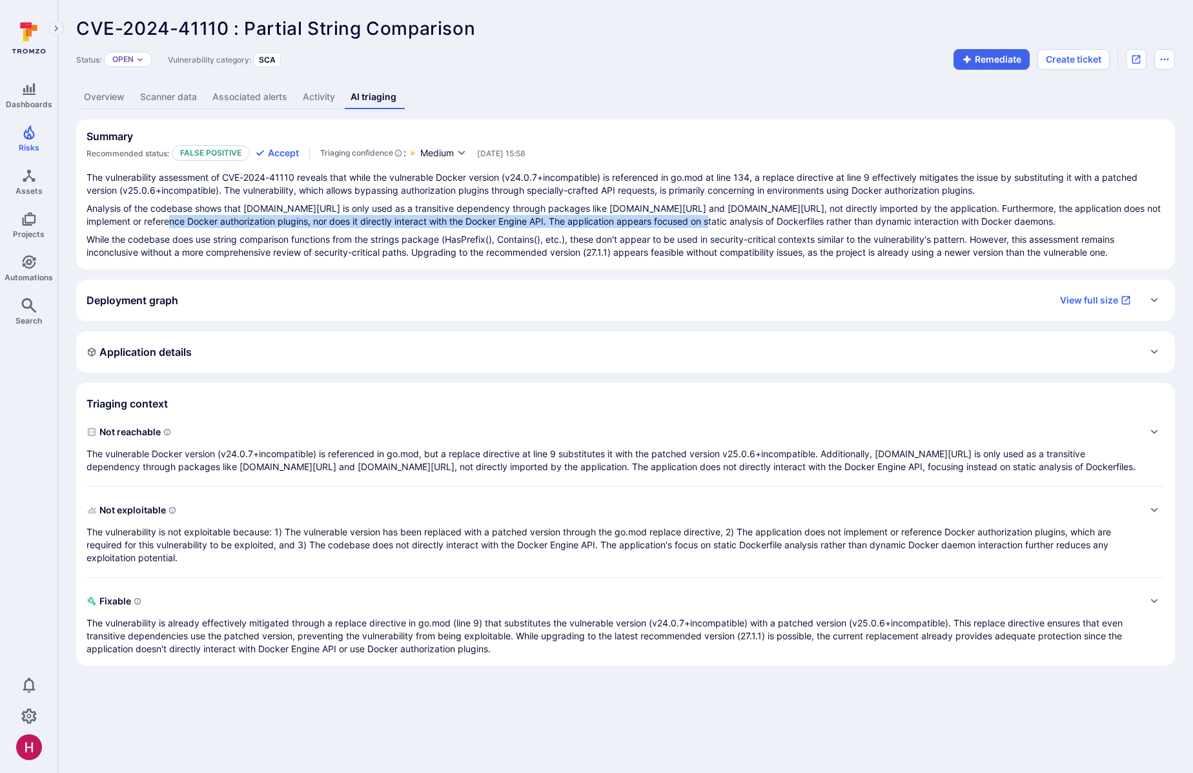
drag, startPoint x: 148, startPoint y: 223, endPoint x: 679, endPoint y: 224, distance: 531.2
click at [679, 224] on p "Analysis of the codebase shows that github.com/docker/docker is only used as a …" at bounding box center [625, 215] width 1078 height 26
click at [673, 223] on p "Analysis of the codebase shows that github.com/docker/docker is only used as a …" at bounding box center [625, 215] width 1078 height 26
drag, startPoint x: 112, startPoint y: 103, endPoint x: 130, endPoint y: 112, distance: 20.5
click at [112, 103] on link "Overview" at bounding box center [104, 97] width 56 height 24
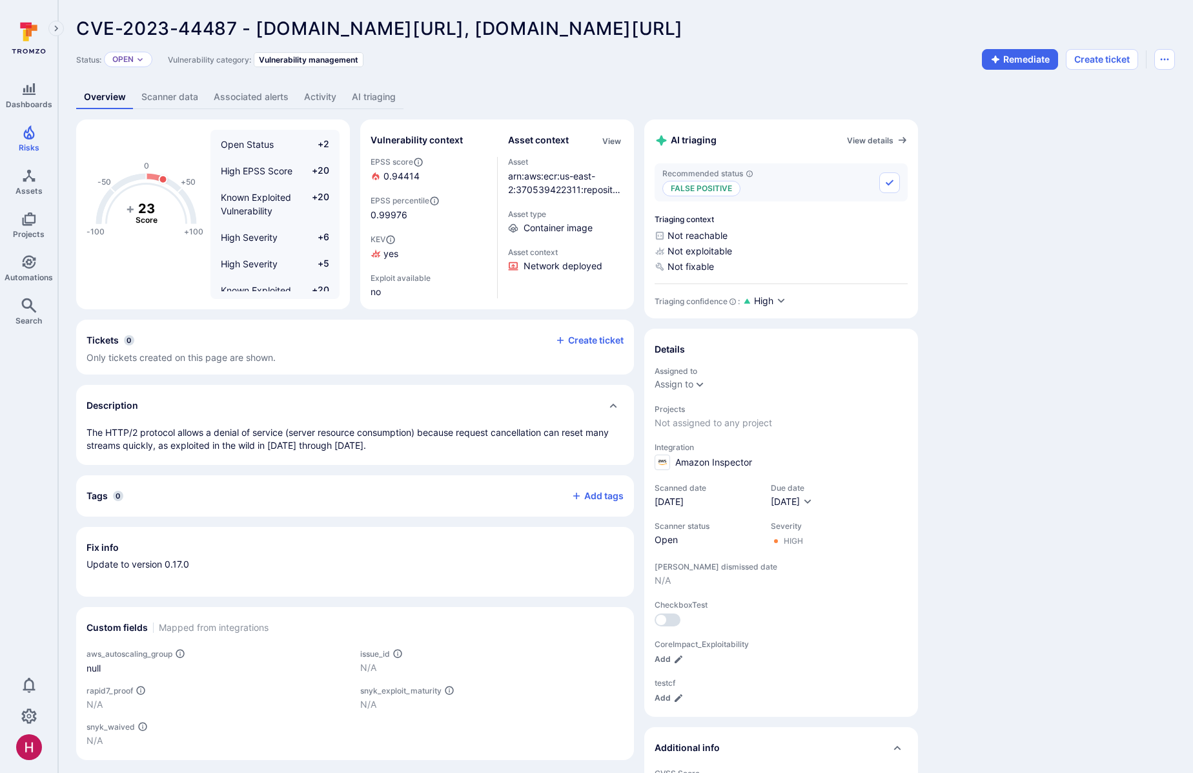
click at [373, 93] on link "AI triaging" at bounding box center [373, 97] width 59 height 24
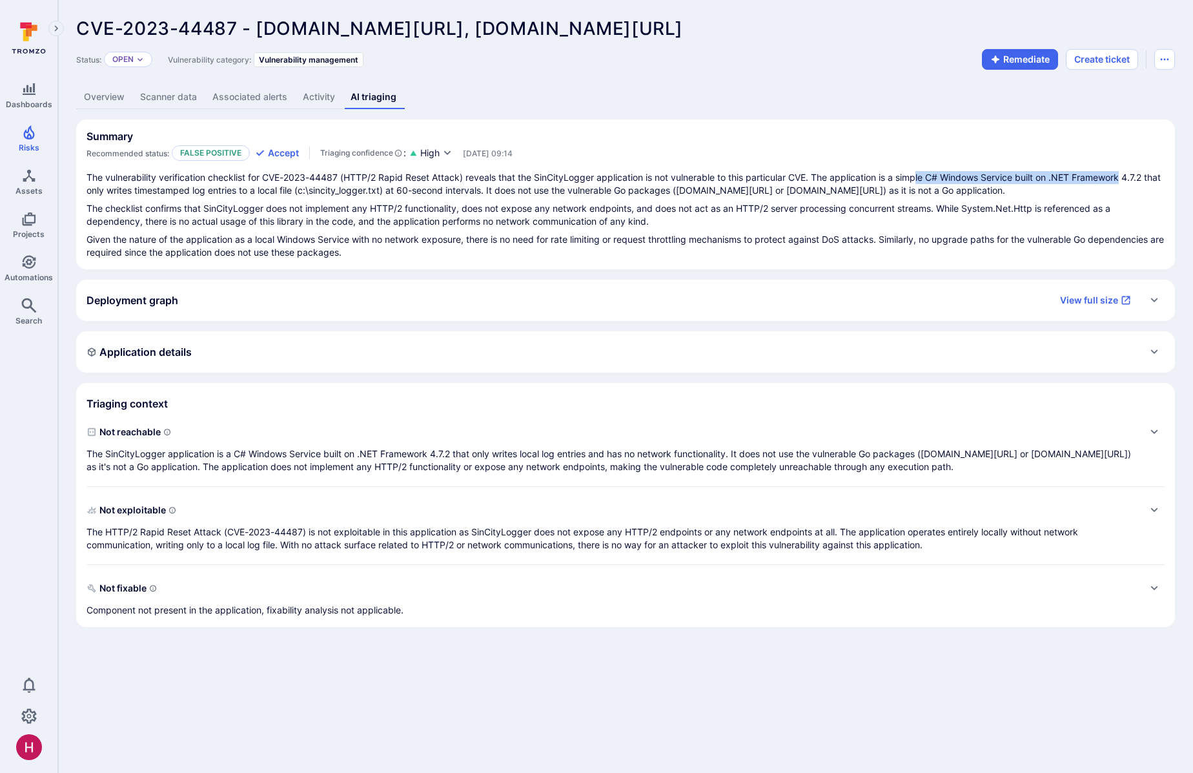
drag, startPoint x: 929, startPoint y: 176, endPoint x: 1128, endPoint y: 178, distance: 198.8
click at [1128, 178] on p "The vulnerability verification checklist for CVE-2023-44487 (HTTP/2 Rapid Reset…" at bounding box center [625, 184] width 1078 height 26
drag, startPoint x: 183, startPoint y: 190, endPoint x: 498, endPoint y: 192, distance: 314.3
click at [488, 192] on p "The vulnerability verification checklist for CVE-2023-44487 (HTTP/2 Rapid Reset…" at bounding box center [625, 184] width 1078 height 26
drag, startPoint x: 538, startPoint y: 192, endPoint x: 1006, endPoint y: 195, distance: 468.6
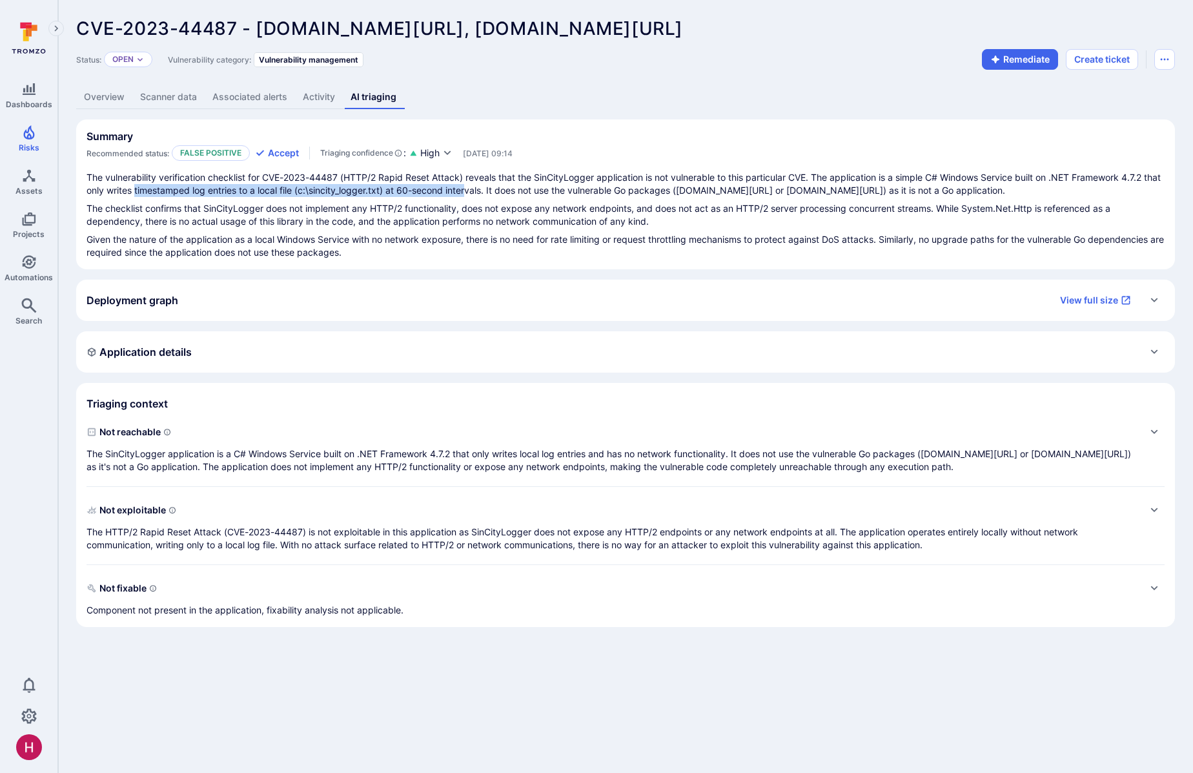
click at [1006, 195] on p "The vulnerability verification checklist for CVE-2023-44487 (HTTP/2 Rapid Reset…" at bounding box center [625, 184] width 1078 height 26
click at [110, 104] on link "Overview" at bounding box center [104, 97] width 56 height 24
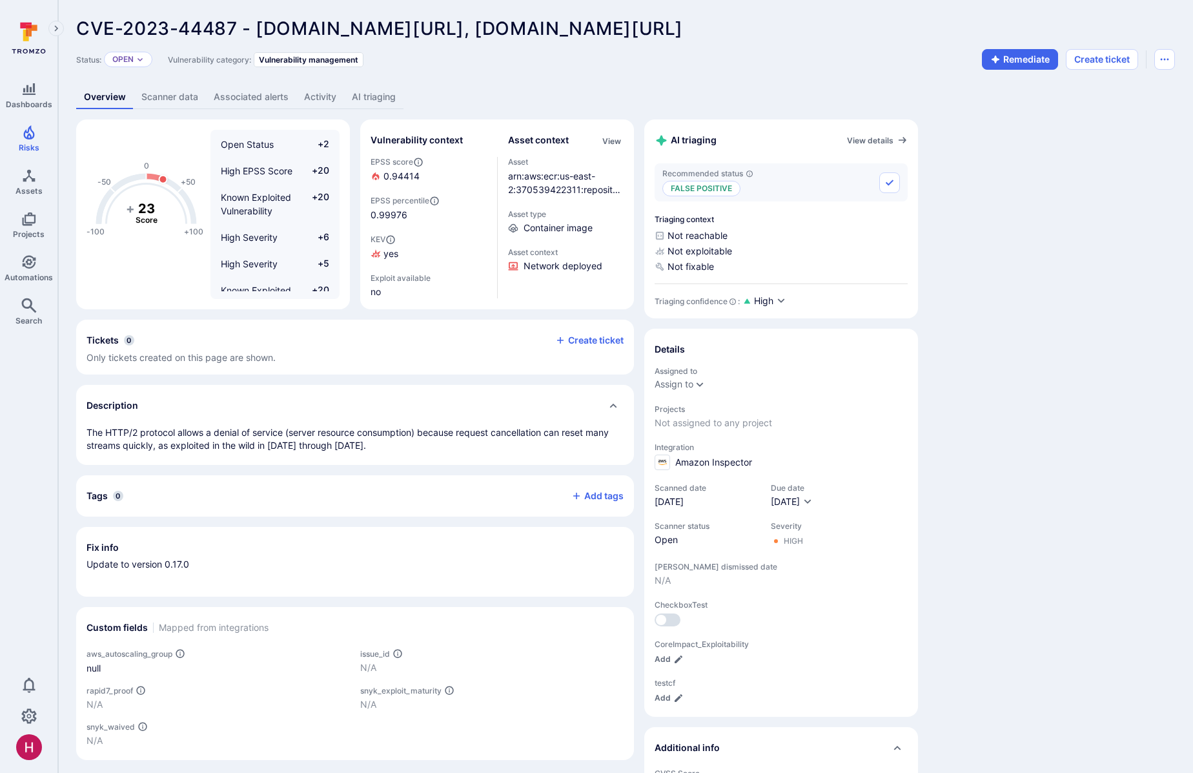
click at [381, 90] on link "AI triaging" at bounding box center [373, 97] width 59 height 24
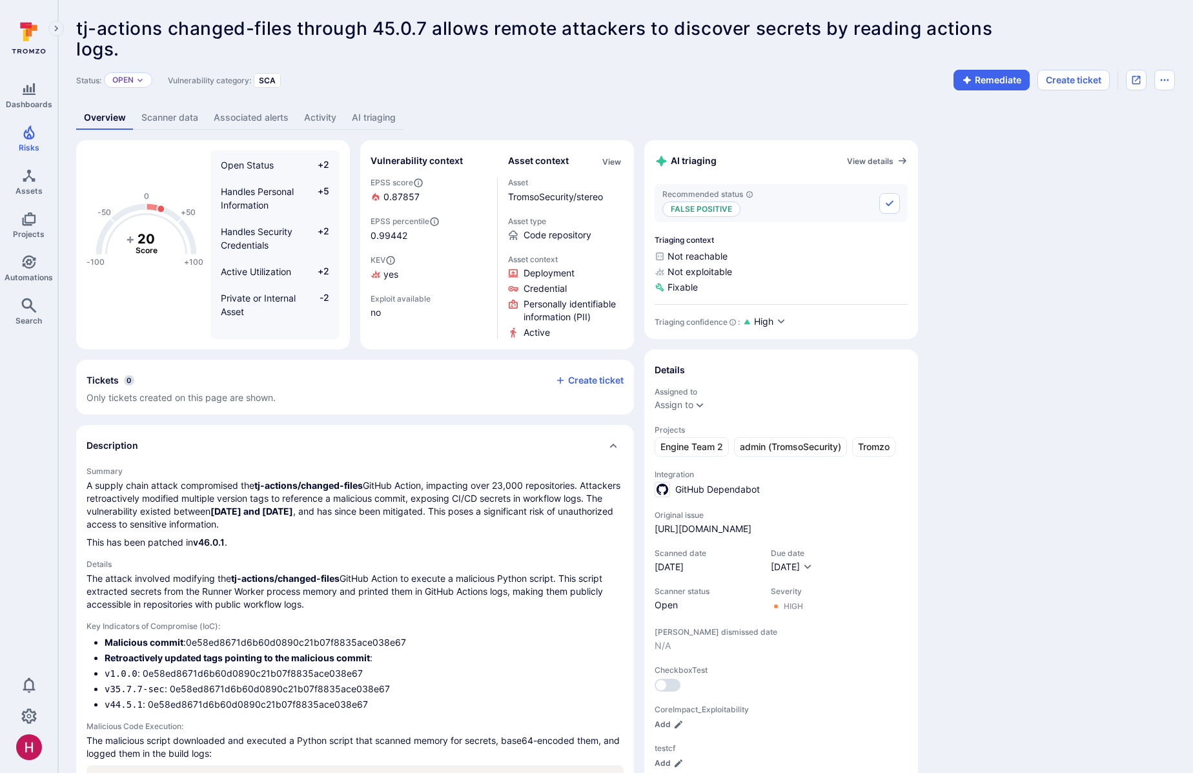
click at [378, 113] on link "AI triaging" at bounding box center [373, 118] width 59 height 24
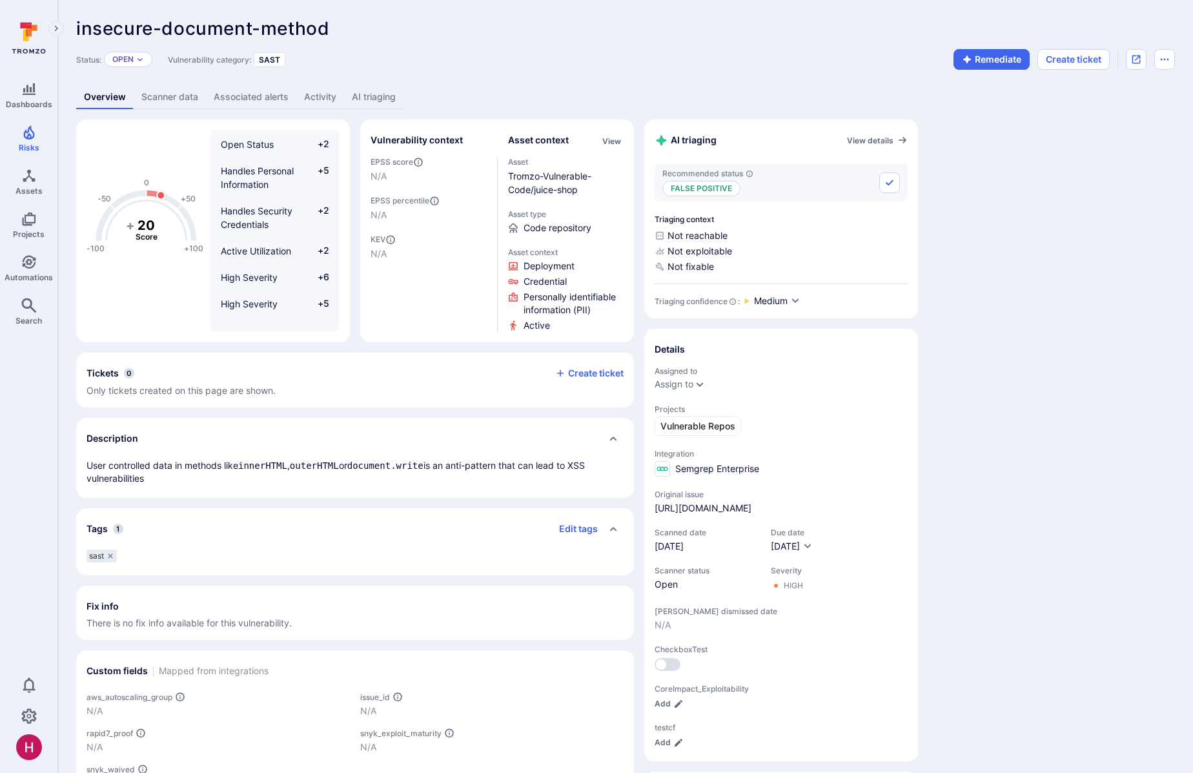
click at [396, 92] on link "AI triaging" at bounding box center [373, 97] width 59 height 24
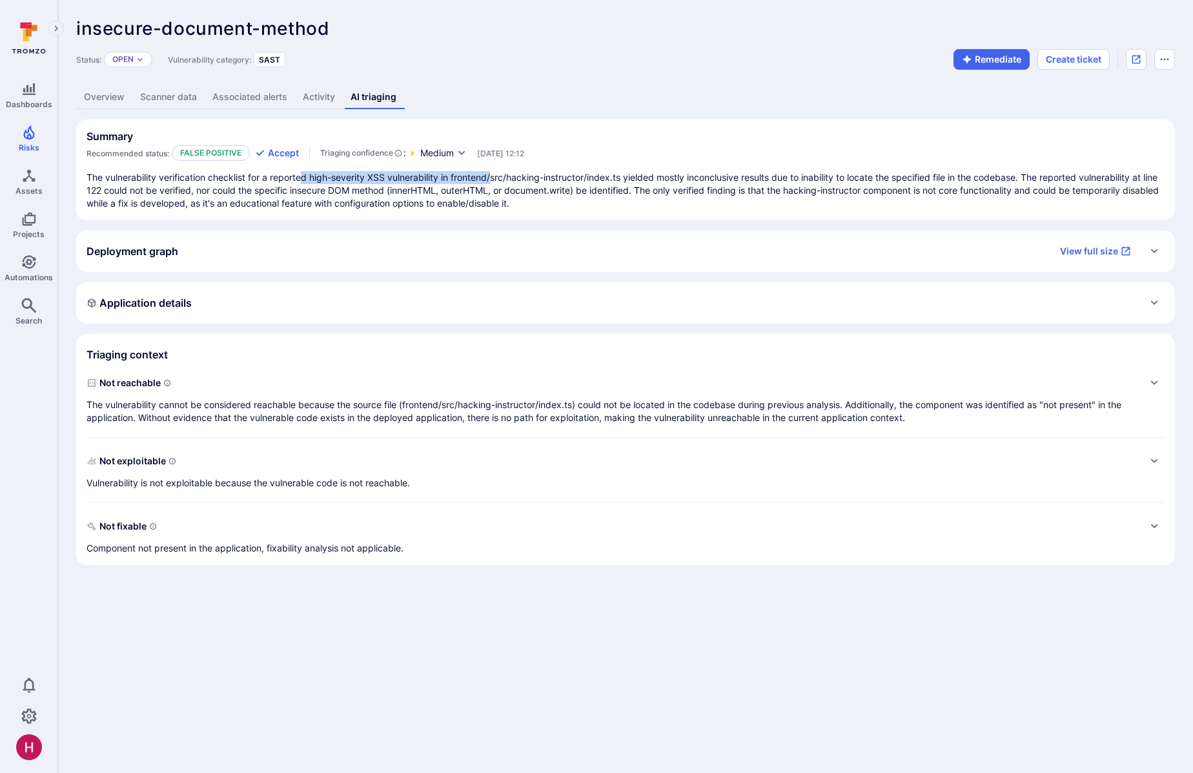
drag, startPoint x: 306, startPoint y: 179, endPoint x: 497, endPoint y: 181, distance: 191.1
click at [497, 181] on p "The vulnerability verification checklist for a reported high-severity XSS vulne…" at bounding box center [625, 190] width 1078 height 39
drag, startPoint x: 319, startPoint y: 181, endPoint x: 1006, endPoint y: 178, distance: 687.4
click at [1006, 178] on p "The vulnerability verification checklist for a reported high-severity XSS vulne…" at bounding box center [625, 190] width 1078 height 39
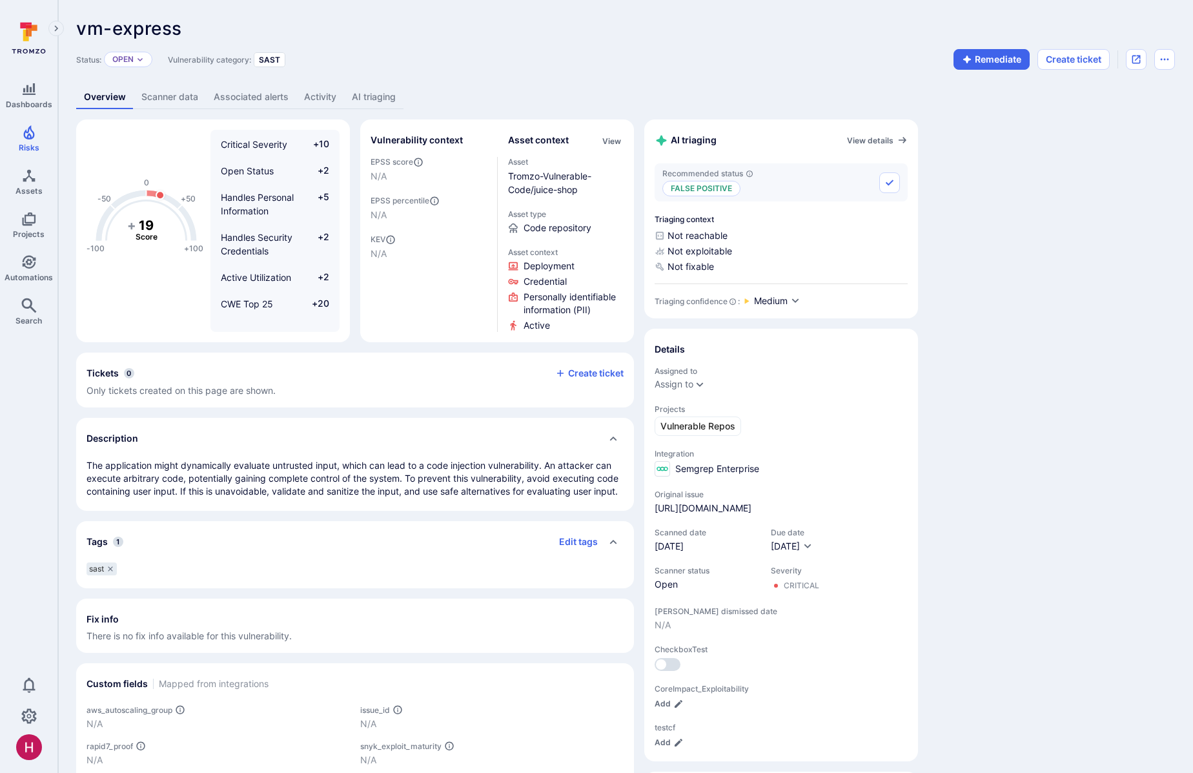
click at [375, 107] on link "AI triaging" at bounding box center [373, 97] width 59 height 24
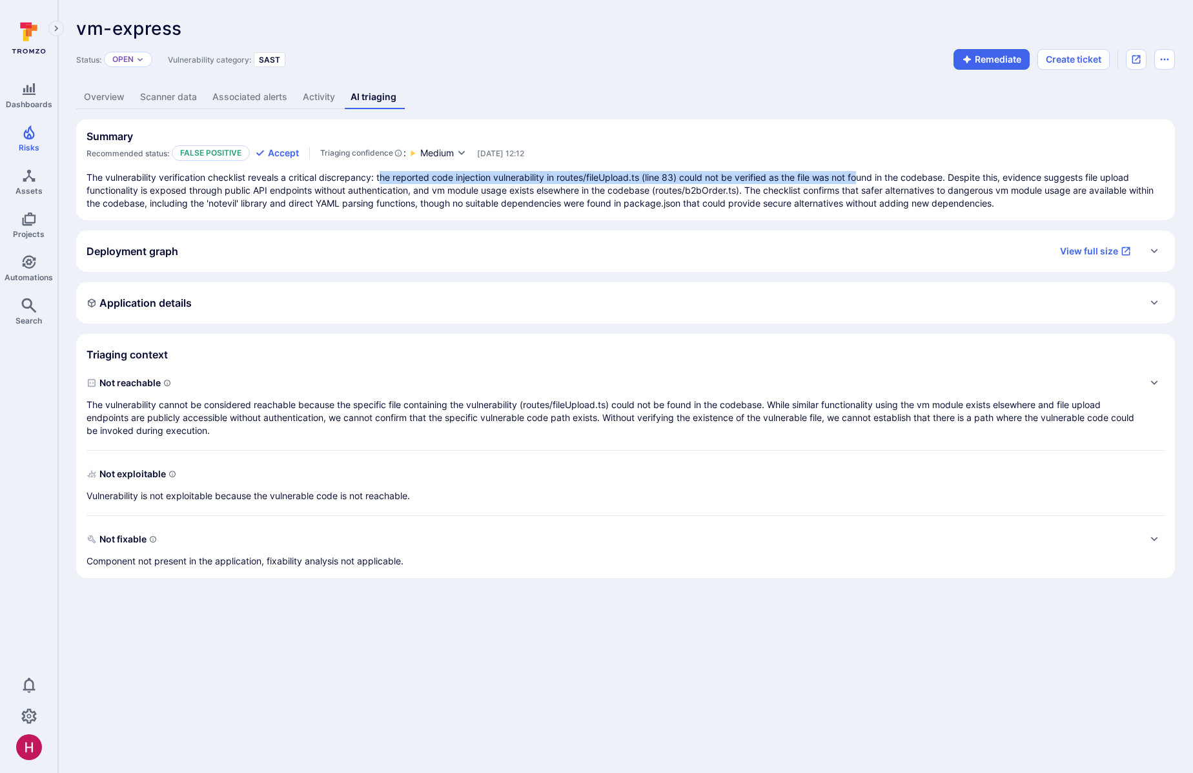
drag, startPoint x: 387, startPoint y: 178, endPoint x: 882, endPoint y: 178, distance: 495.7
click at [878, 178] on p "The vulnerability verification checklist reveals a critical discrepancy: the re…" at bounding box center [625, 190] width 1078 height 39
click at [883, 178] on p "The vulnerability verification checklist reveals a critical discrepancy: the re…" at bounding box center [625, 190] width 1078 height 39
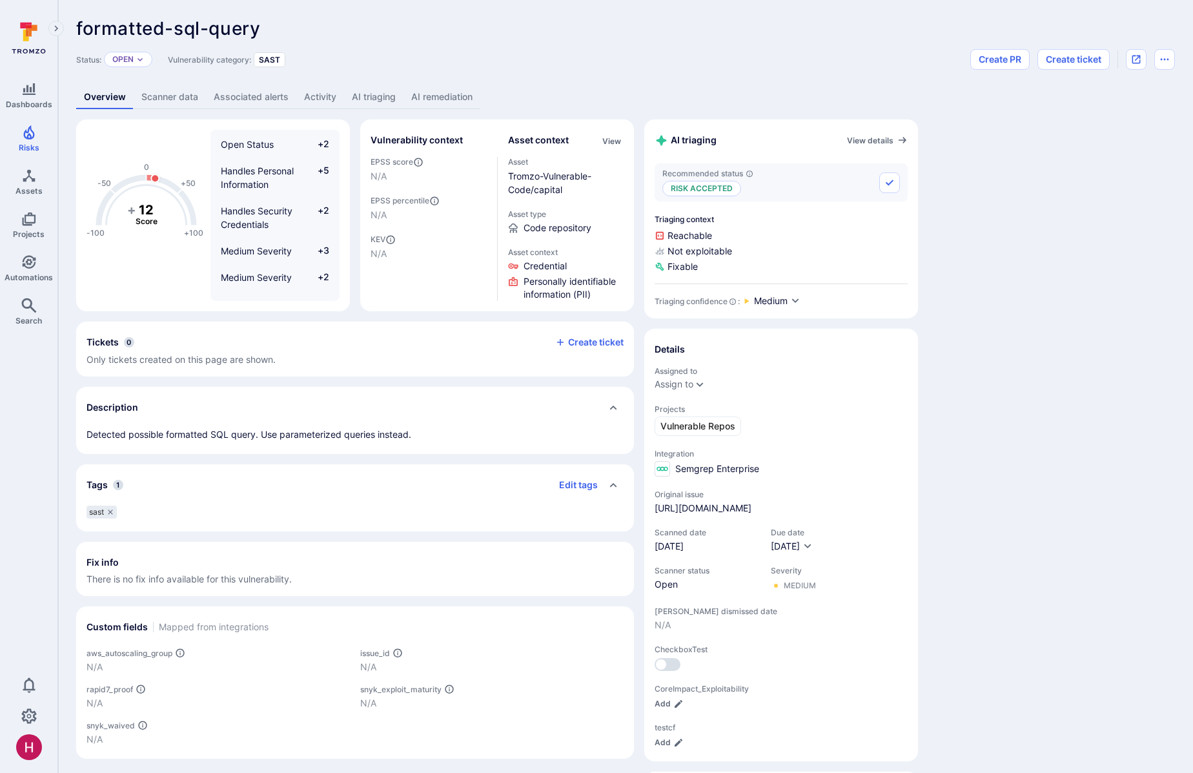
click at [427, 92] on link "AI remediation" at bounding box center [441, 97] width 77 height 24
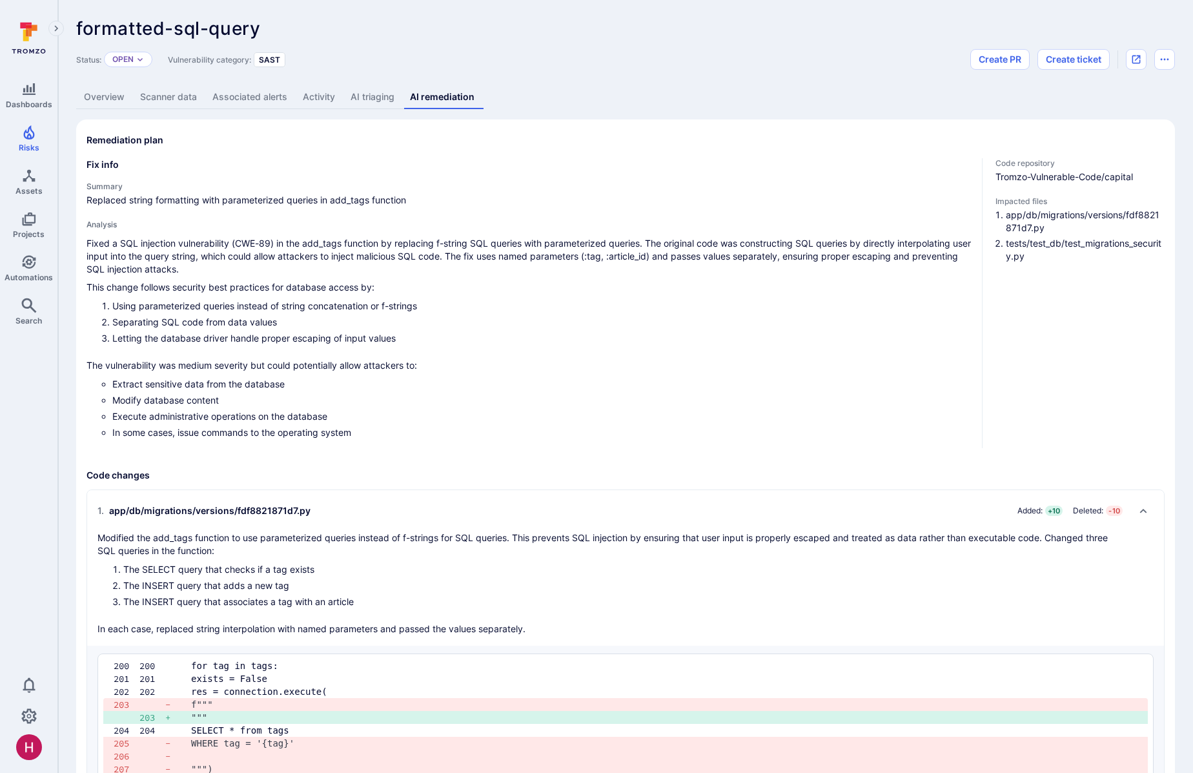
click at [374, 97] on link "AI triaging" at bounding box center [372, 97] width 59 height 24
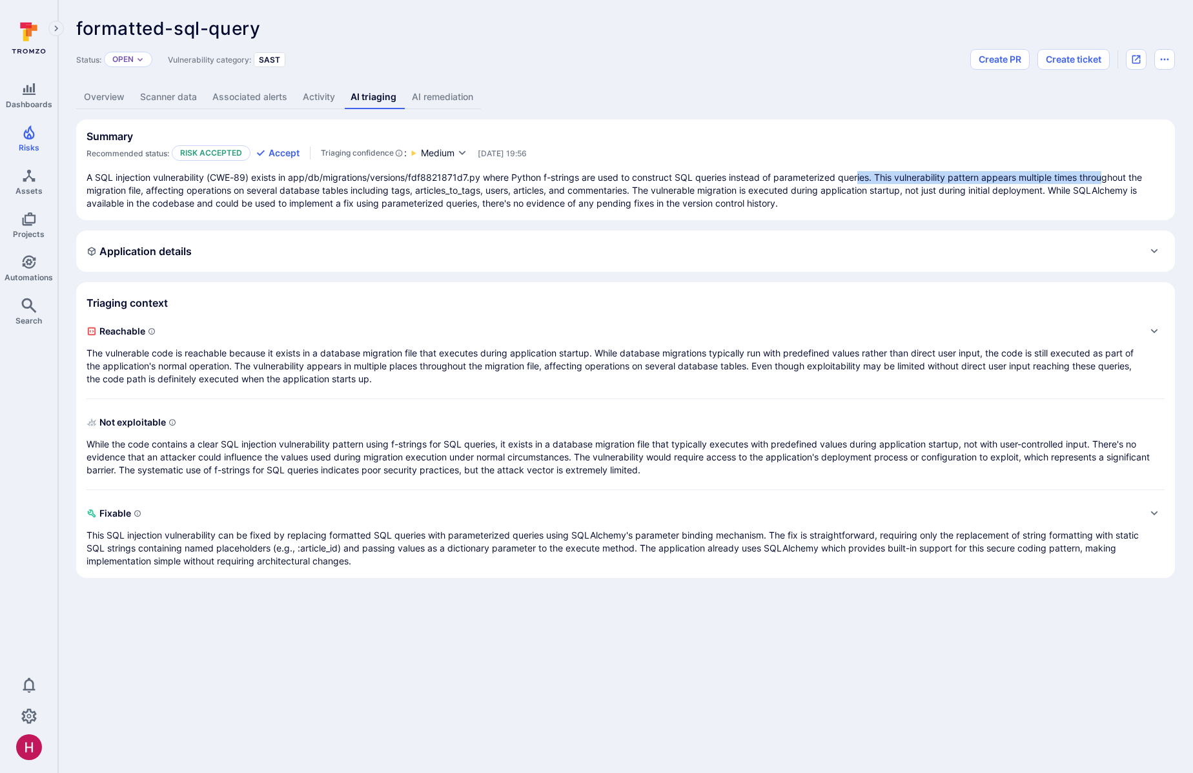
drag, startPoint x: 862, startPoint y: 174, endPoint x: 1108, endPoint y: 174, distance: 245.9
click at [1109, 174] on p "A SQL injection vulnerability (CWE-89) exists in app/db/migrations/versions/fdf…" at bounding box center [625, 190] width 1078 height 39
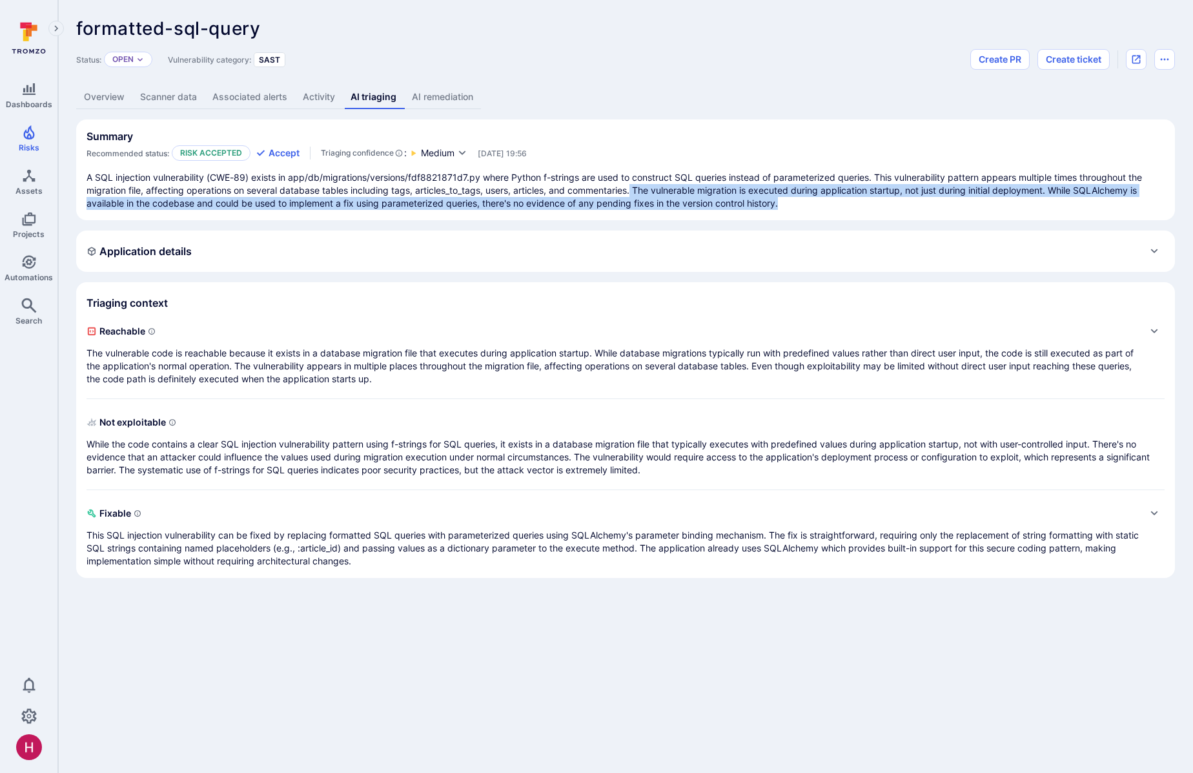
drag, startPoint x: 636, startPoint y: 192, endPoint x: 1054, endPoint y: 200, distance: 418.3
click at [1054, 200] on p "A SQL injection vulnerability (CWE-89) exists in app/db/migrations/versions/fdf…" at bounding box center [625, 190] width 1078 height 39
click at [1074, 451] on p "While the code contains a clear SQL injection vulnerability pattern using f-str…" at bounding box center [625, 457] width 1078 height 39
click at [1121, 451] on p "While the code contains a clear SQL injection vulnerability pattern using f-str…" at bounding box center [625, 457] width 1078 height 39
drag, startPoint x: 472, startPoint y: 239, endPoint x: 466, endPoint y: 234, distance: 8.2
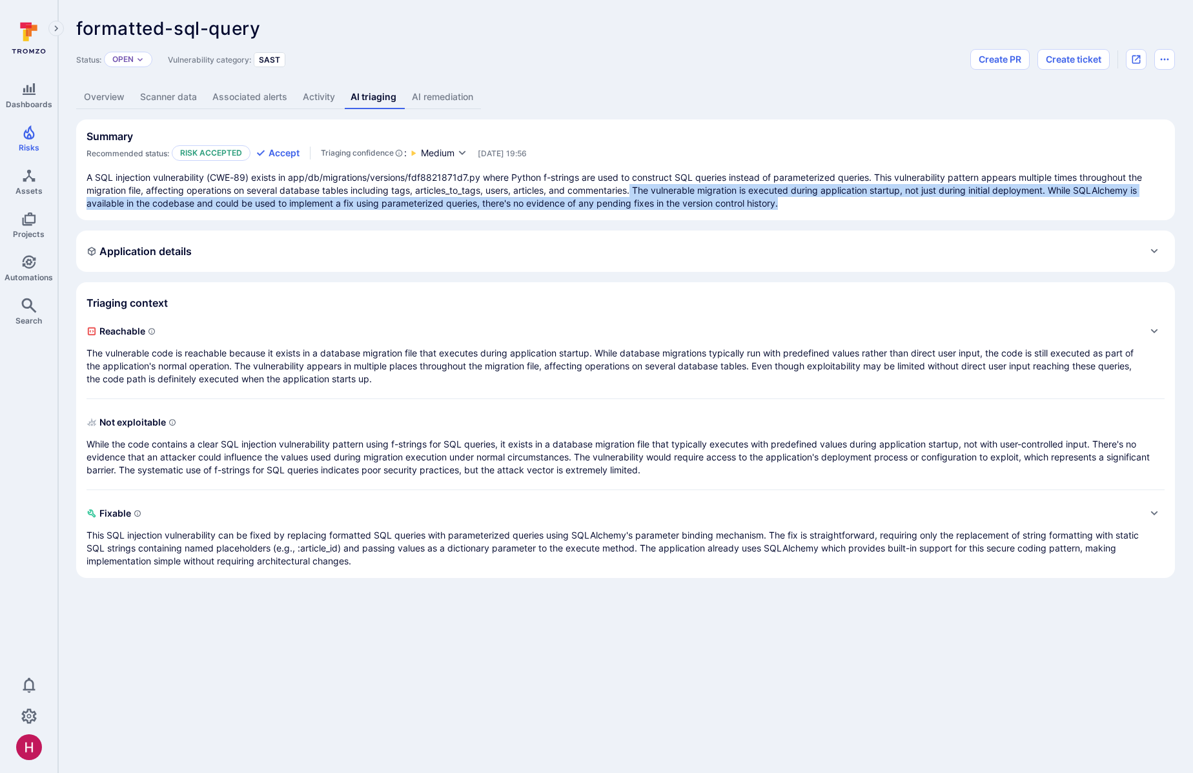
click at [472, 239] on div "Application details" at bounding box center [625, 250] width 1098 height 41
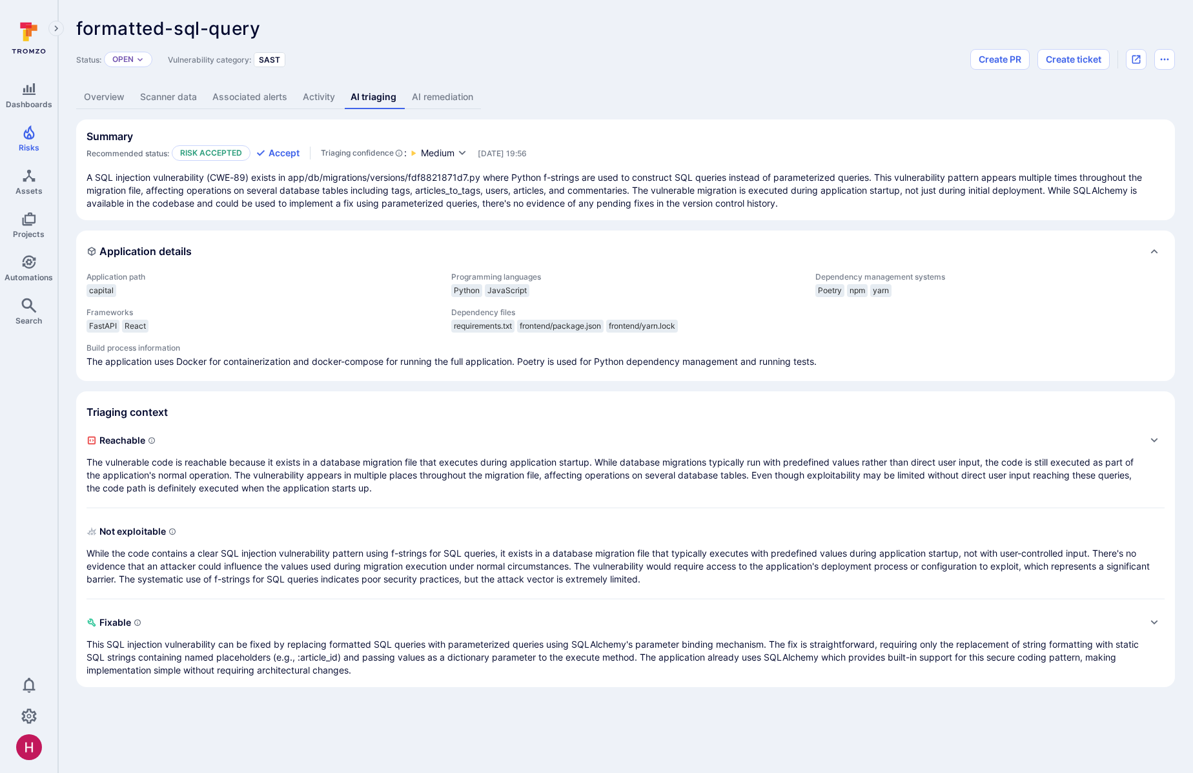
click at [381, 197] on p "A SQL injection vulnerability (CWE-89) exists in app/db/migrations/versions/fdf…" at bounding box center [625, 190] width 1078 height 39
drag, startPoint x: 273, startPoint y: 243, endPoint x: 273, endPoint y: 235, distance: 7.7
click at [273, 242] on div "Application details" at bounding box center [625, 251] width 1078 height 21
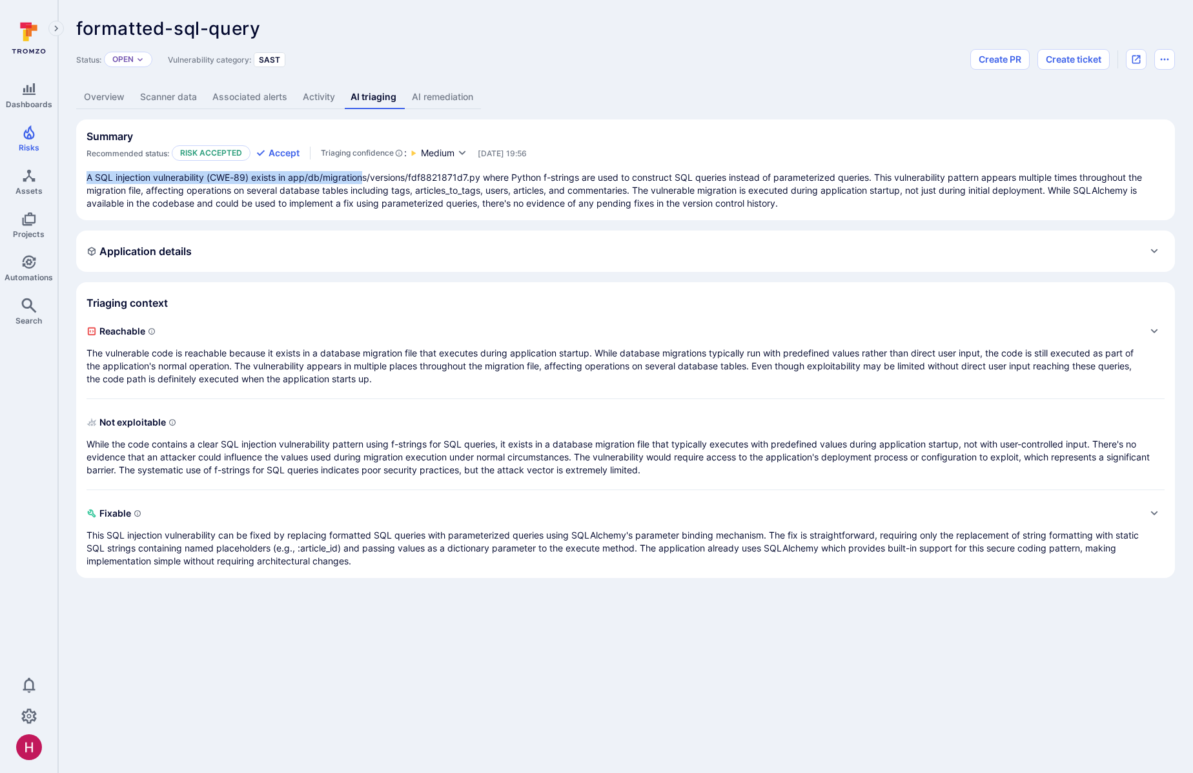
drag, startPoint x: 88, startPoint y: 175, endPoint x: 384, endPoint y: 179, distance: 295.6
click at [377, 180] on p "A SQL injection vulnerability (CWE-89) exists in app/db/migrations/versions/fdf…" at bounding box center [625, 190] width 1078 height 39
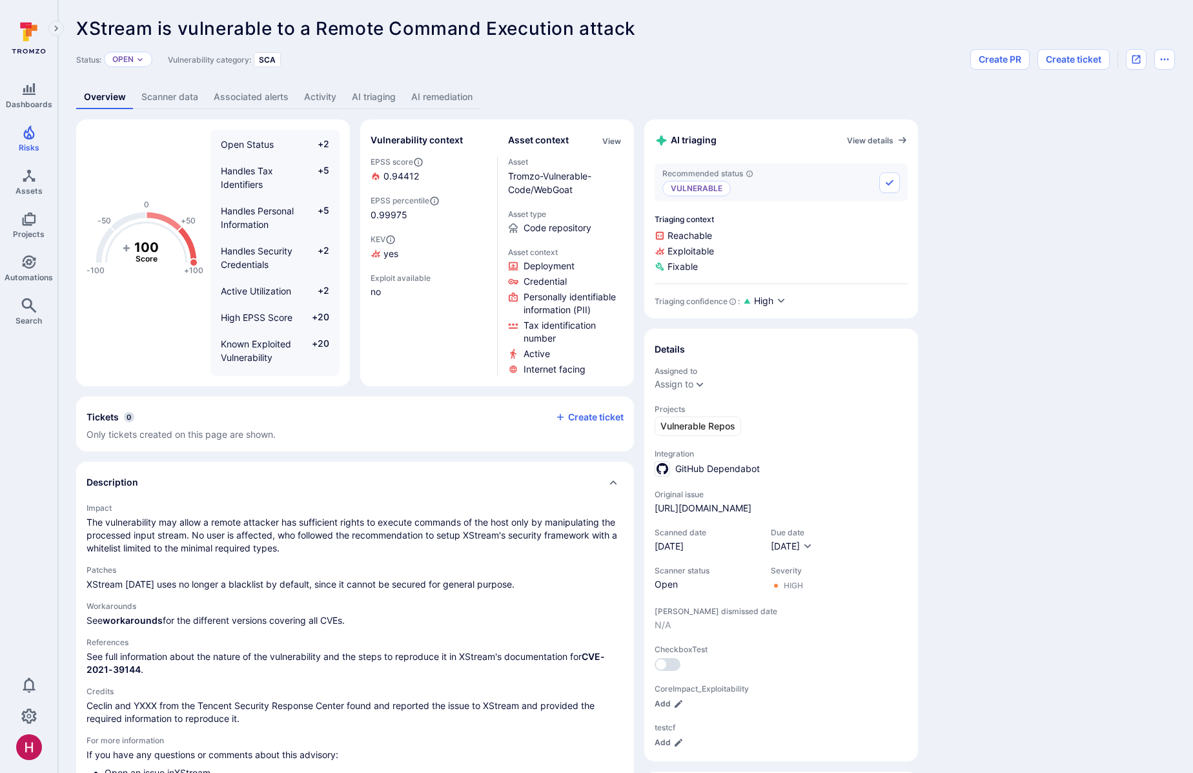
click at [371, 97] on link "AI triaging" at bounding box center [373, 97] width 59 height 24
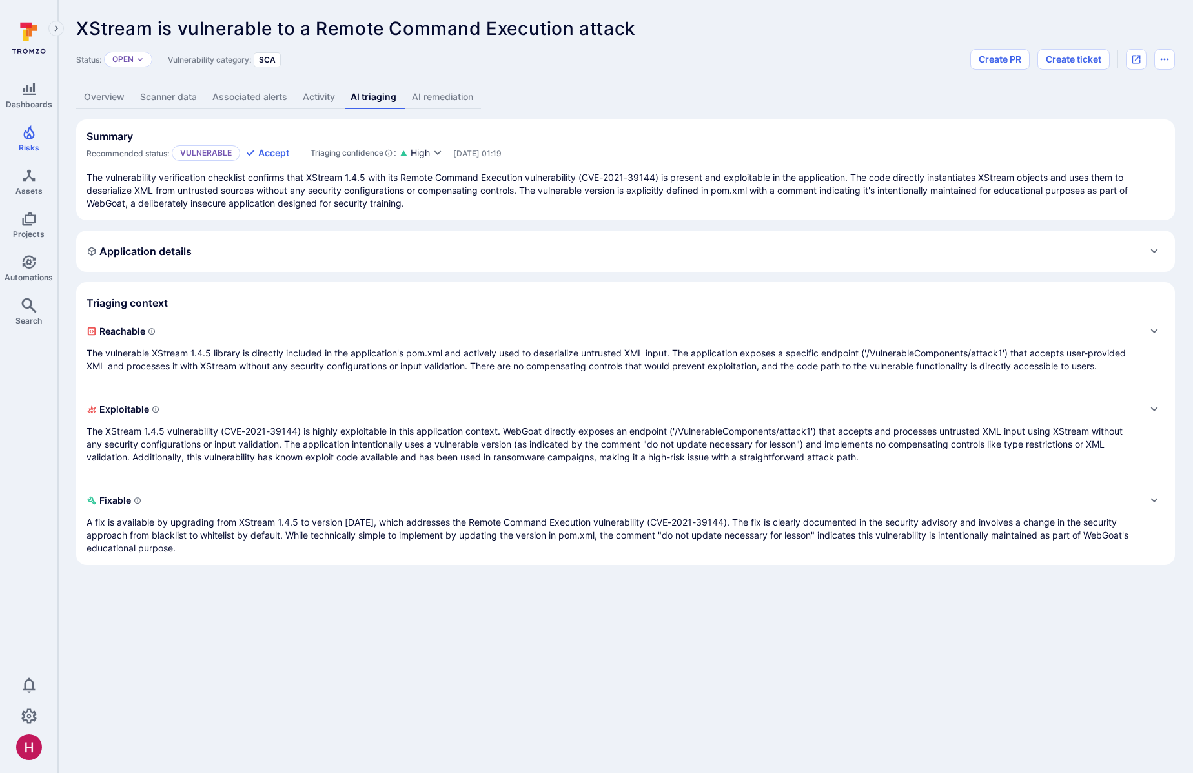
drag, startPoint x: 166, startPoint y: 318, endPoint x: 103, endPoint y: 598, distance: 287.2
click at [99, 543] on section "Triaging context Reachable The vulnerable XStream 1.4.5 library is directly inc…" at bounding box center [625, 423] width 1098 height 283
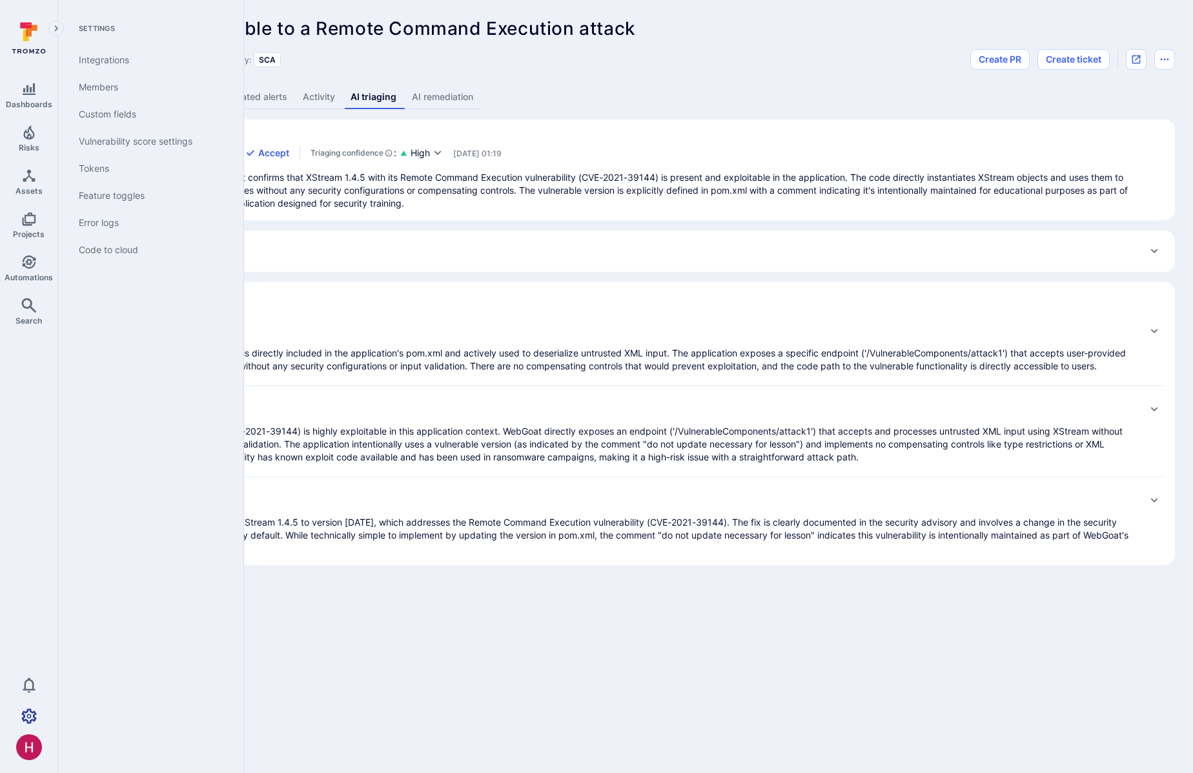
click at [32, 719] on icon "Settings" at bounding box center [28, 715] width 15 height 15
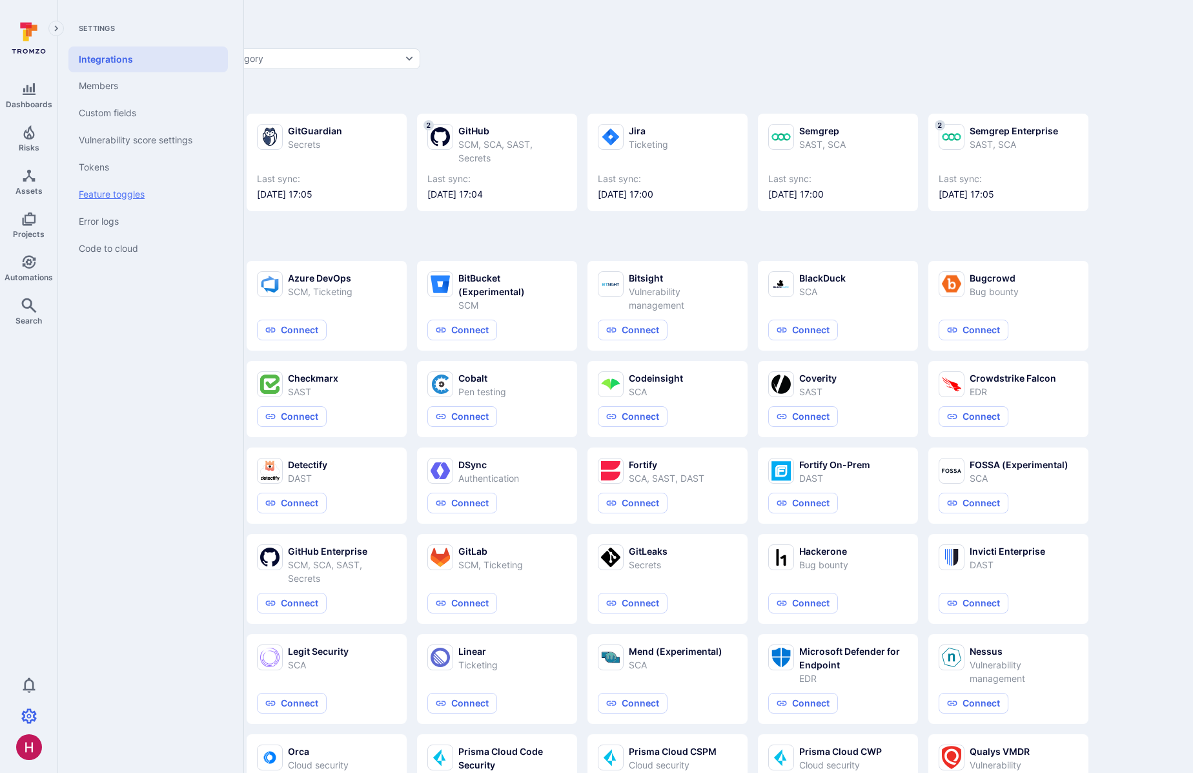
click at [137, 191] on link "Feature toggles" at bounding box center [147, 194] width 159 height 27
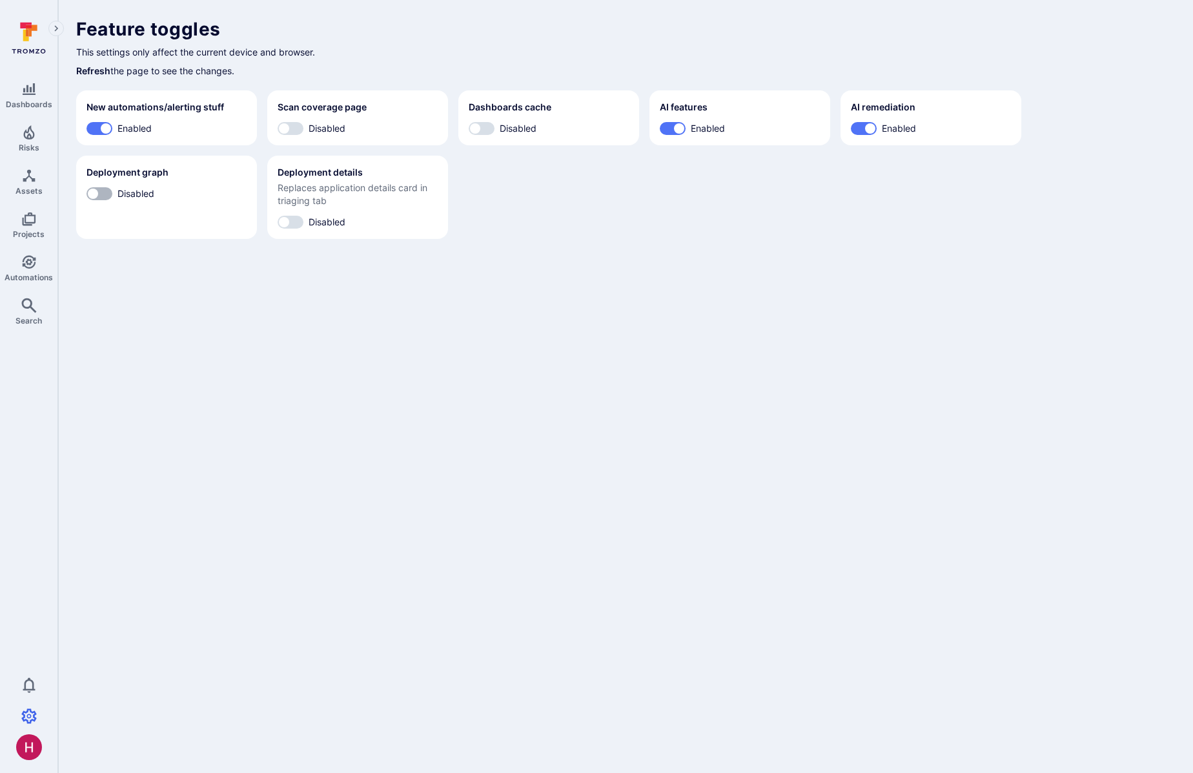
click at [104, 193] on input "Disabled" at bounding box center [93, 193] width 39 height 13
checkbox input "true"
click at [21, 139] on icon "Risks" at bounding box center [28, 132] width 15 height 15
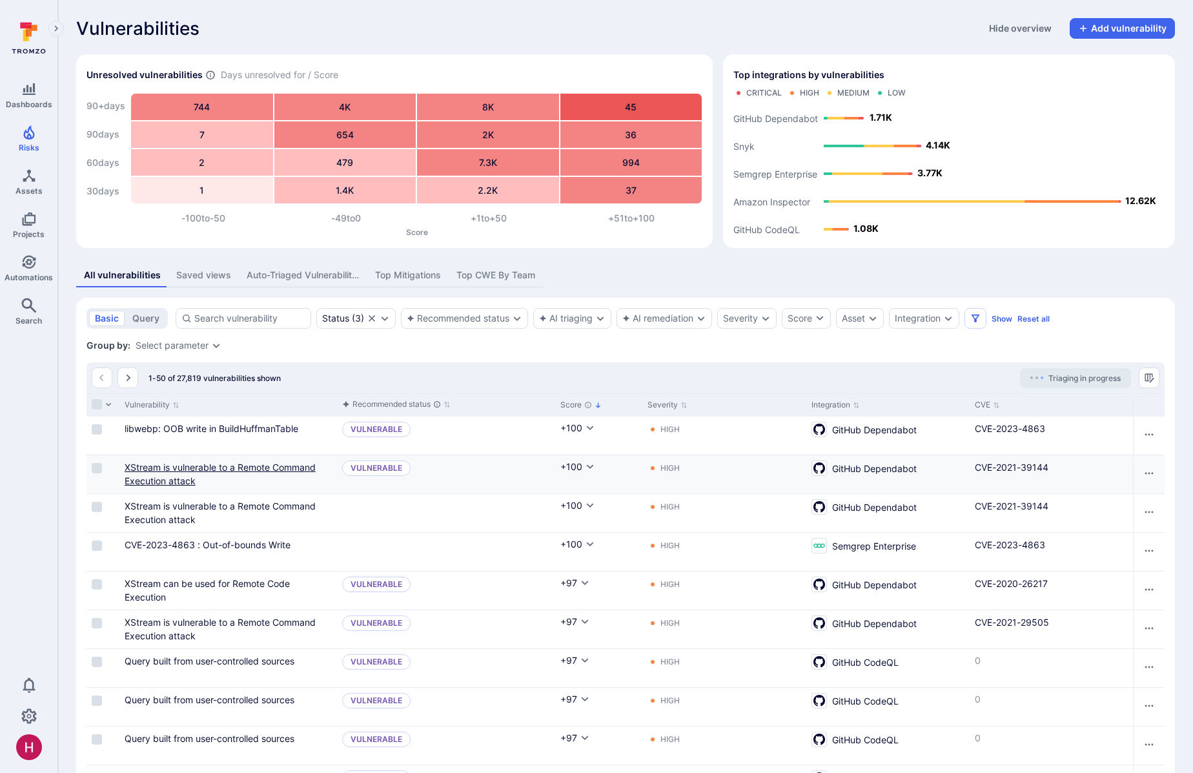
click at [239, 469] on link "XStream is vulnerable to a Remote Command Execution attack" at bounding box center [220, 473] width 191 height 25
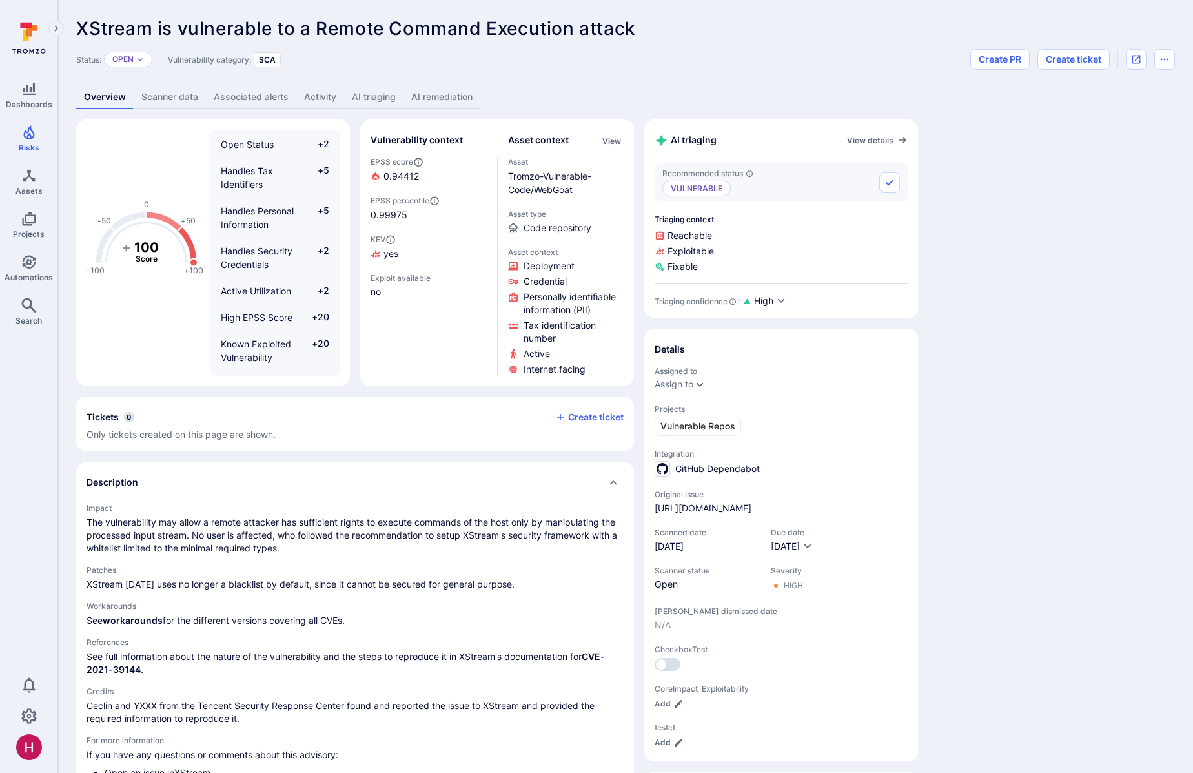
click at [460, 94] on link "AI remediation" at bounding box center [441, 97] width 77 height 24
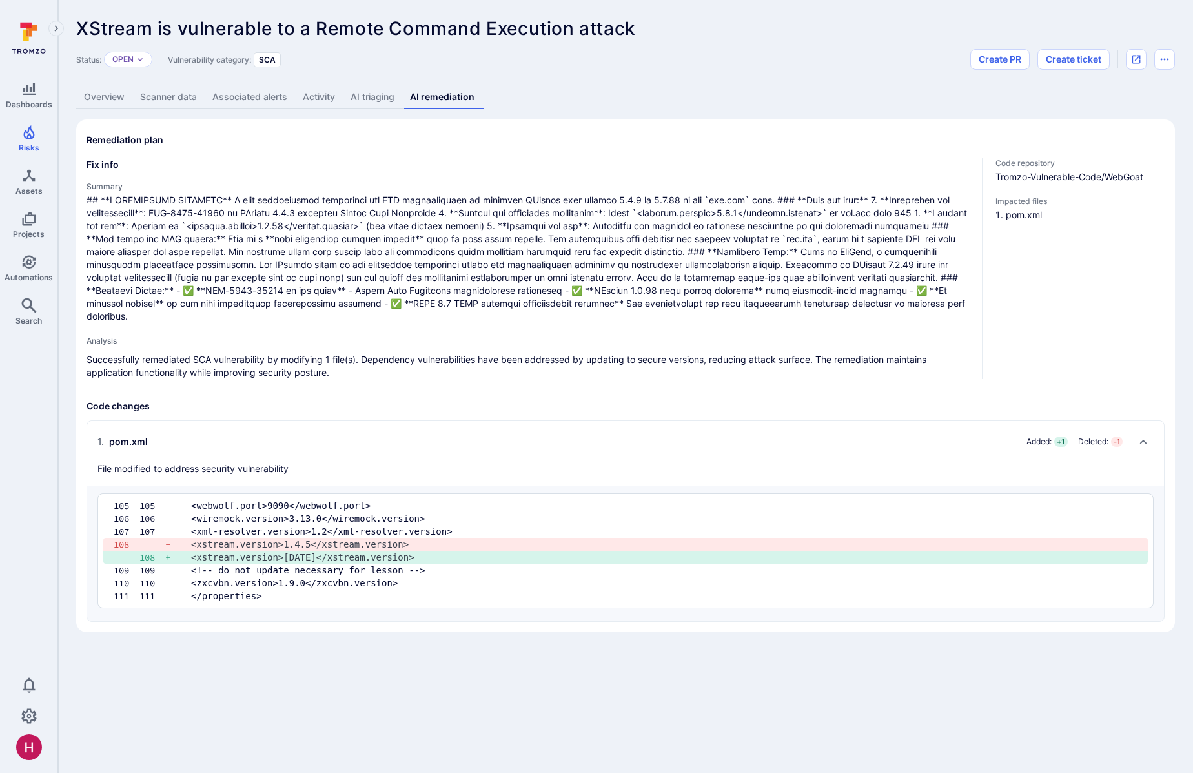
click at [383, 100] on link "AI triaging" at bounding box center [372, 97] width 59 height 24
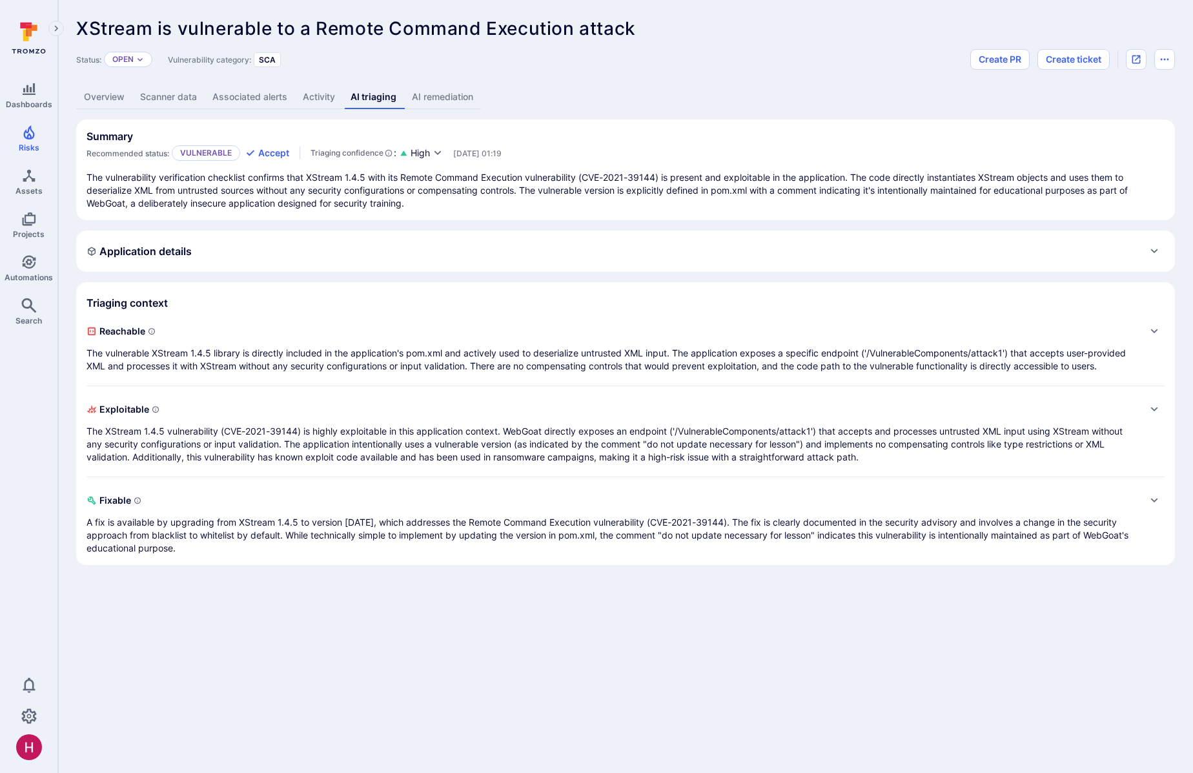
click at [275, 254] on div "Application details" at bounding box center [625, 251] width 1078 height 21
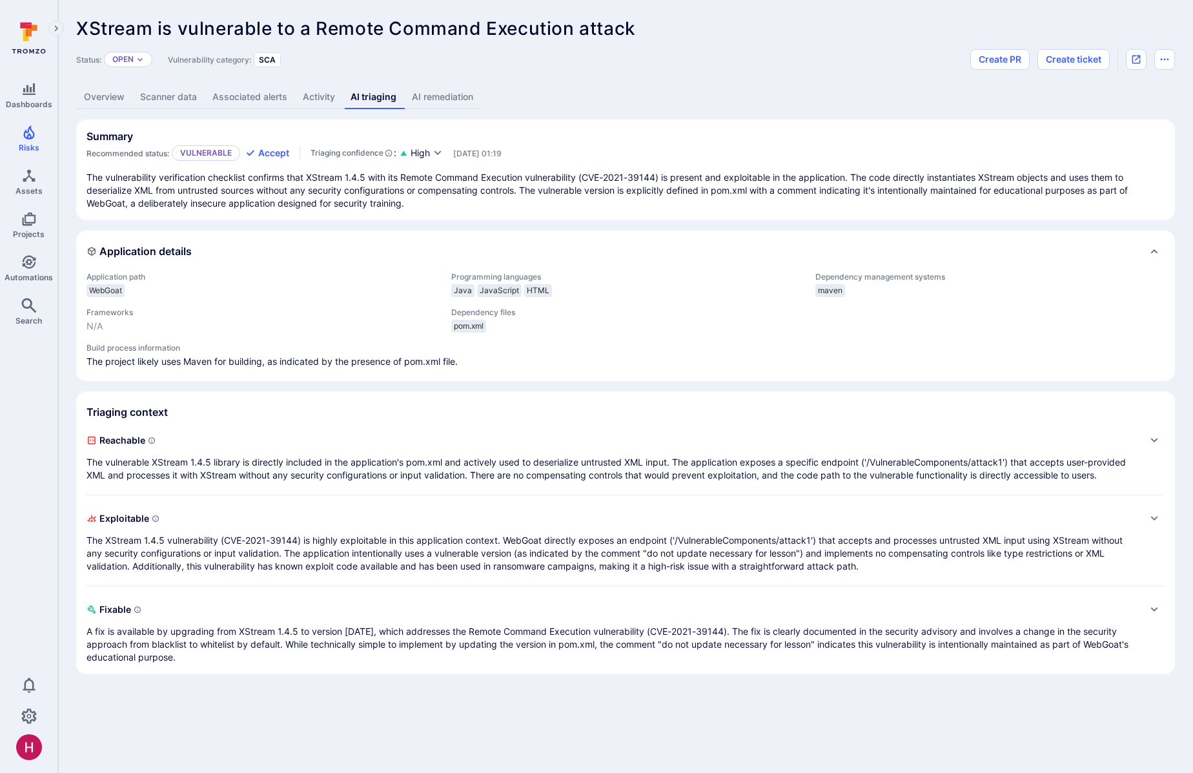
click at [265, 255] on div "Application details" at bounding box center [625, 251] width 1078 height 21
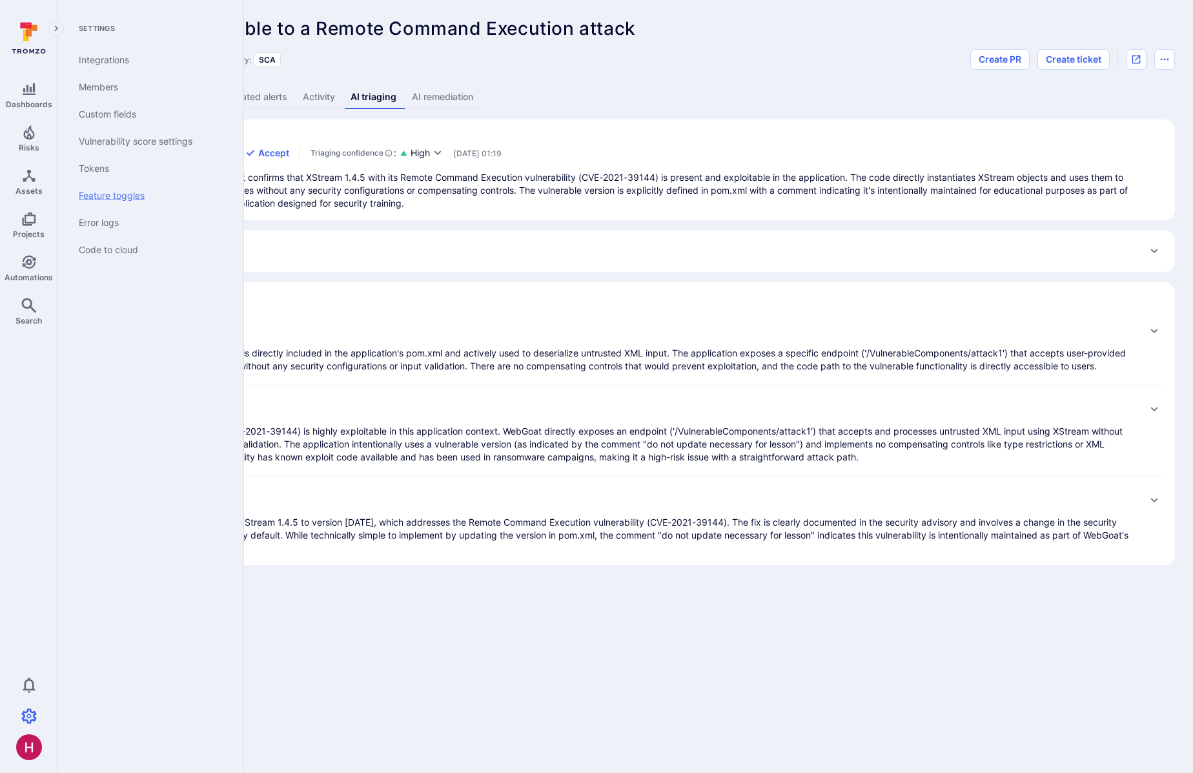
click at [143, 197] on link "Feature toggles" at bounding box center [147, 195] width 159 height 27
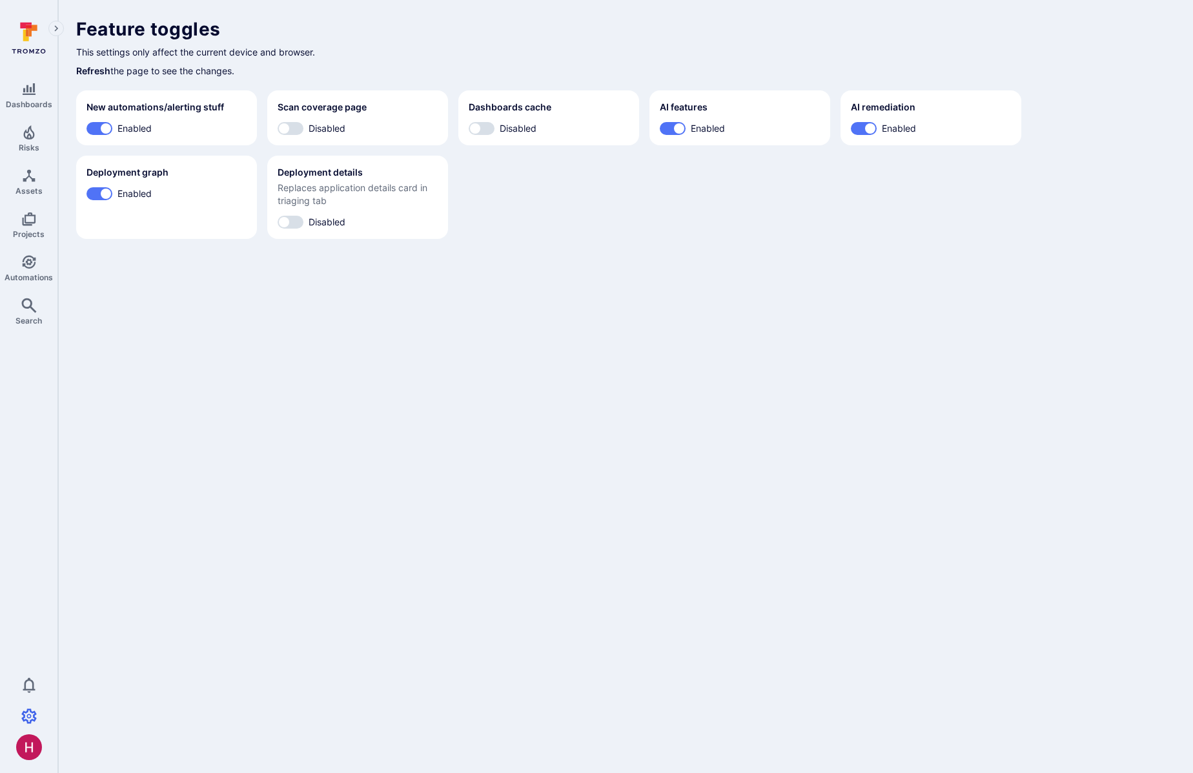
click at [303, 221] on label "Disabled" at bounding box center [358, 222] width 160 height 14
click at [303, 221] on input "Disabled" at bounding box center [284, 222] width 39 height 13
checkbox input "true"
click at [32, 136] on icon "Risks" at bounding box center [28, 132] width 11 height 14
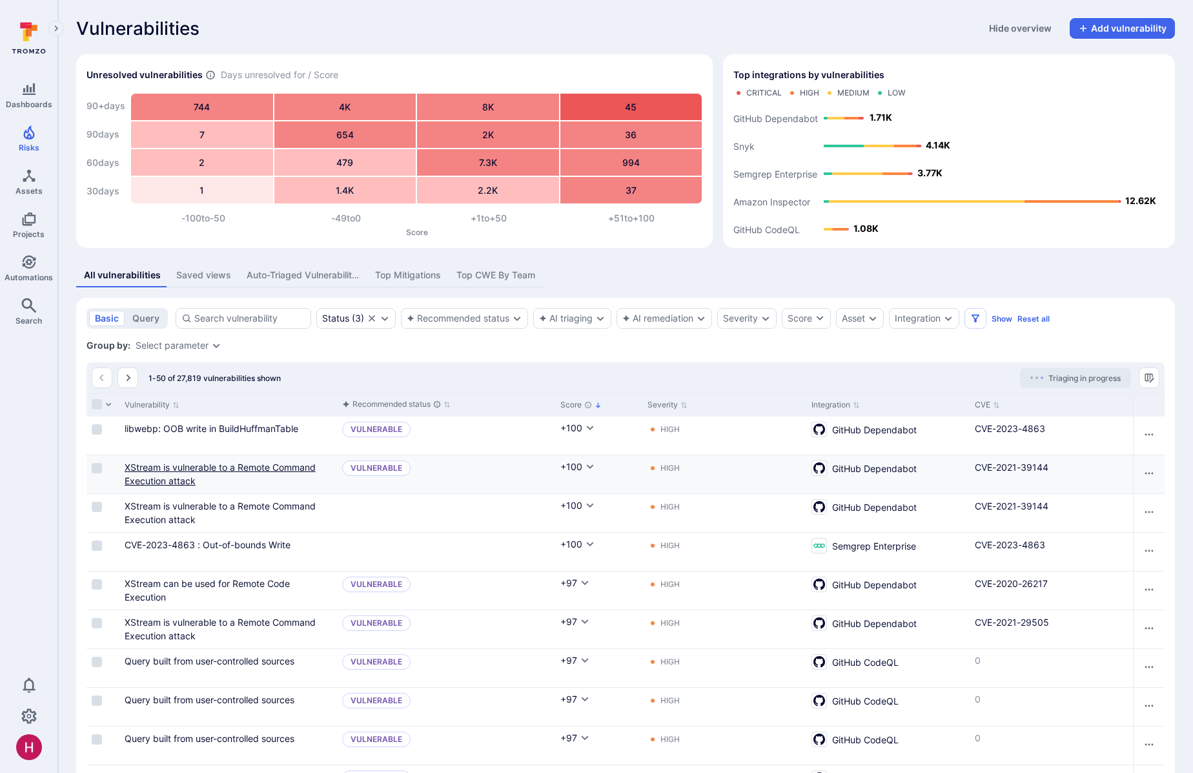
click at [280, 468] on link "XStream is vulnerable to a Remote Command Execution attack" at bounding box center [220, 473] width 191 height 25
click at [283, 465] on link "XStream is vulnerable to a Remote Command Execution attack" at bounding box center [220, 473] width 191 height 25
click at [282, 466] on link "XStream is vulnerable to a Remote Command Execution attack" at bounding box center [220, 473] width 191 height 25
click at [310, 468] on link "XStream is vulnerable to a Remote Command Execution attack" at bounding box center [220, 473] width 191 height 25
click at [307, 469] on link "XStream is vulnerable to a Remote Command Execution attack" at bounding box center [220, 473] width 191 height 25
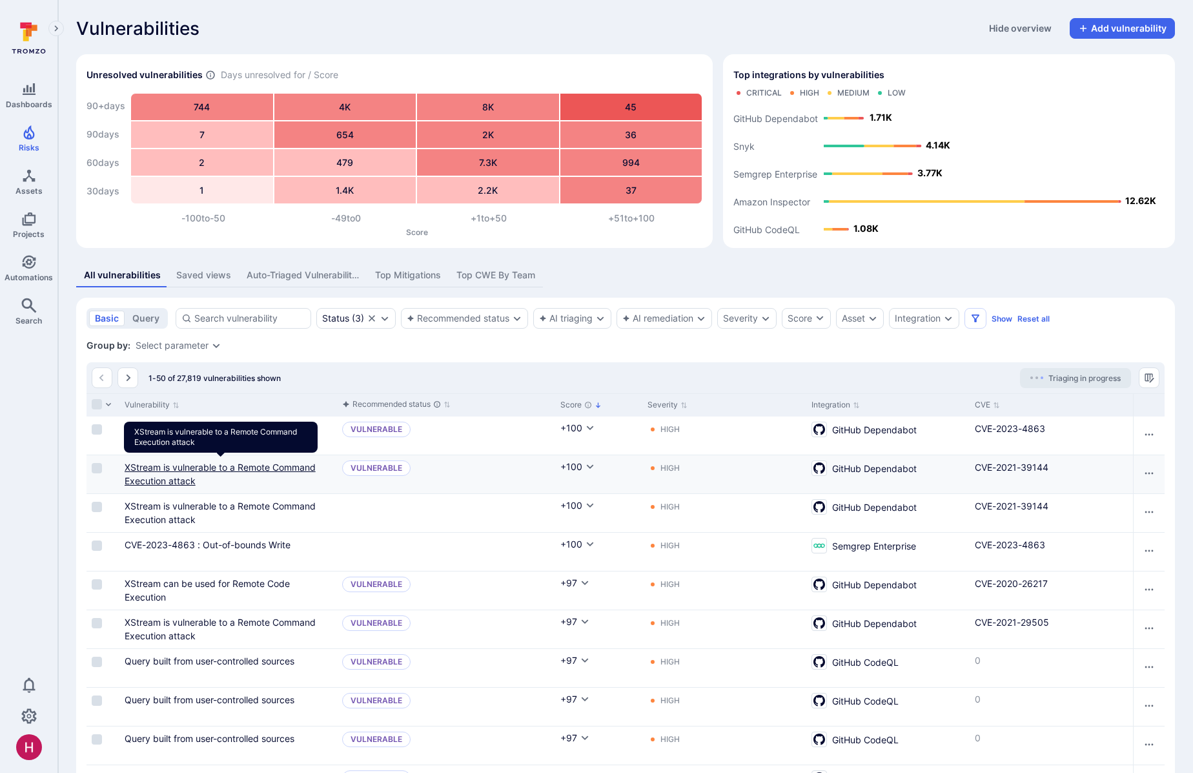
drag, startPoint x: 305, startPoint y: 469, endPoint x: 266, endPoint y: 465, distance: 38.9
click at [305, 469] on link "XStream is vulnerable to a Remote Command Execution attack" at bounding box center [220, 473] width 191 height 25
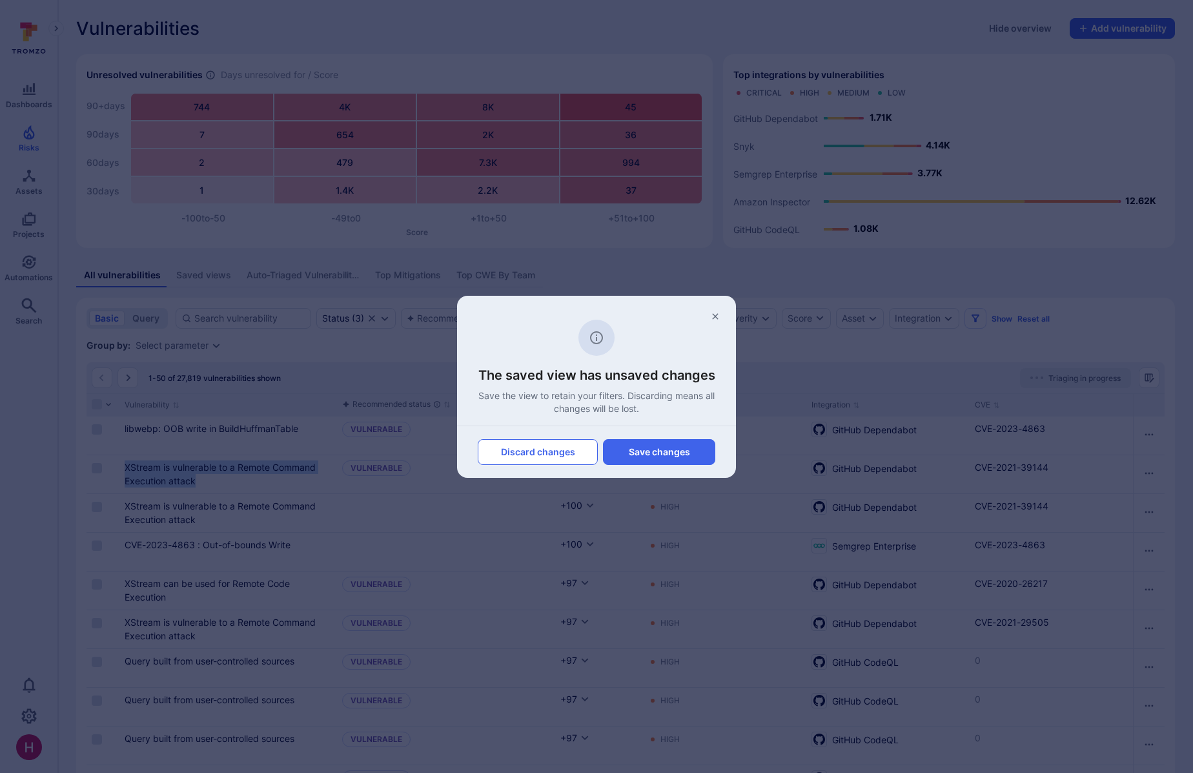
click at [534, 449] on button "Discard changes" at bounding box center [538, 452] width 120 height 26
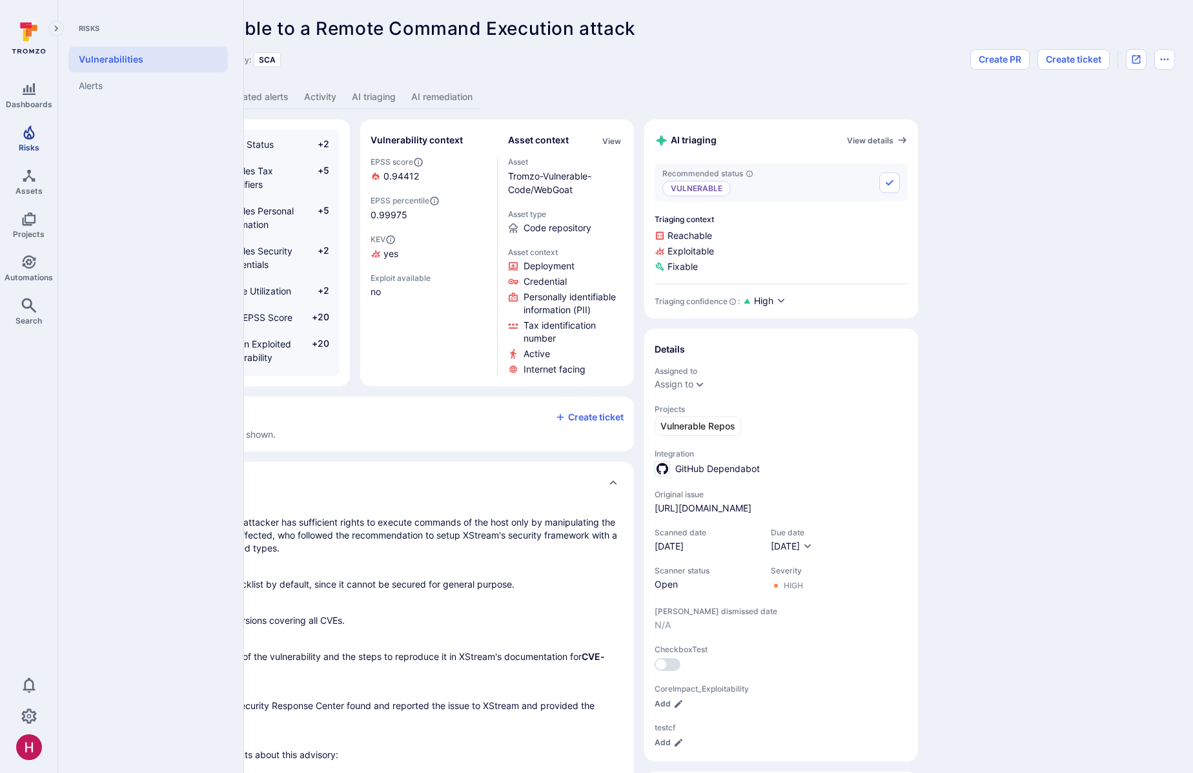
click at [37, 139] on link "Risks" at bounding box center [28, 138] width 57 height 38
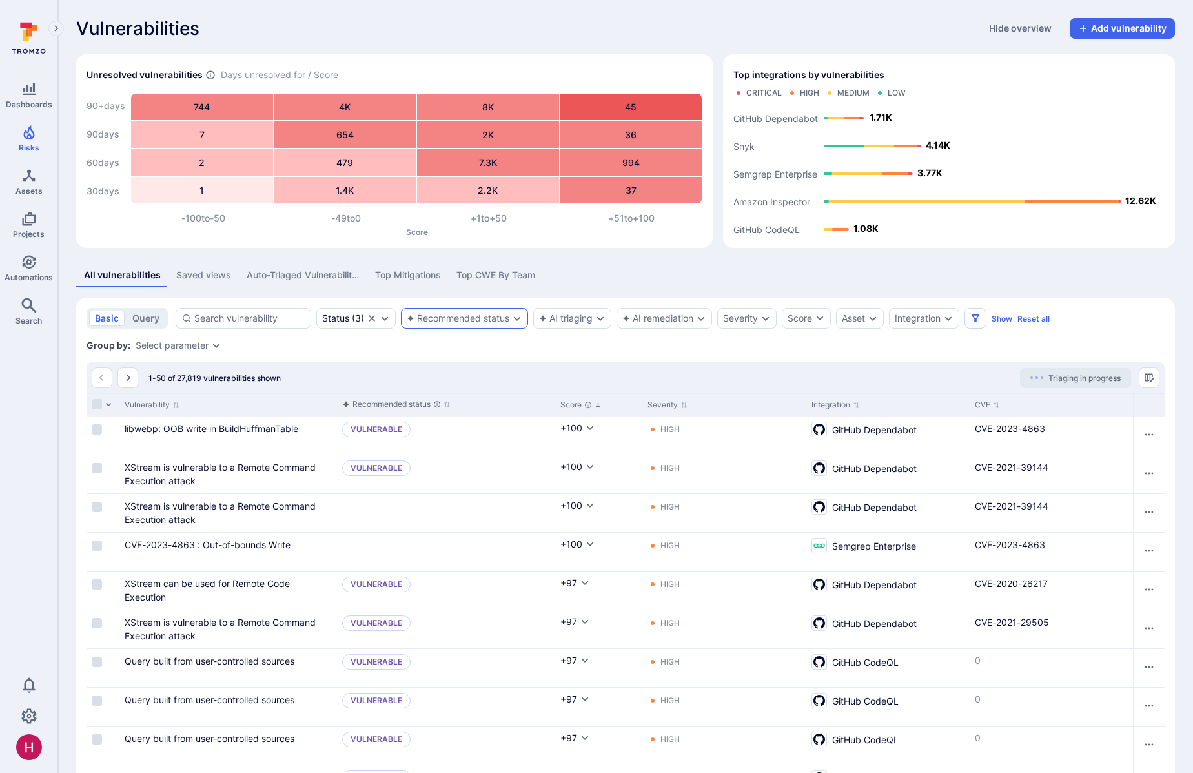
click at [476, 316] on div "Recommended status" at bounding box center [458, 318] width 103 height 10
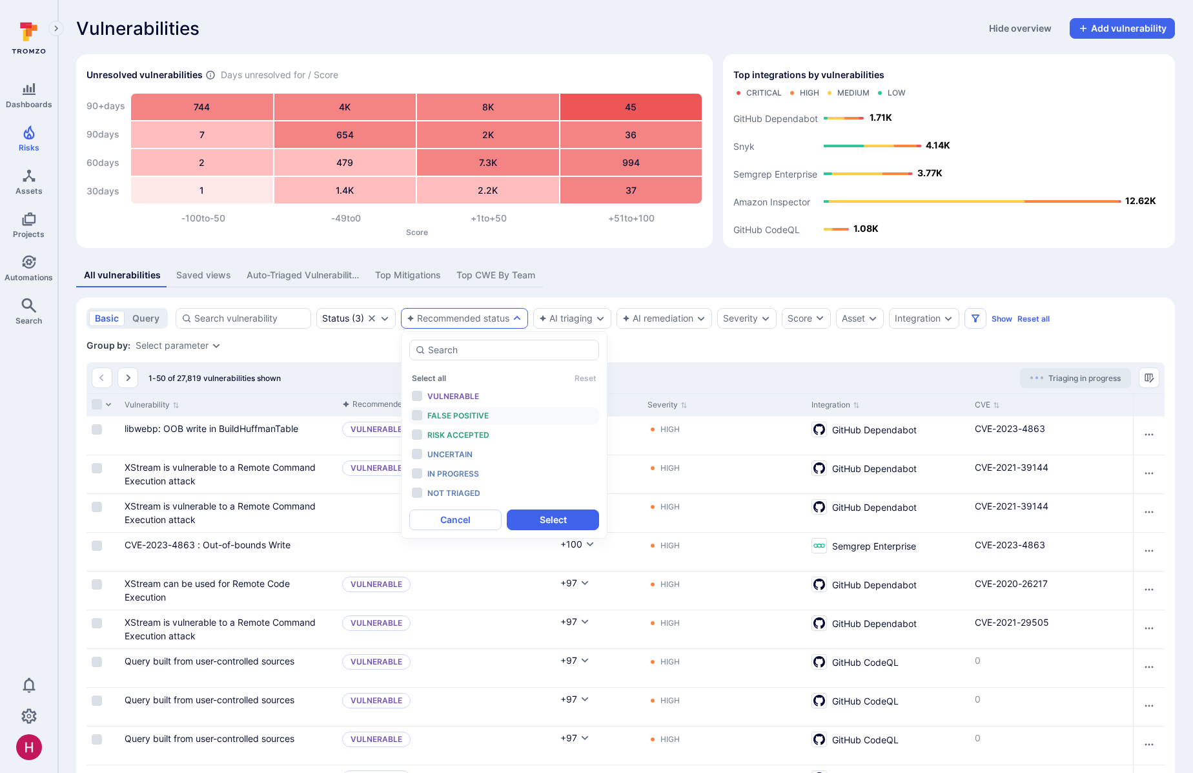
click at [460, 413] on span "False positive" at bounding box center [457, 415] width 61 height 10
click at [460, 438] on span "Risk accepted" at bounding box center [458, 435] width 62 height 10
click at [543, 518] on button "Select" at bounding box center [553, 519] width 92 height 21
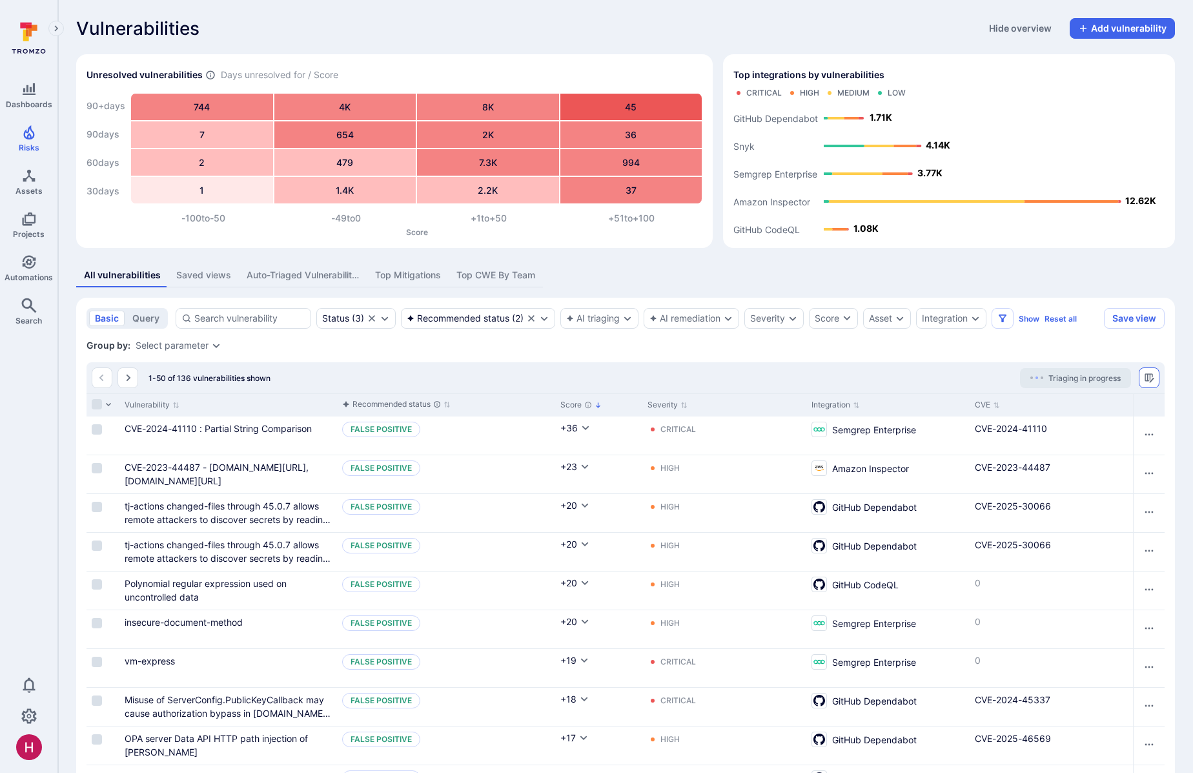
click at [1152, 378] on icon "Manage columns" at bounding box center [1149, 377] width 10 height 10
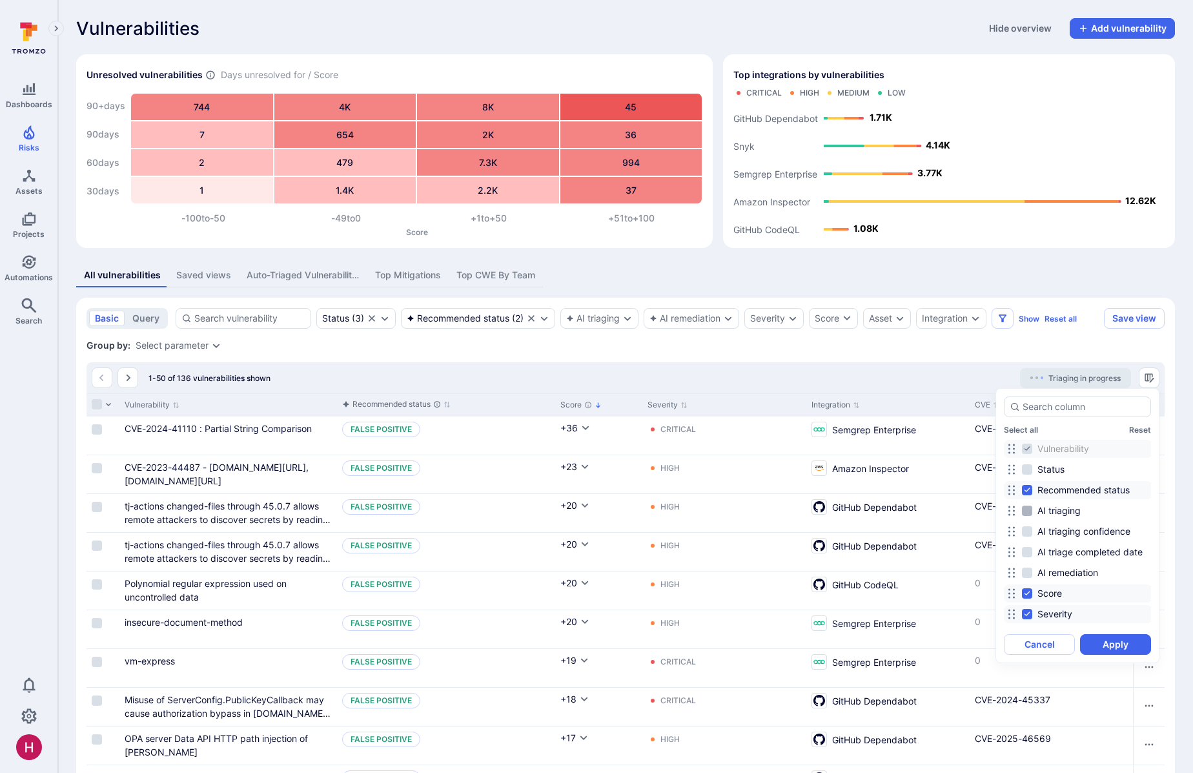
click at [1069, 512] on span "AI triaging" at bounding box center [1058, 510] width 43 height 13
click at [1032, 512] on input "AI triaging" at bounding box center [1027, 510] width 10 height 10
checkbox input "true"
click at [1122, 643] on button "Apply" at bounding box center [1115, 644] width 71 height 21
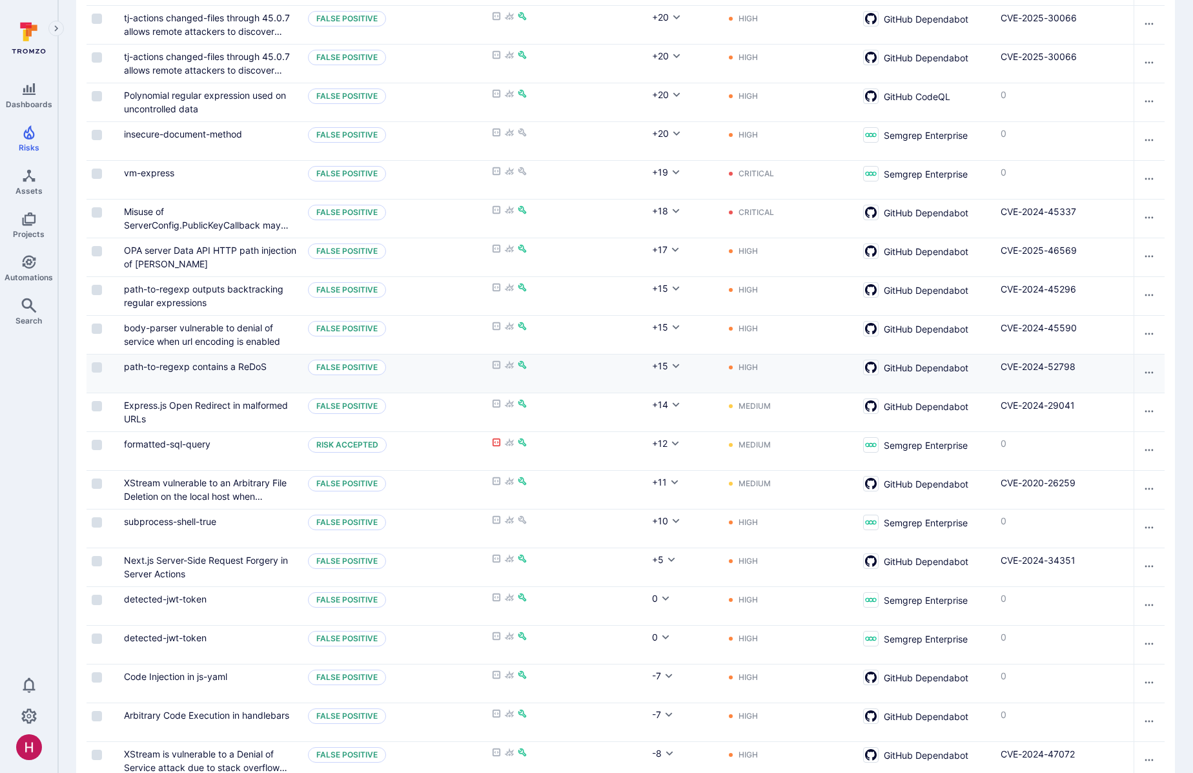
scroll to position [570, 0]
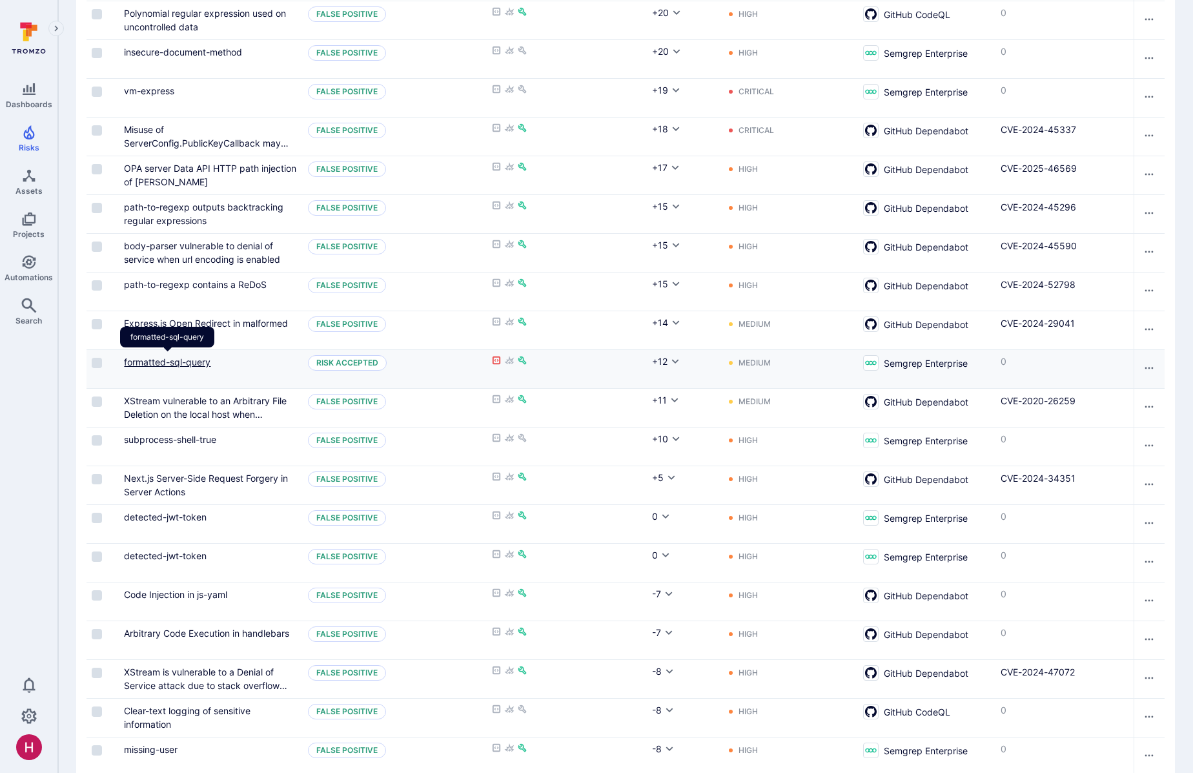
click at [195, 359] on link "formatted-sql-query" at bounding box center [167, 361] width 86 height 11
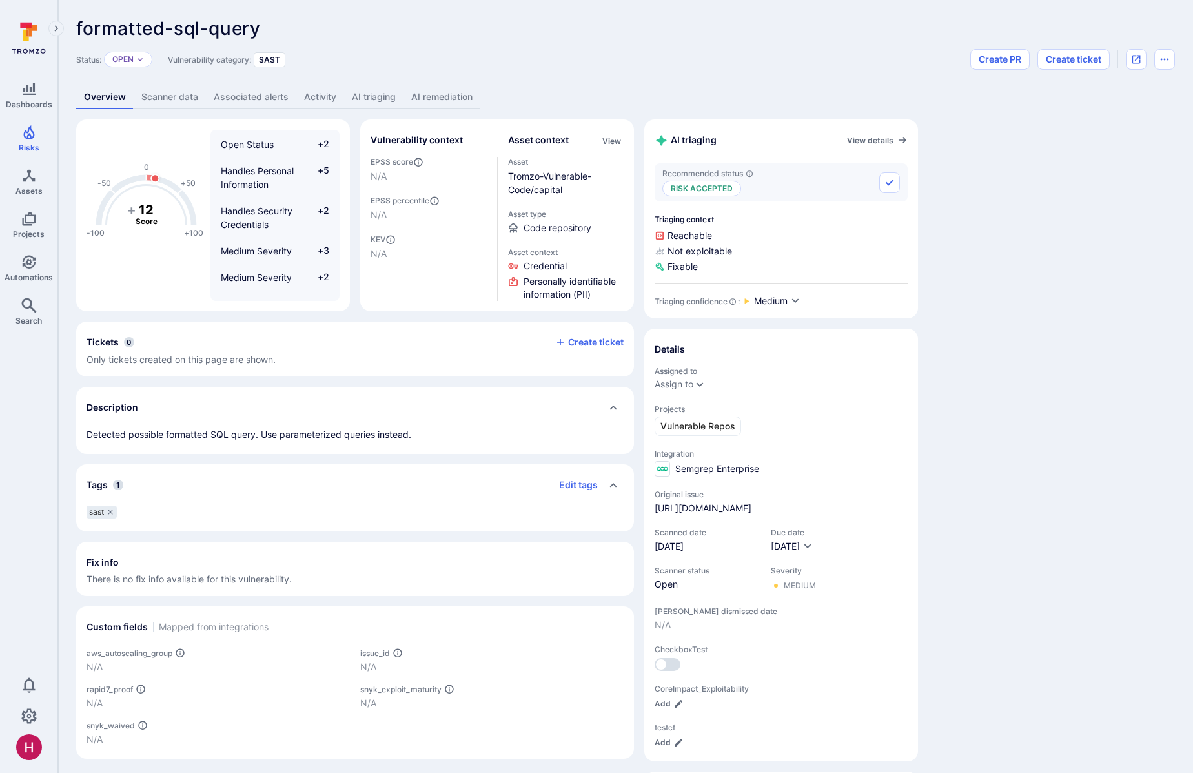
drag, startPoint x: 379, startPoint y: 93, endPoint x: 356, endPoint y: 113, distance: 30.2
click at [379, 93] on link "AI triaging" at bounding box center [373, 97] width 59 height 24
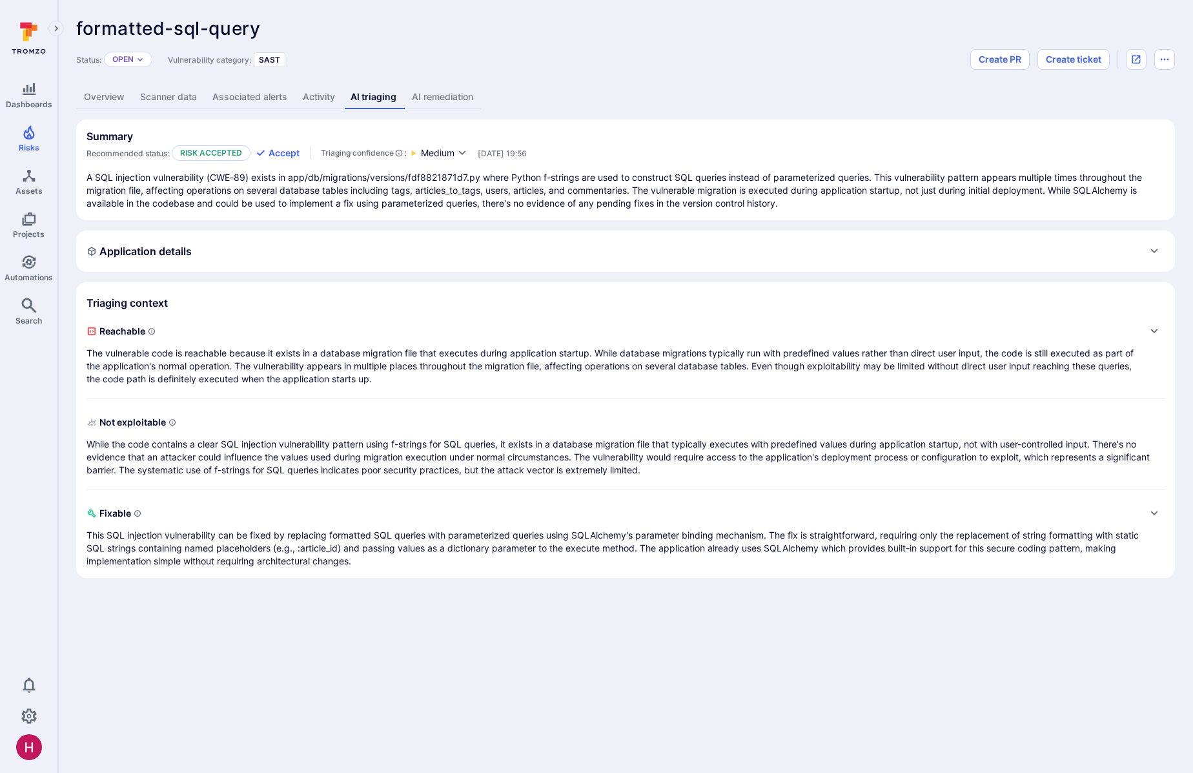
drag, startPoint x: 90, startPoint y: 443, endPoint x: 230, endPoint y: 445, distance: 140.1
click at [230, 445] on p "While the code contains a clear SQL injection vulnerability pattern using f-str…" at bounding box center [625, 457] width 1078 height 39
drag, startPoint x: 245, startPoint y: 445, endPoint x: 425, endPoint y: 447, distance: 180.1
click at [425, 447] on p "While the code contains a clear SQL injection vulnerability pattern using f-str…" at bounding box center [625, 457] width 1078 height 39
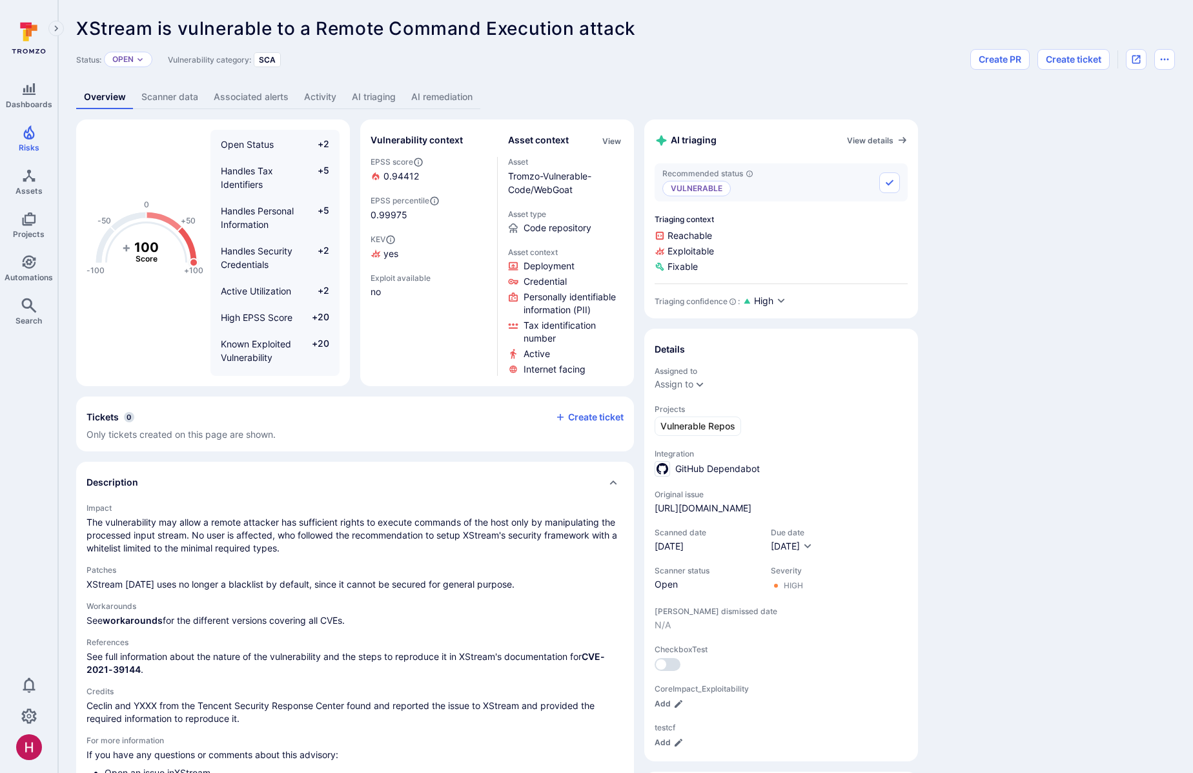
click at [385, 97] on link "AI triaging" at bounding box center [373, 97] width 59 height 24
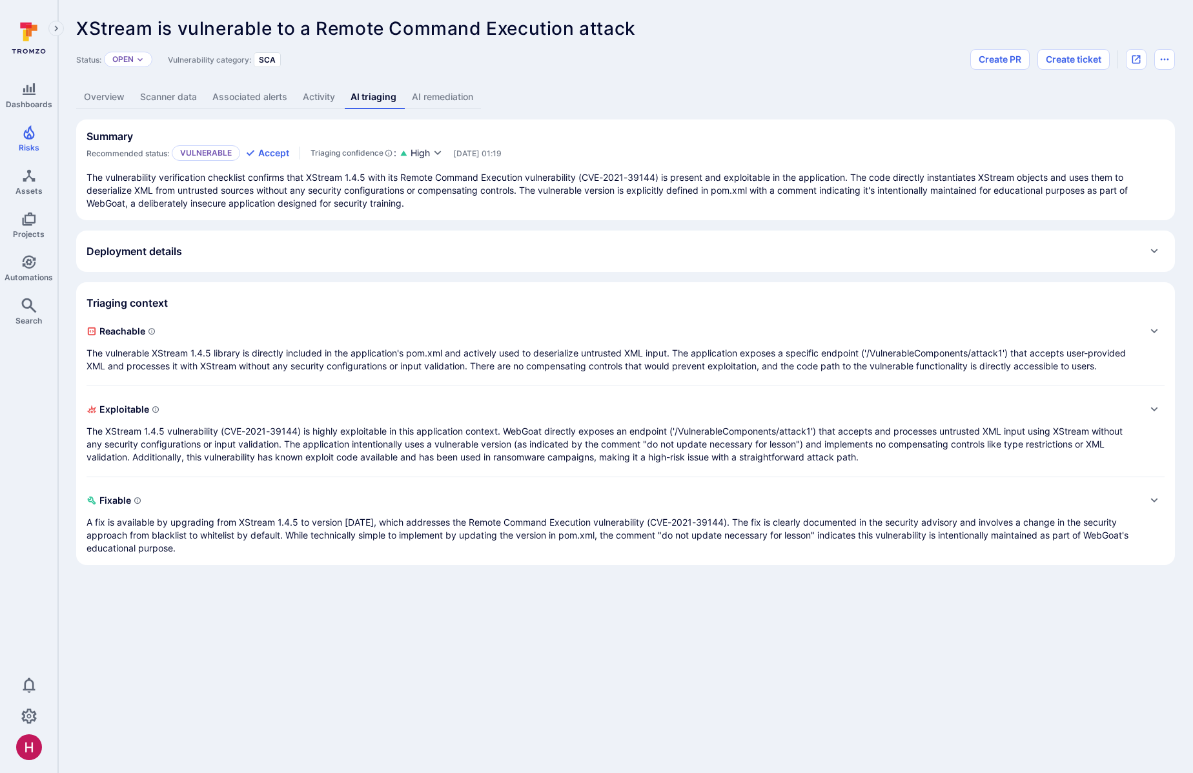
click at [273, 254] on div "Deployment details" at bounding box center [625, 251] width 1078 height 21
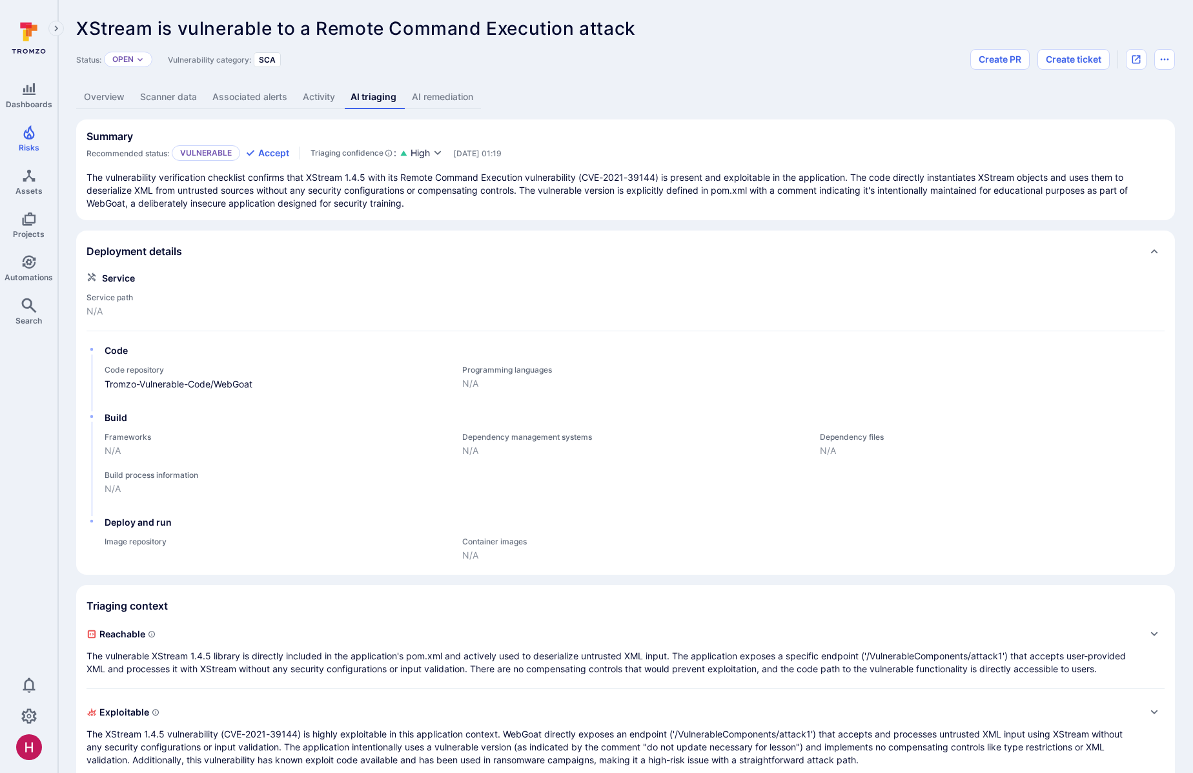
click at [260, 248] on div "Deployment details" at bounding box center [625, 251] width 1078 height 21
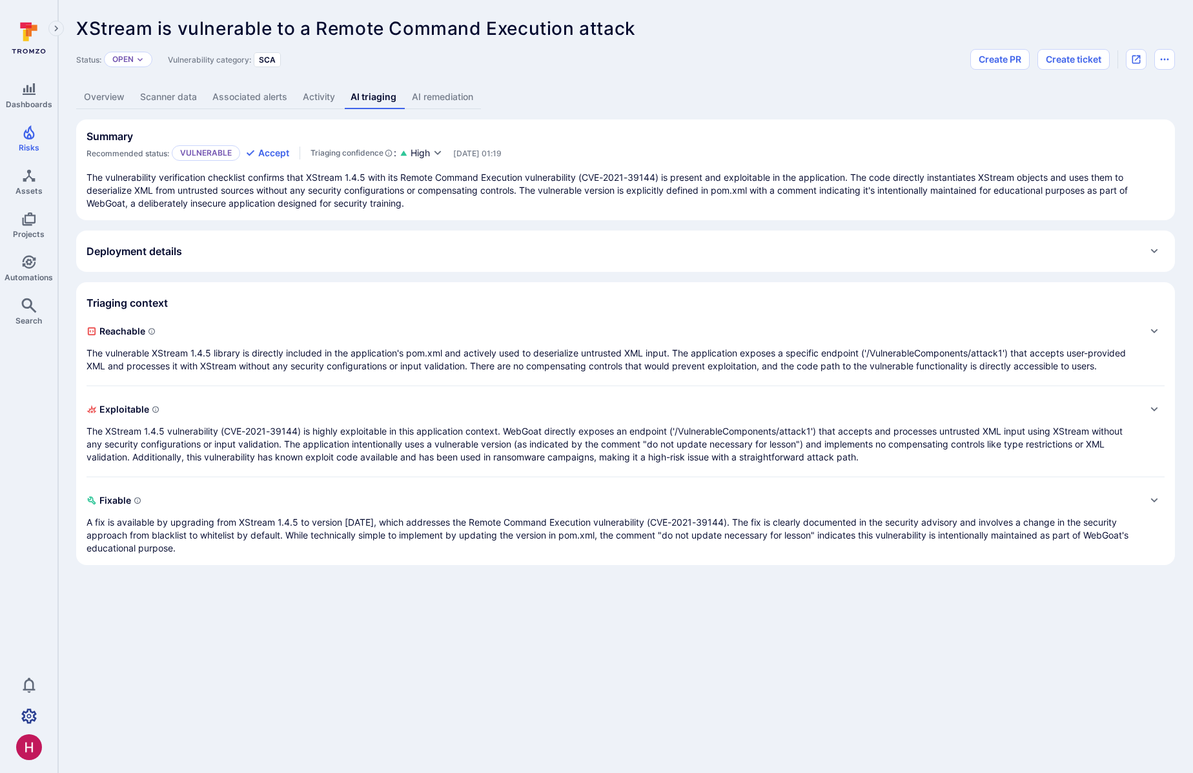
click at [30, 716] on icon "Settings" at bounding box center [28, 715] width 15 height 15
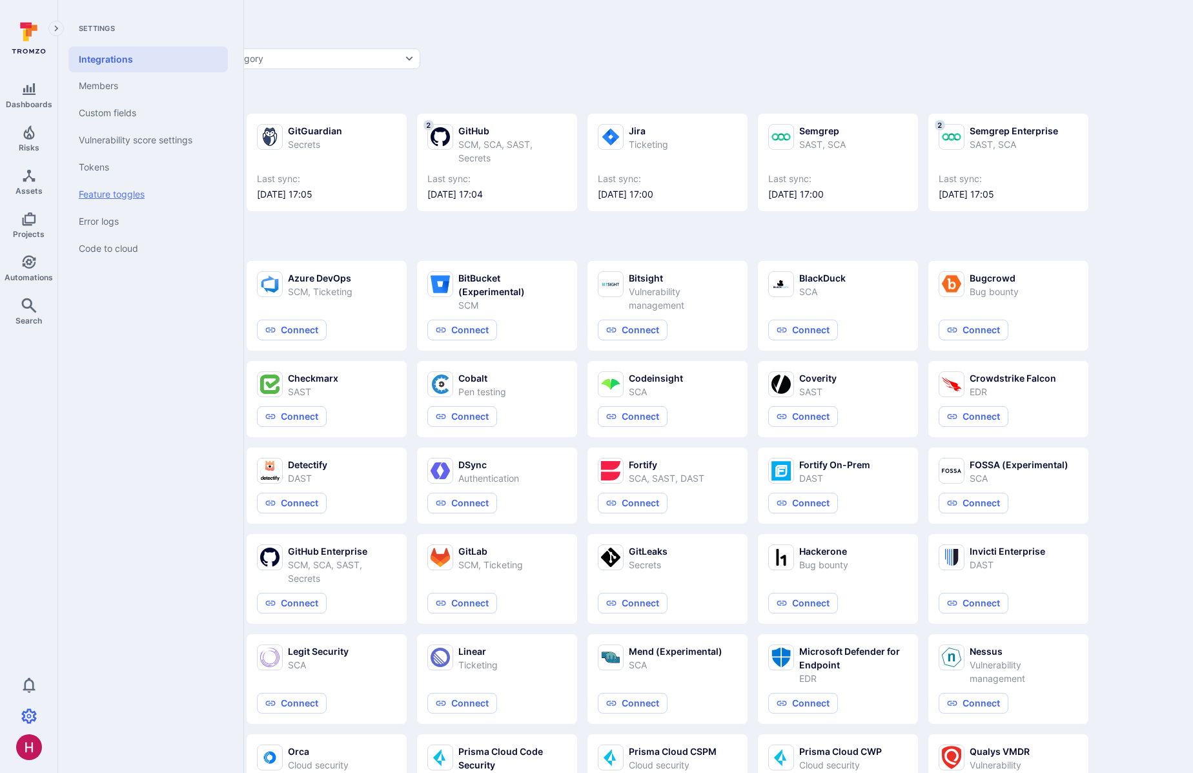
click at [137, 199] on link "Feature toggles" at bounding box center [147, 194] width 159 height 27
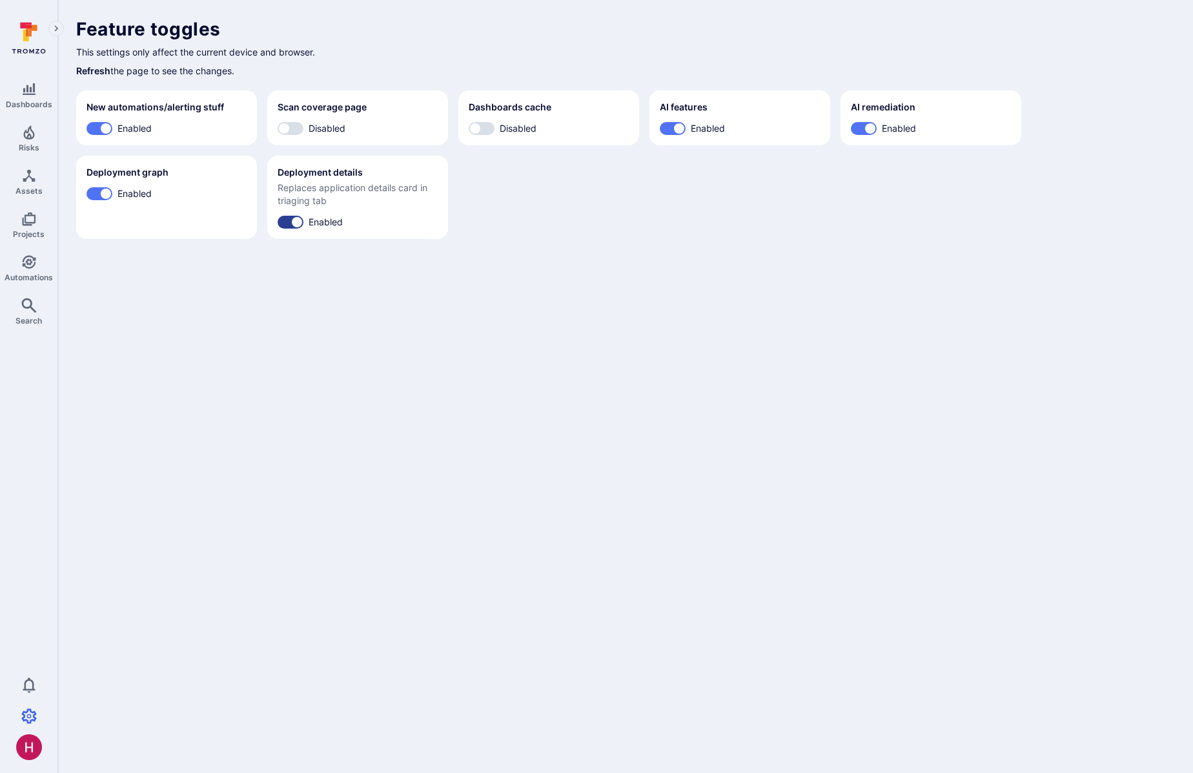
click at [292, 223] on input "Enabled" at bounding box center [297, 222] width 39 height 13
checkbox input "false"
click at [37, 140] on link "Risks" at bounding box center [28, 138] width 57 height 38
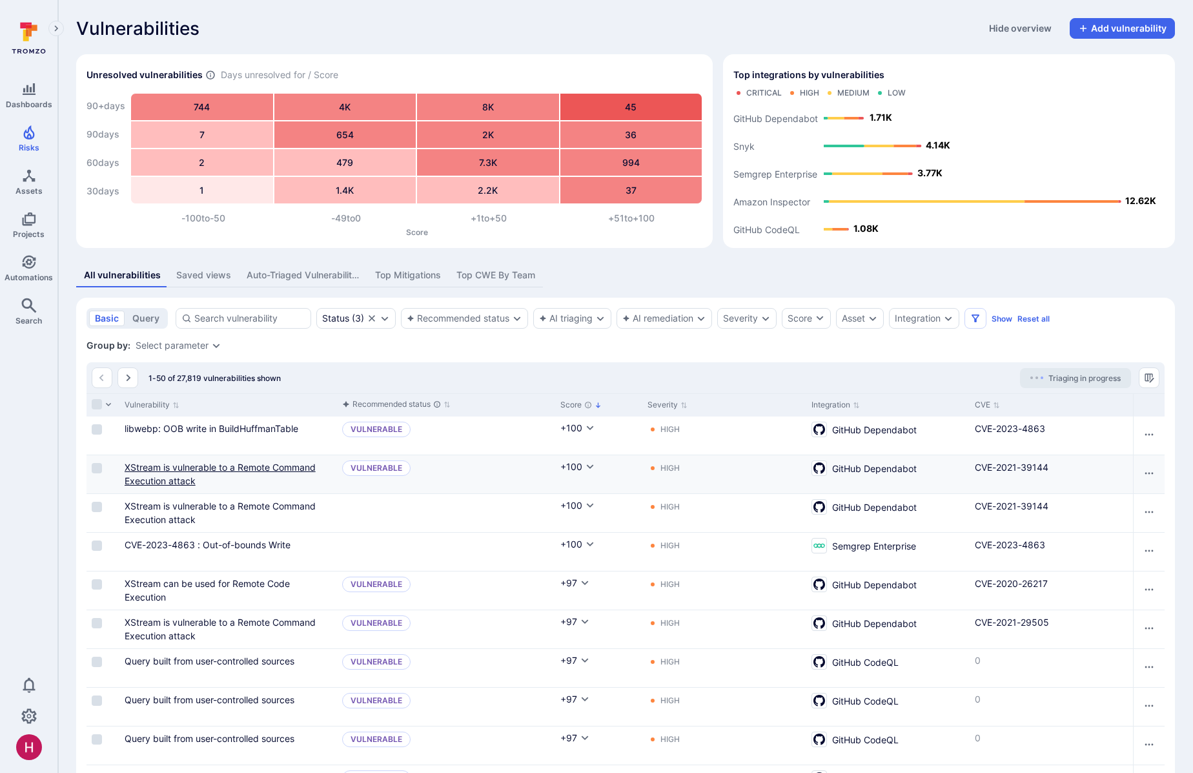
click at [196, 467] on link "XStream is vulnerable to a Remote Command Execution attack" at bounding box center [220, 473] width 191 height 25
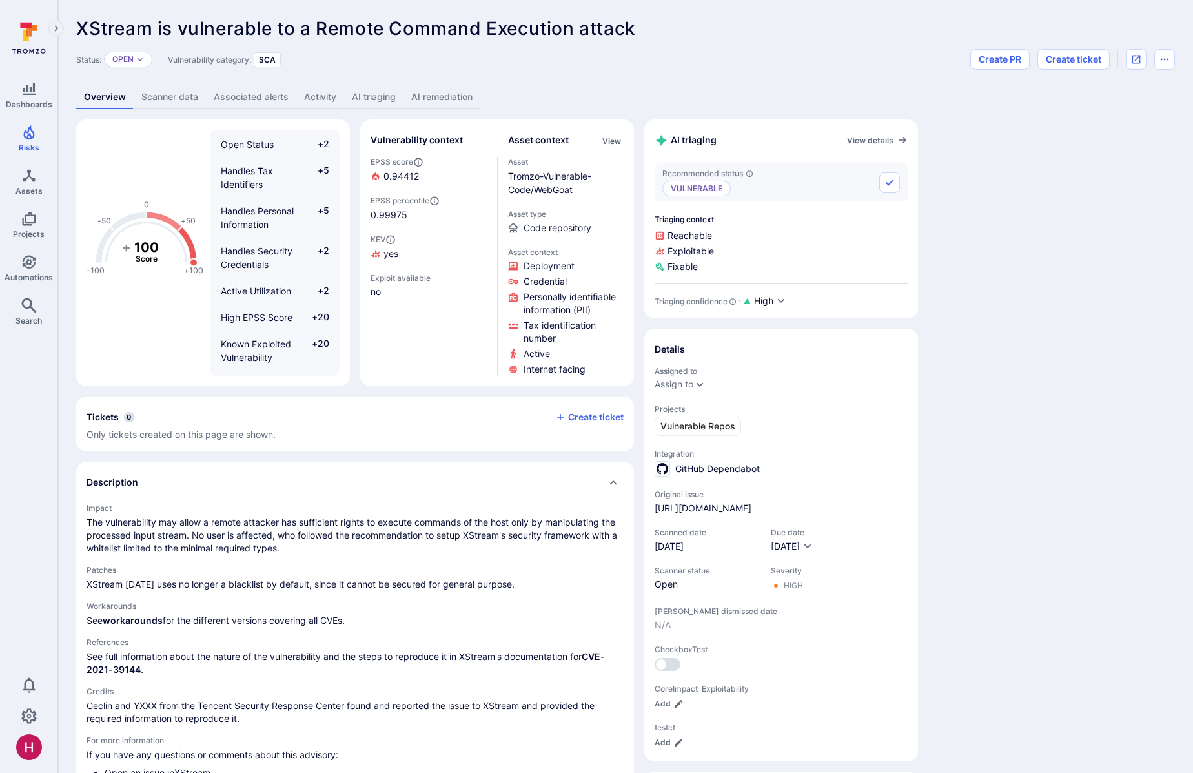
click at [381, 102] on link "AI triaging" at bounding box center [373, 97] width 59 height 24
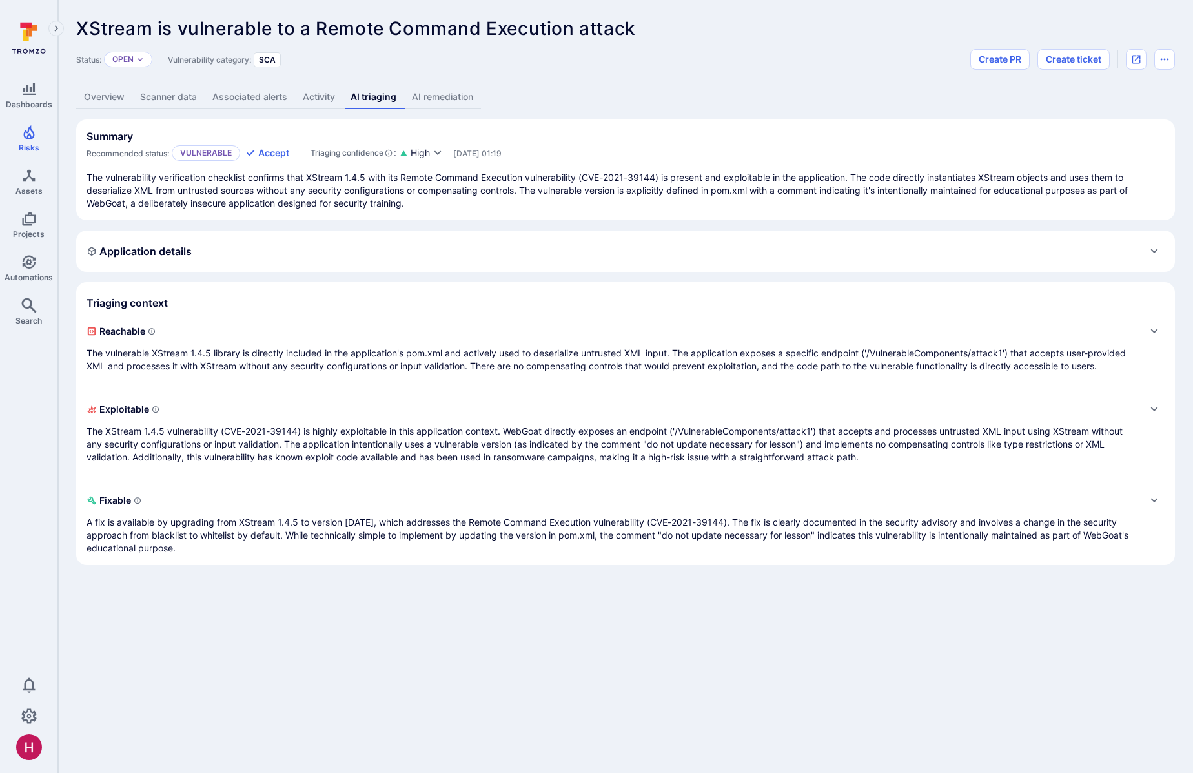
click at [264, 258] on div "Application details" at bounding box center [625, 251] width 1078 height 21
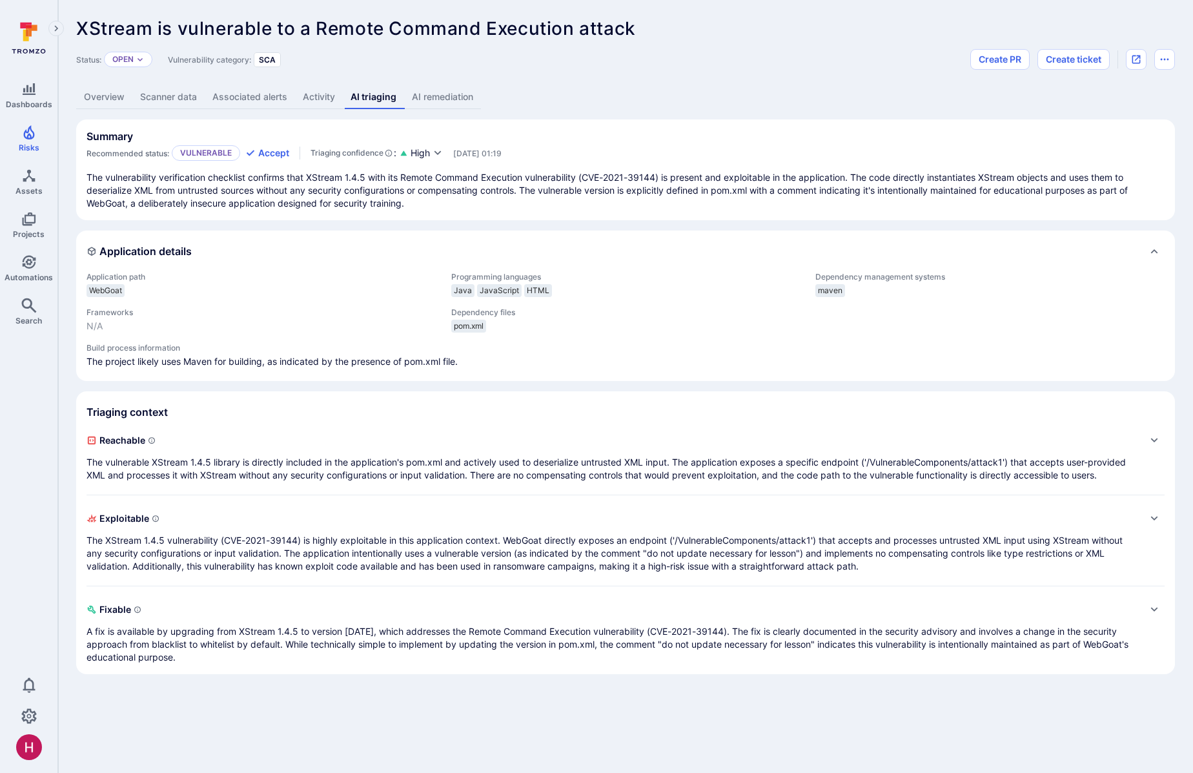
click at [263, 248] on div "Application details" at bounding box center [625, 251] width 1078 height 21
